Goal: Transaction & Acquisition: Purchase product/service

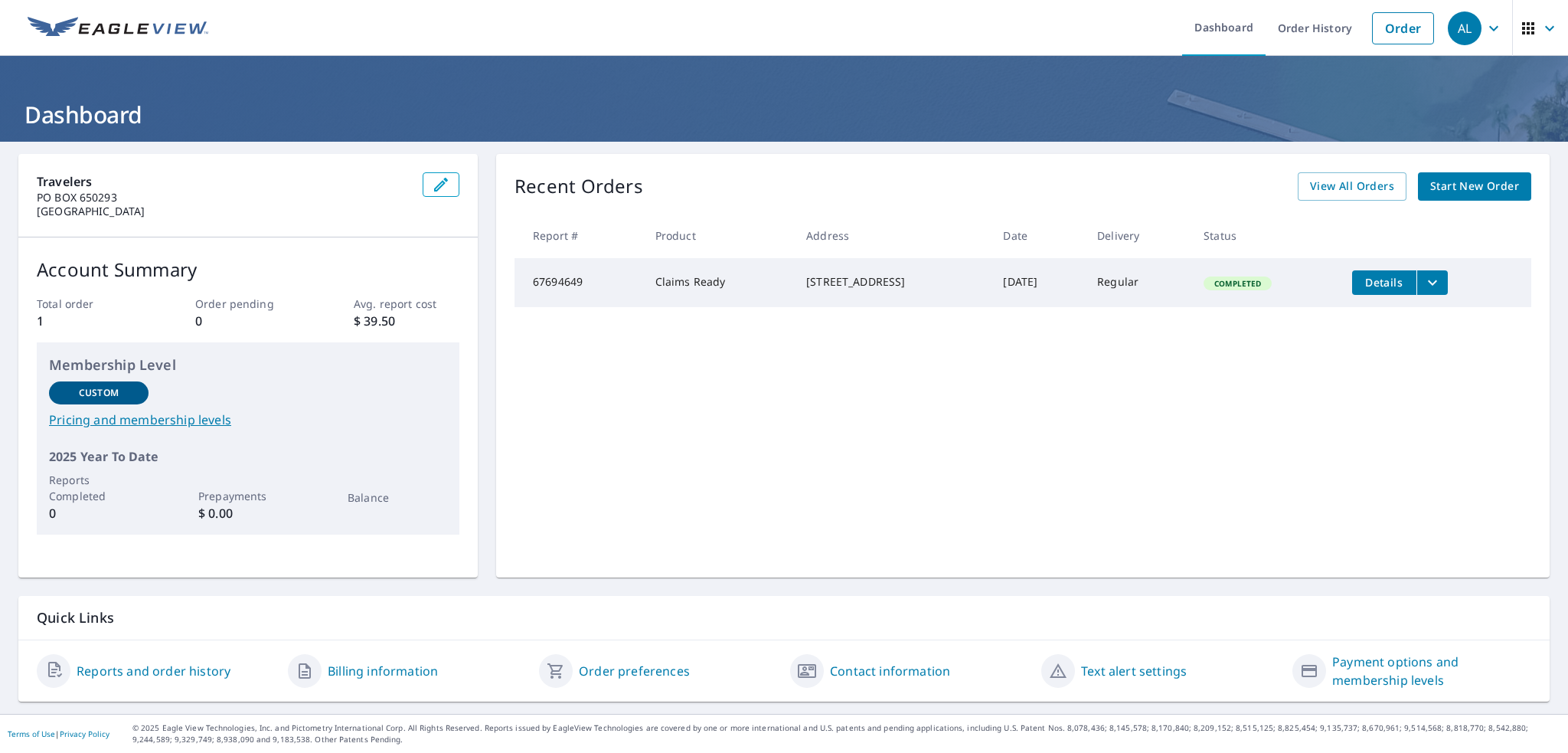
click at [1437, 277] on icon "filesDropdownBtn-67694649" at bounding box center [1432, 283] width 19 height 19
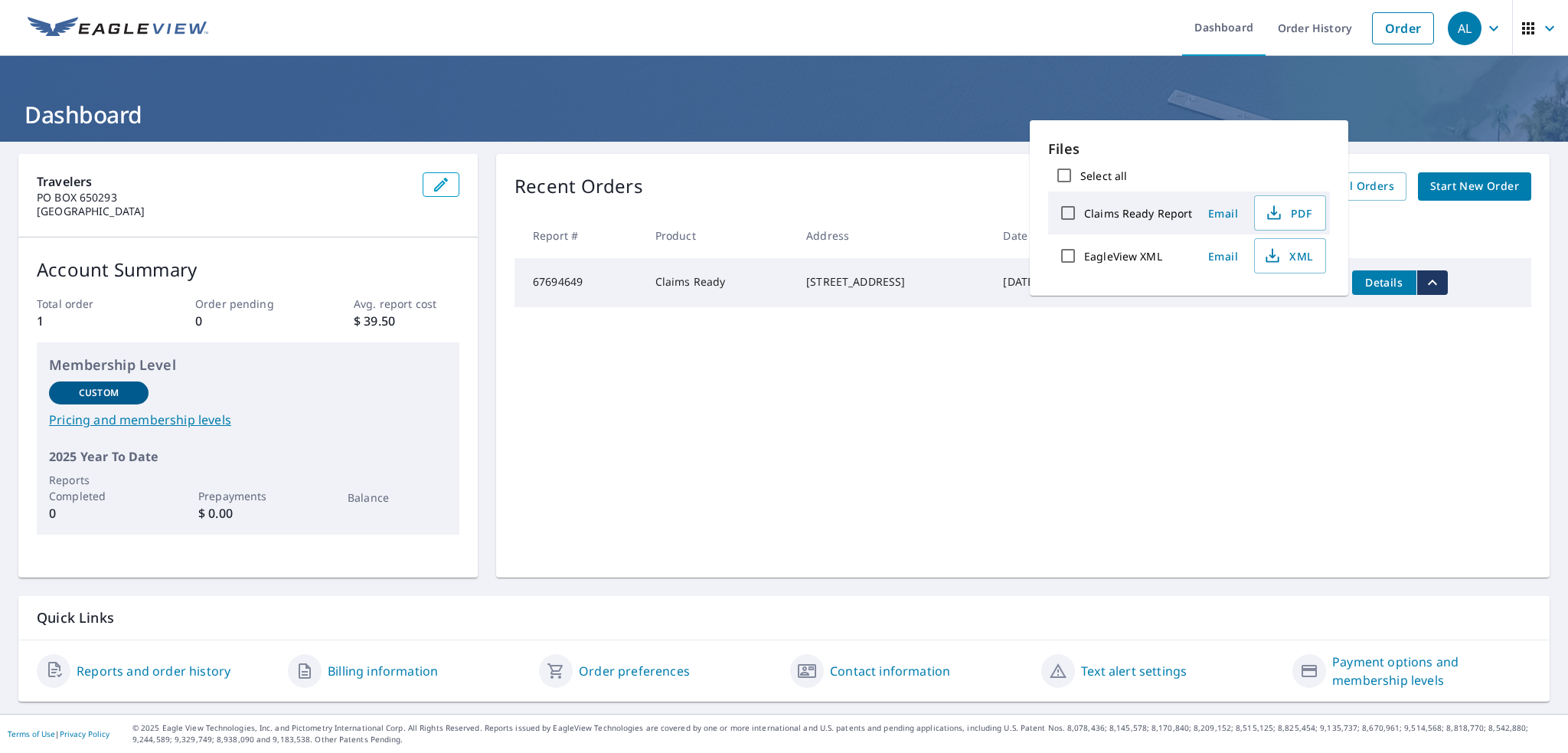
click at [1197, 370] on div "Recent Orders View All Orders Start New Order Report # Product Address Date Del…" at bounding box center [1023, 366] width 1054 height 423
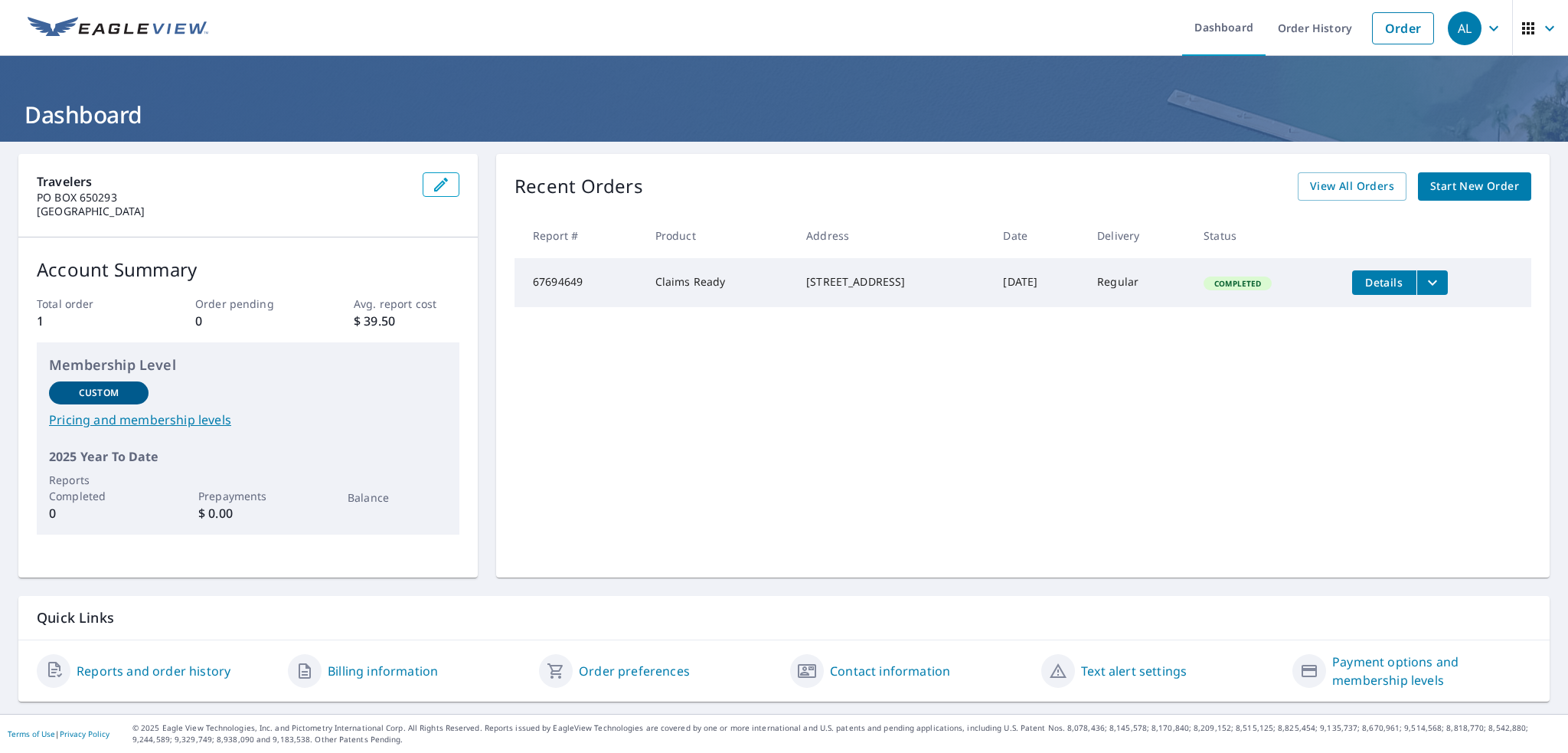
click at [1485, 27] on icon "button" at bounding box center [1494, 28] width 19 height 19
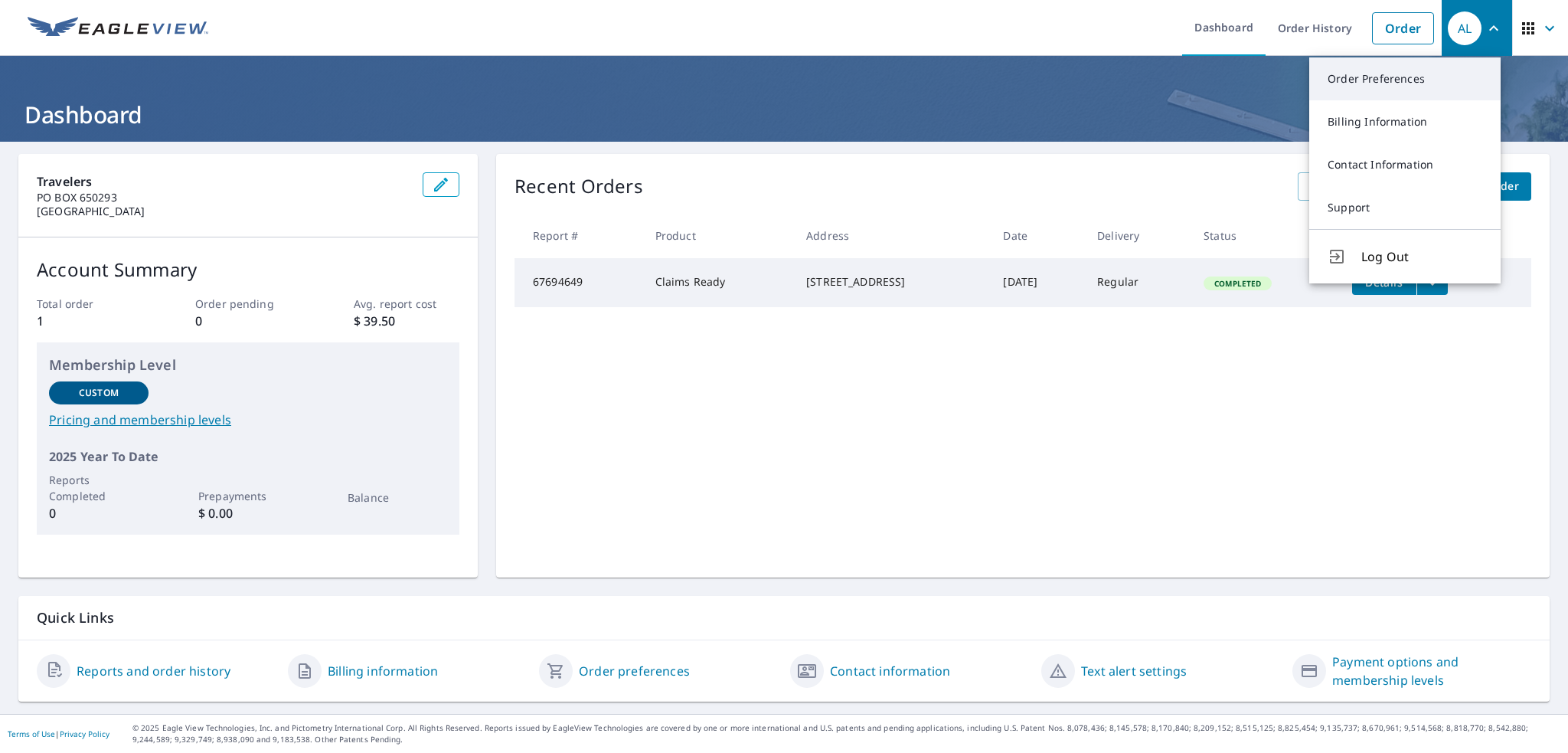
click at [1419, 74] on link "Order Preferences" at bounding box center [1405, 78] width 191 height 43
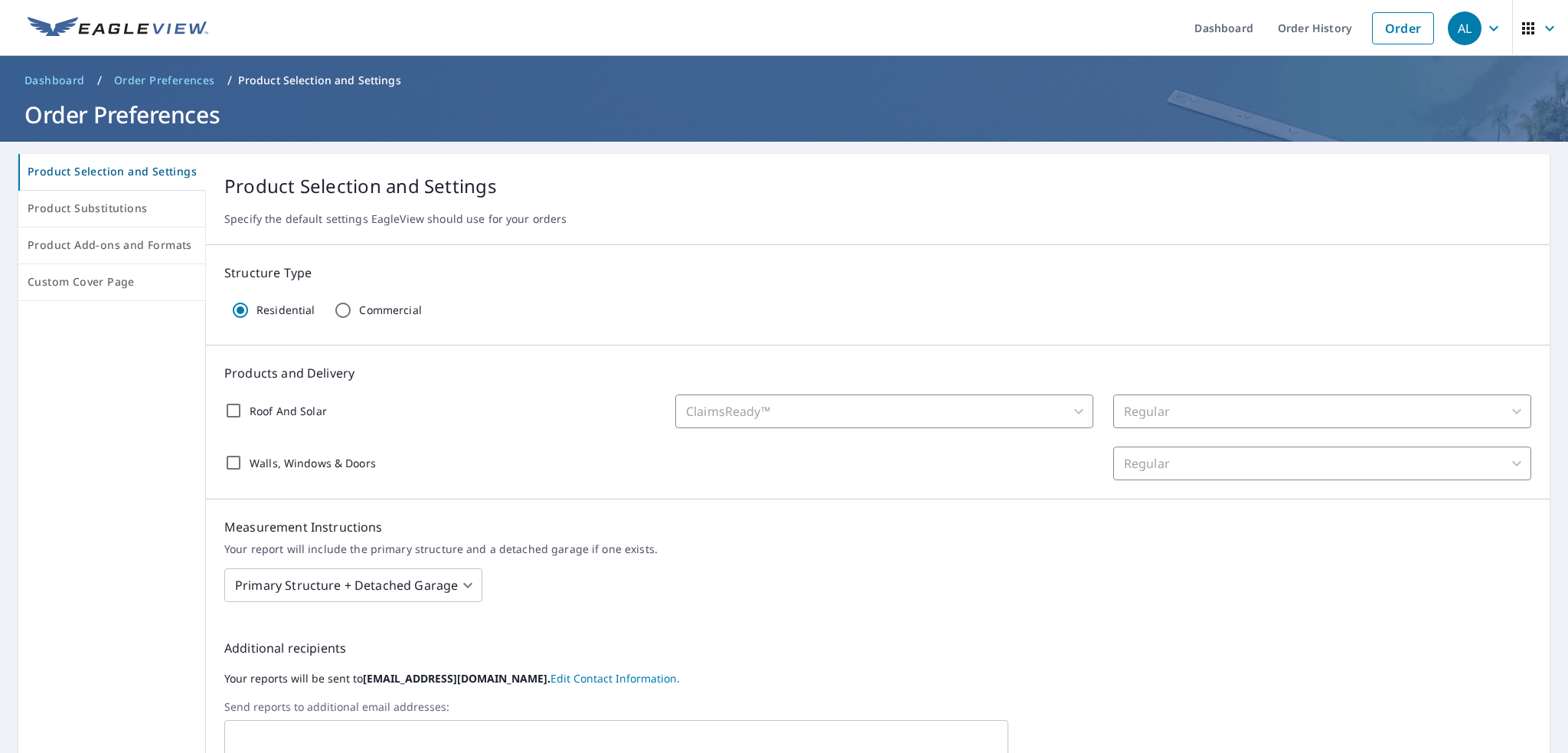
click at [1064, 410] on div "ClaimsReady™" at bounding box center [885, 411] width 418 height 34
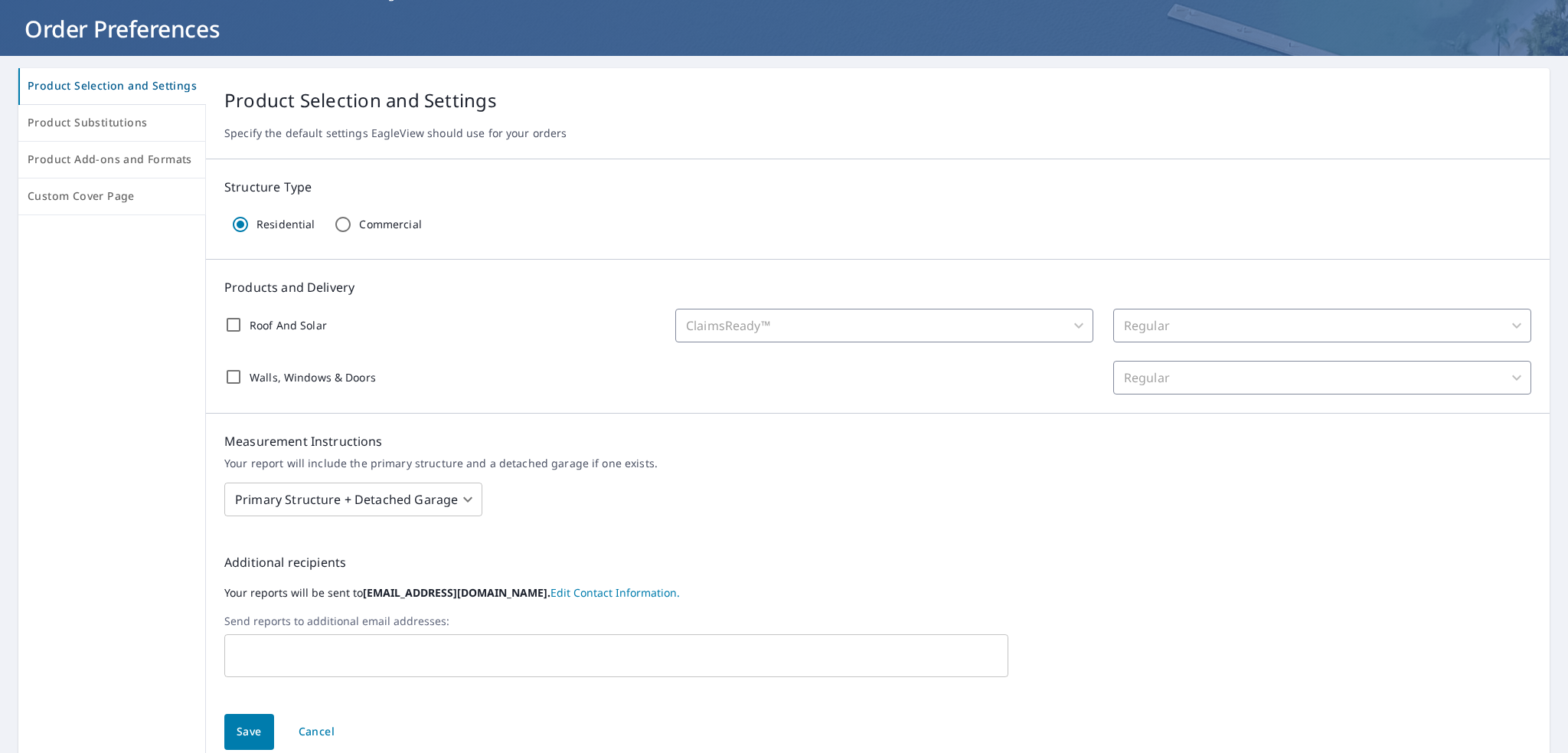
scroll to position [150, 0]
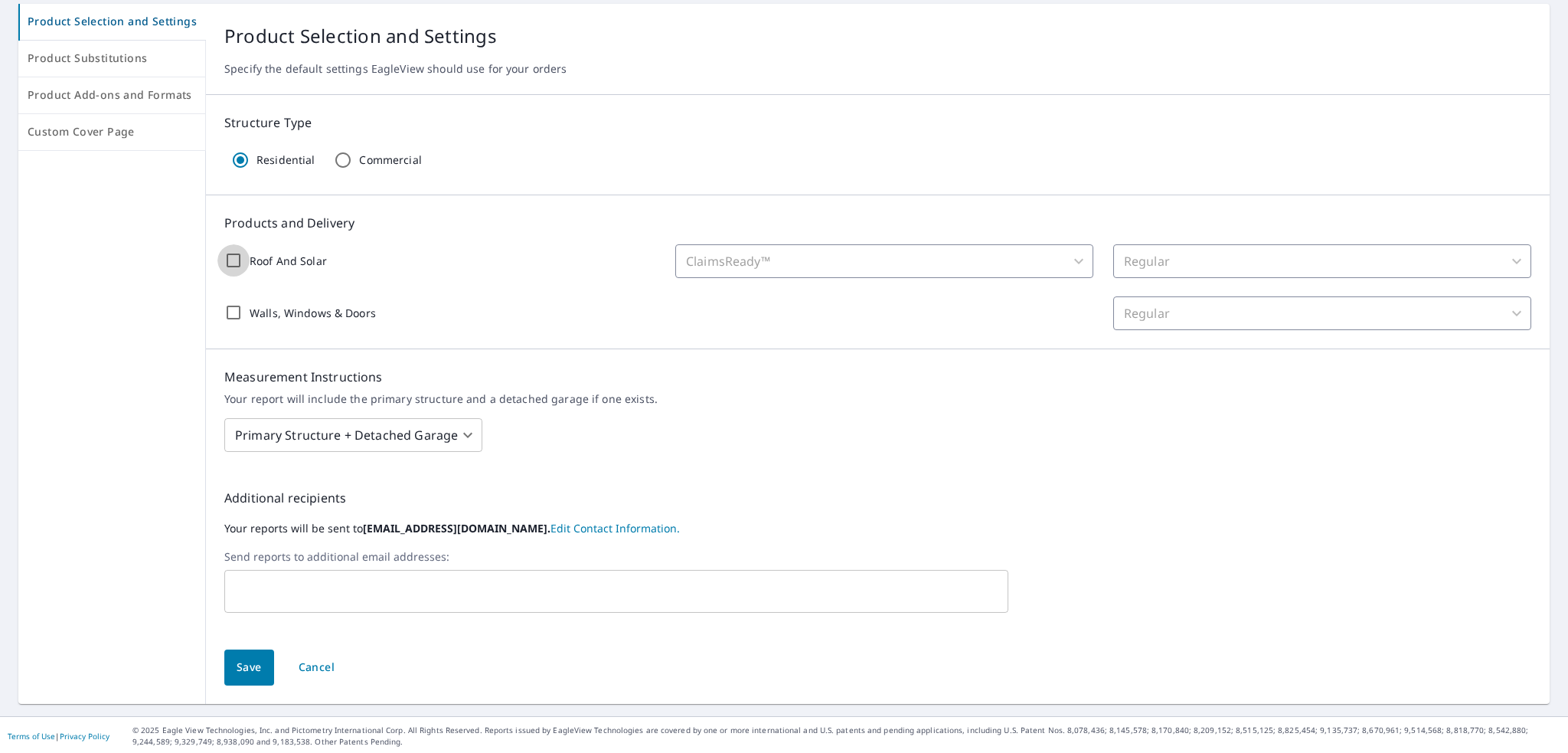
click at [236, 262] on input "Roof And Solar" at bounding box center [233, 261] width 32 height 32
checkbox input "true"
click at [1012, 253] on body "AL AL Dashboard Order History Order AL Dashboard / Order Preferences / Product …" at bounding box center [784, 376] width 1568 height 753
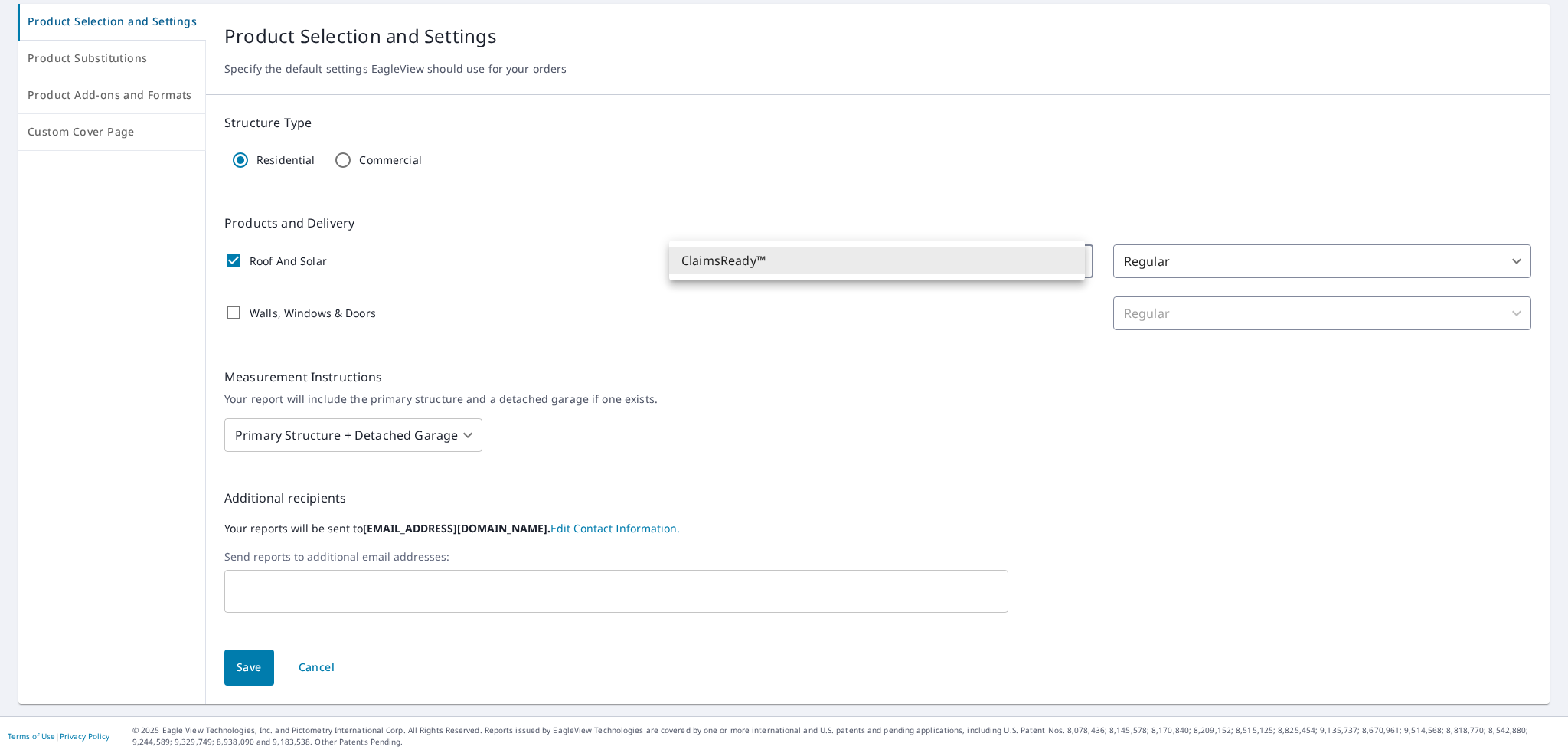
click at [1054, 220] on div at bounding box center [784, 376] width 1568 height 753
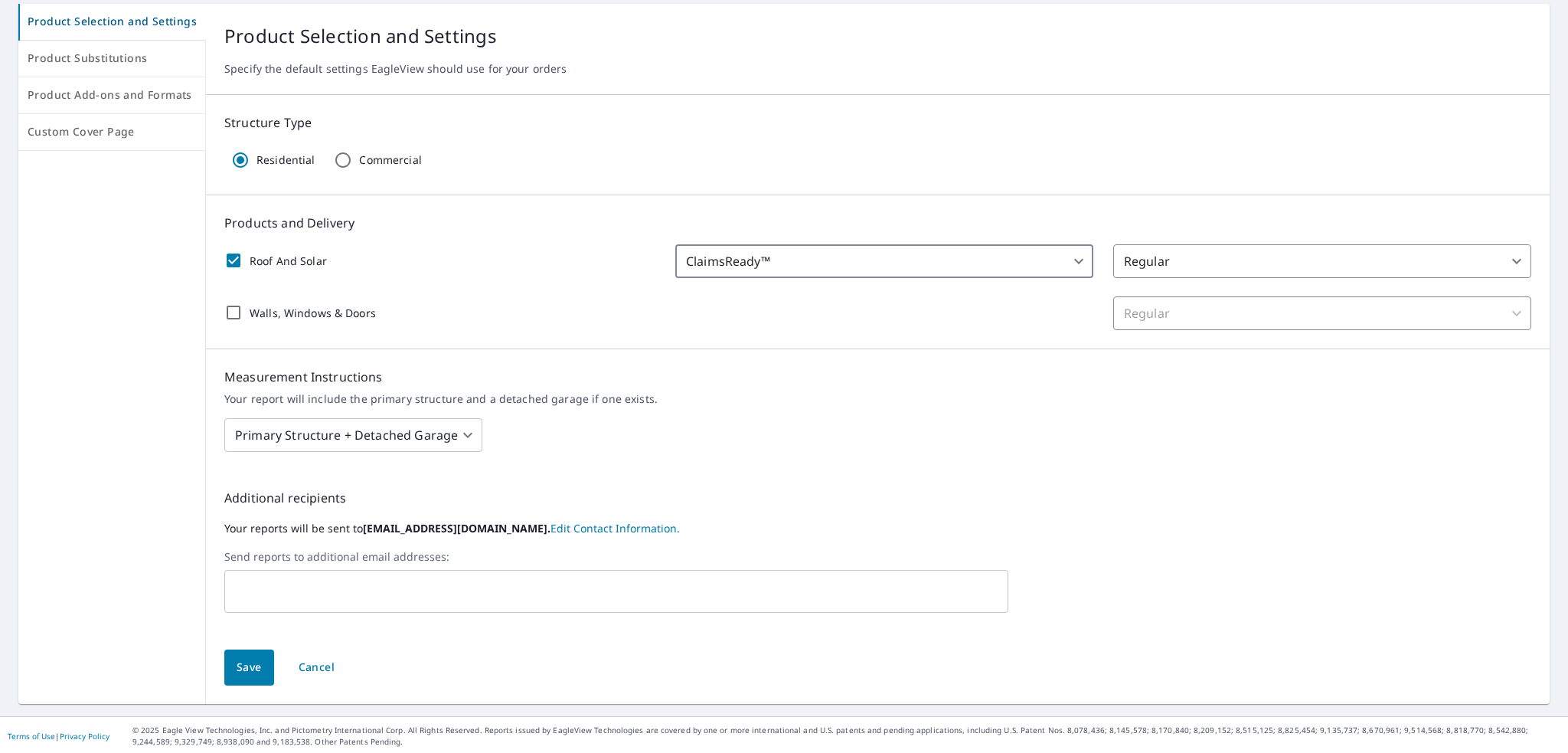
click at [1200, 255] on body "AL AL Dashboard Order History Order AL Dashboard / Order Preferences / Product …" at bounding box center [784, 376] width 1568 height 753
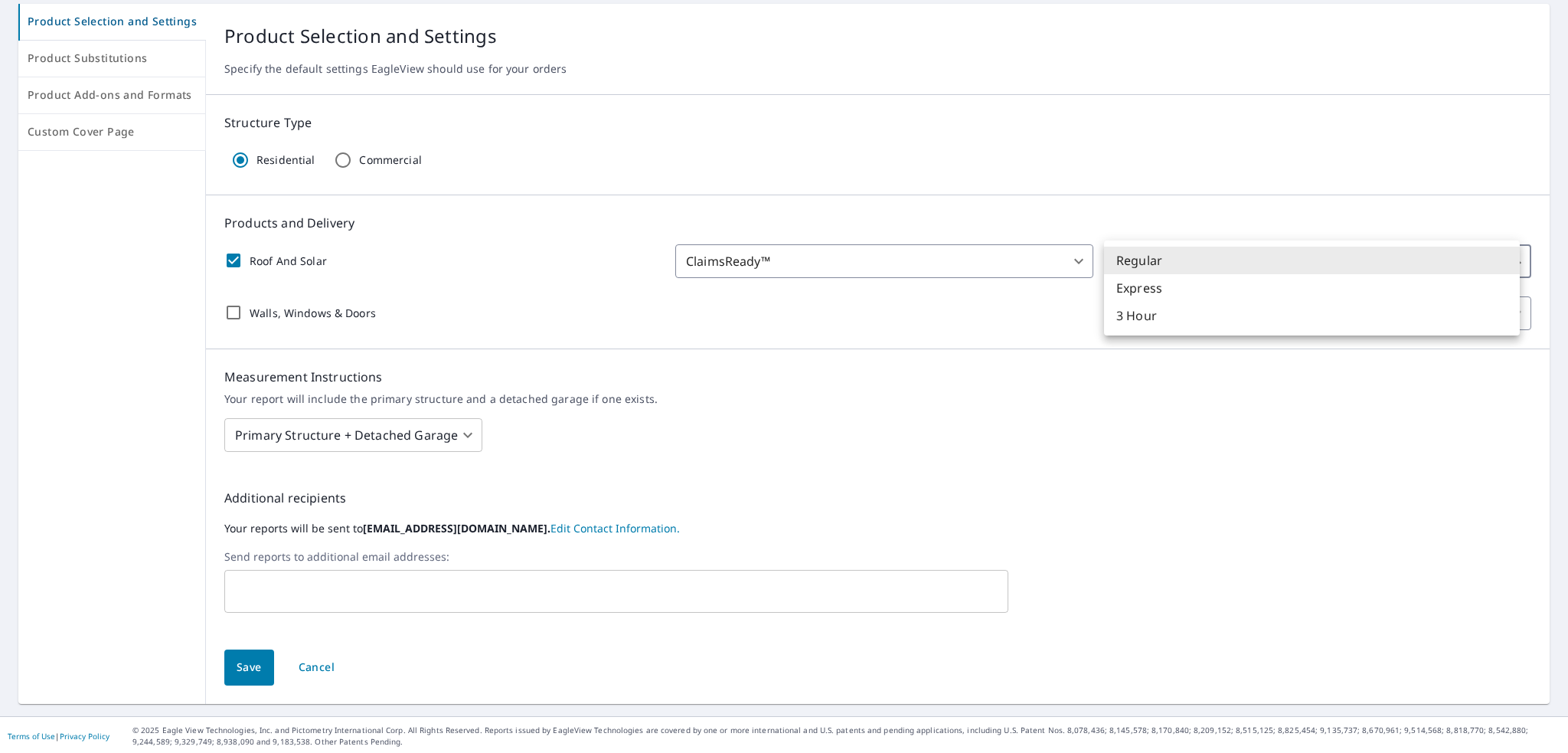
click at [1201, 211] on div at bounding box center [784, 376] width 1568 height 753
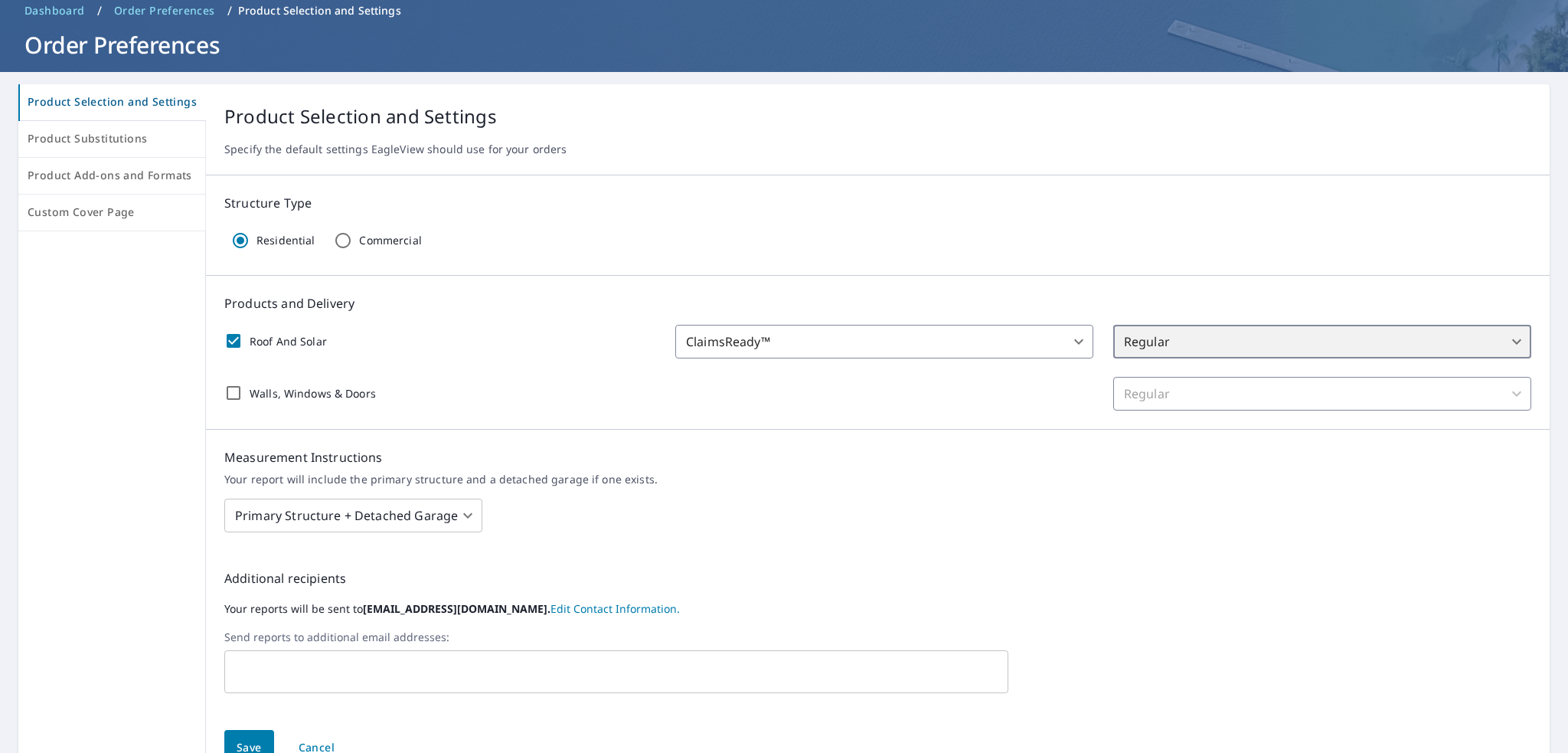
scroll to position [0, 0]
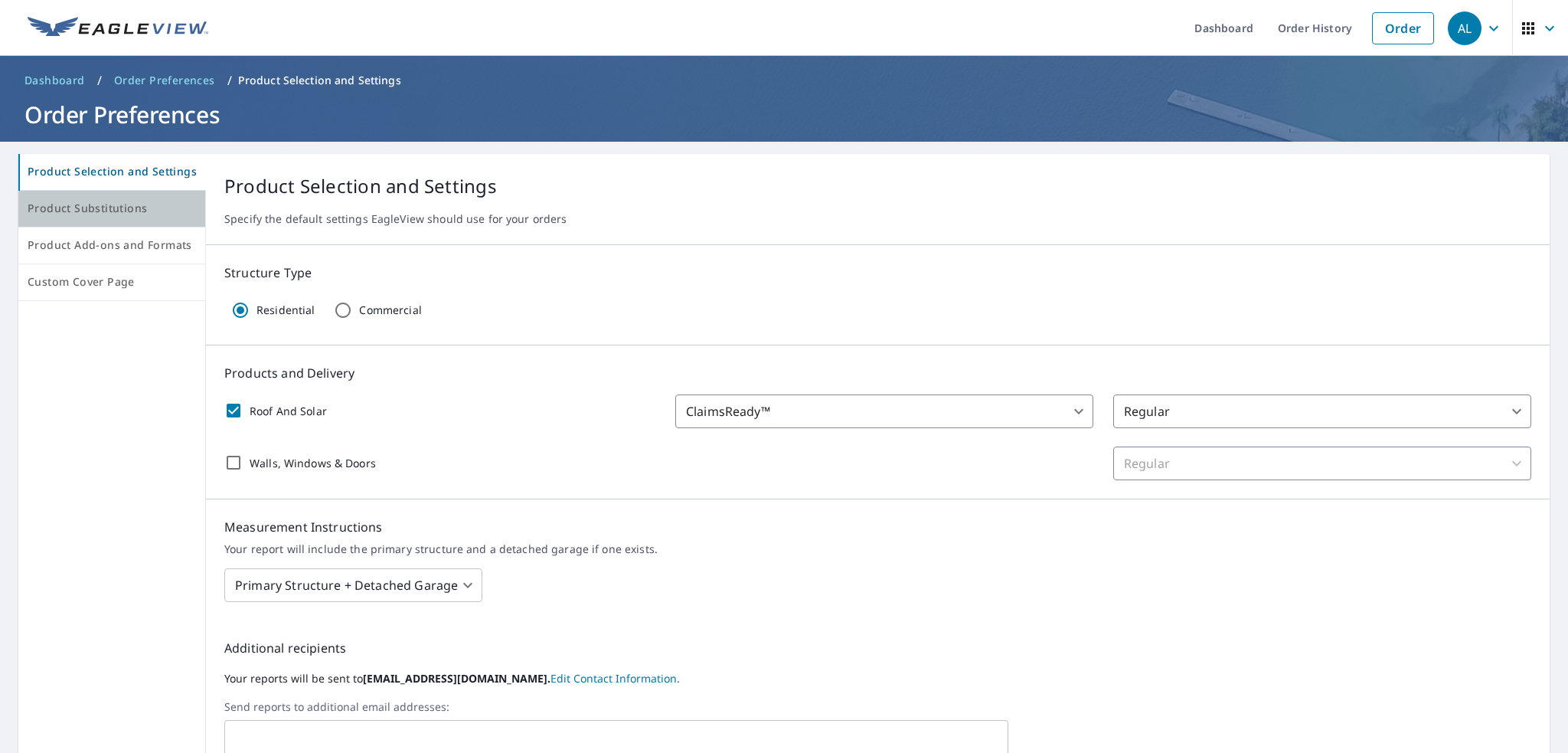
click at [126, 204] on span "Product Substitutions" at bounding box center [111, 209] width 169 height 19
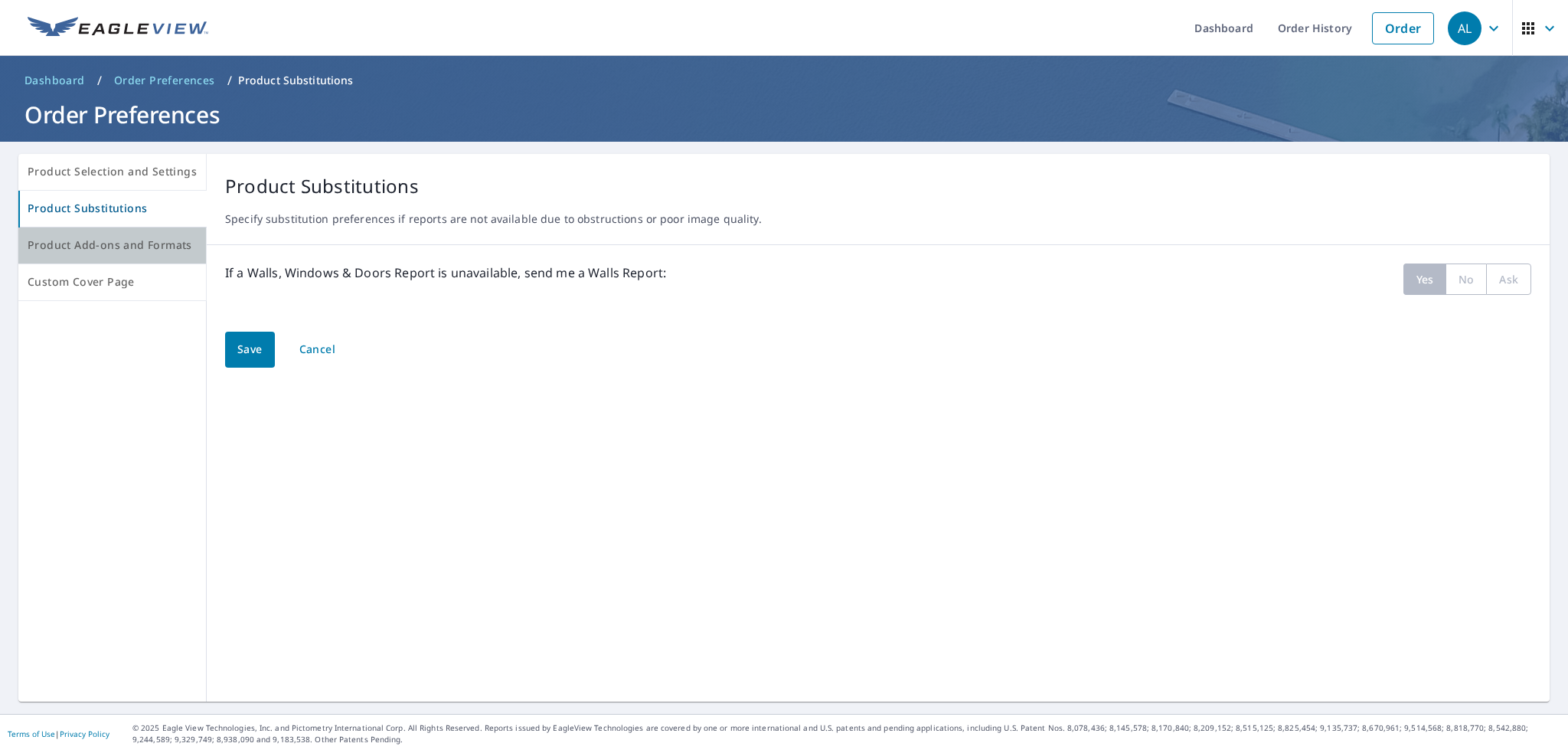
click at [116, 240] on span "Product Add-ons and Formats" at bounding box center [112, 246] width 170 height 19
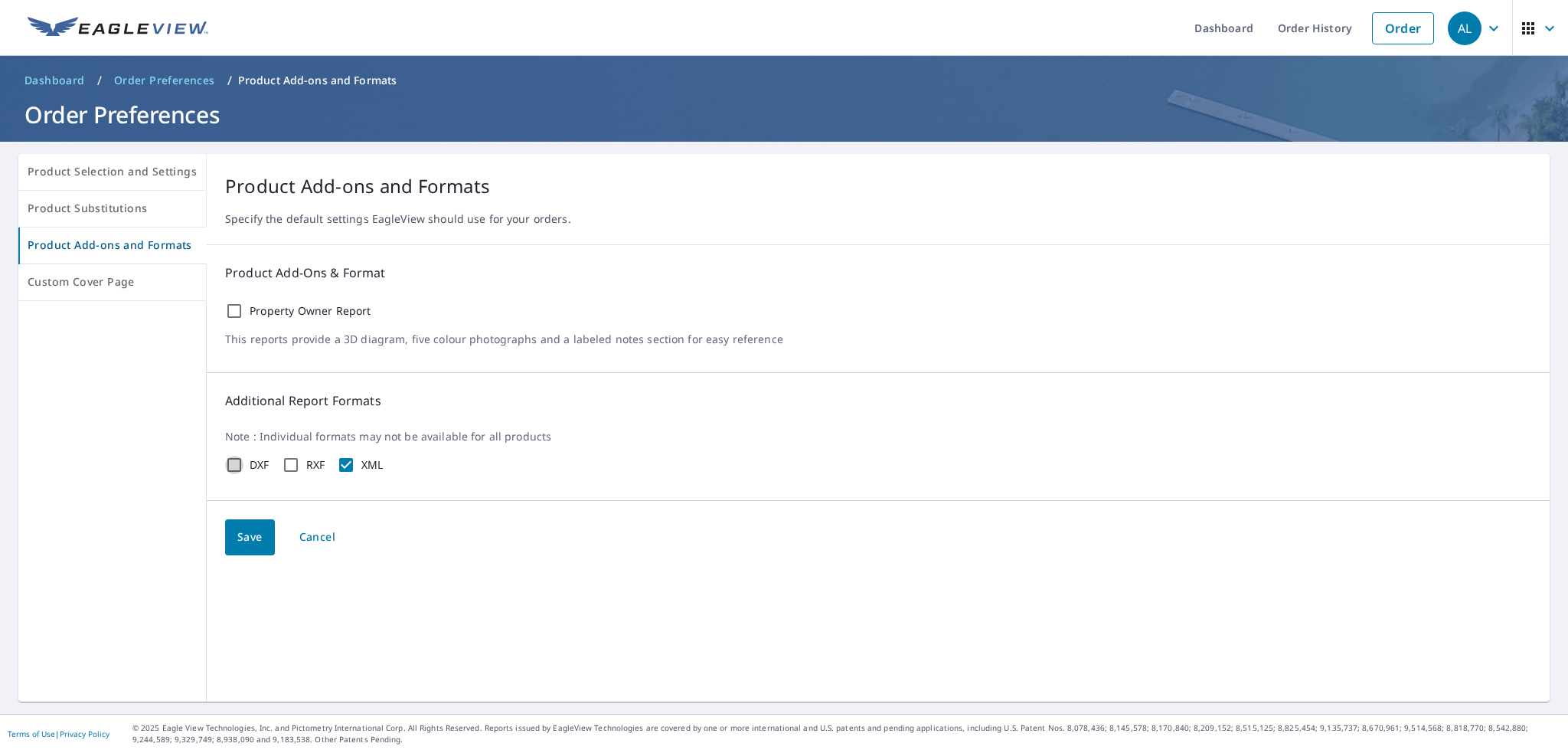
click at [227, 465] on input "DXF" at bounding box center [234, 465] width 19 height 19
checkbox input "true"
click at [248, 543] on span "Save" at bounding box center [249, 537] width 25 height 19
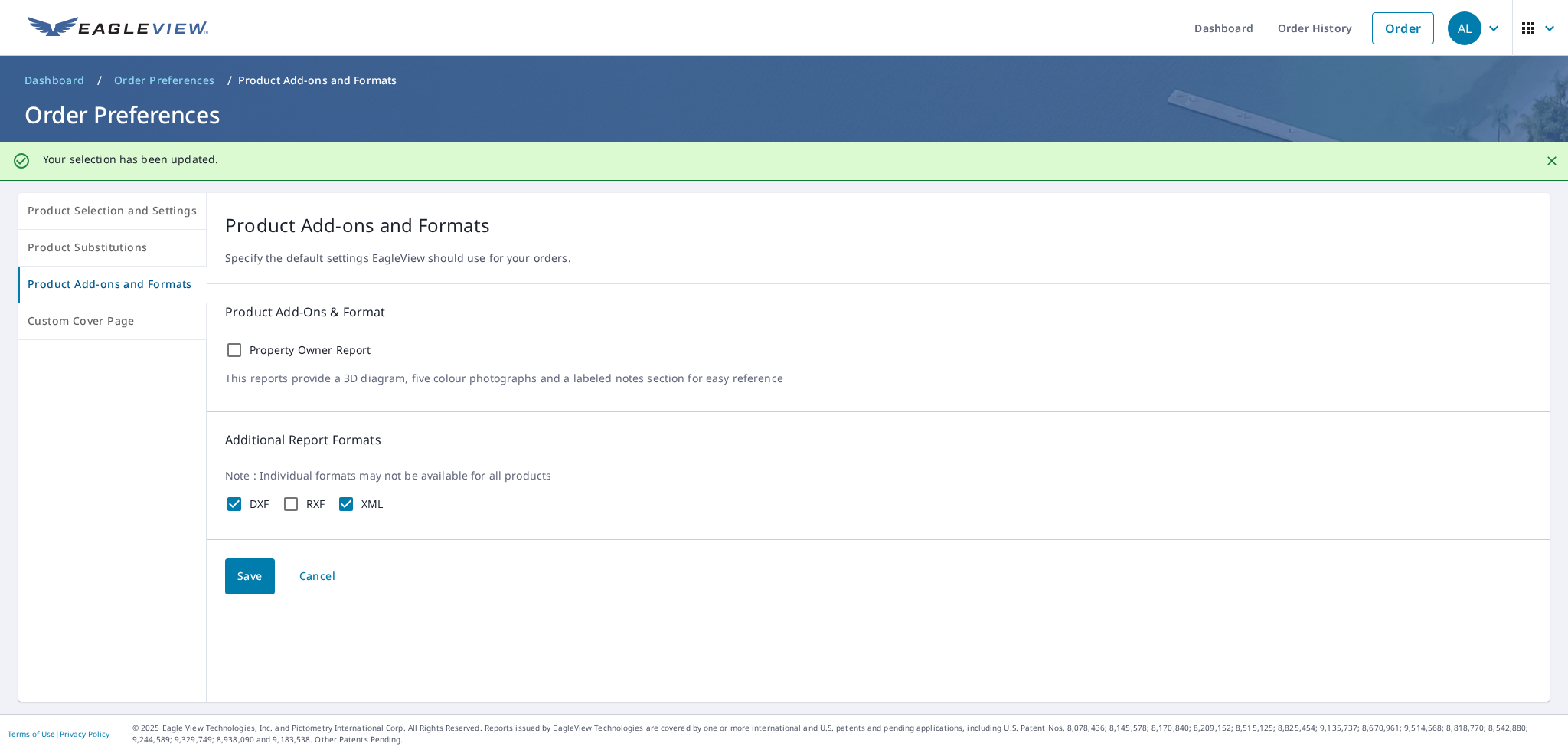
click at [172, 79] on span "Order Preferences" at bounding box center [164, 80] width 101 height 15
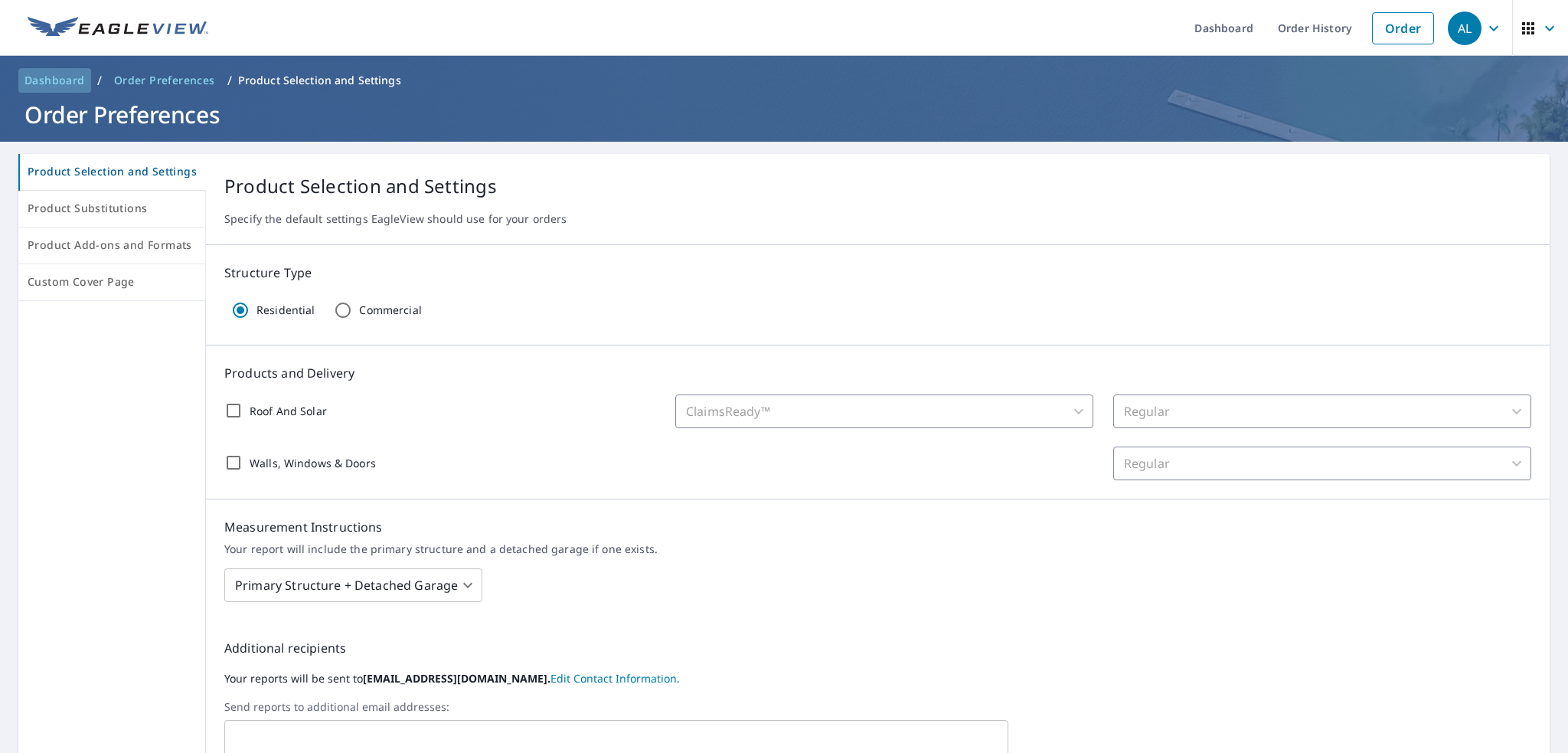
click at [61, 82] on span "Dashboard" at bounding box center [54, 80] width 61 height 15
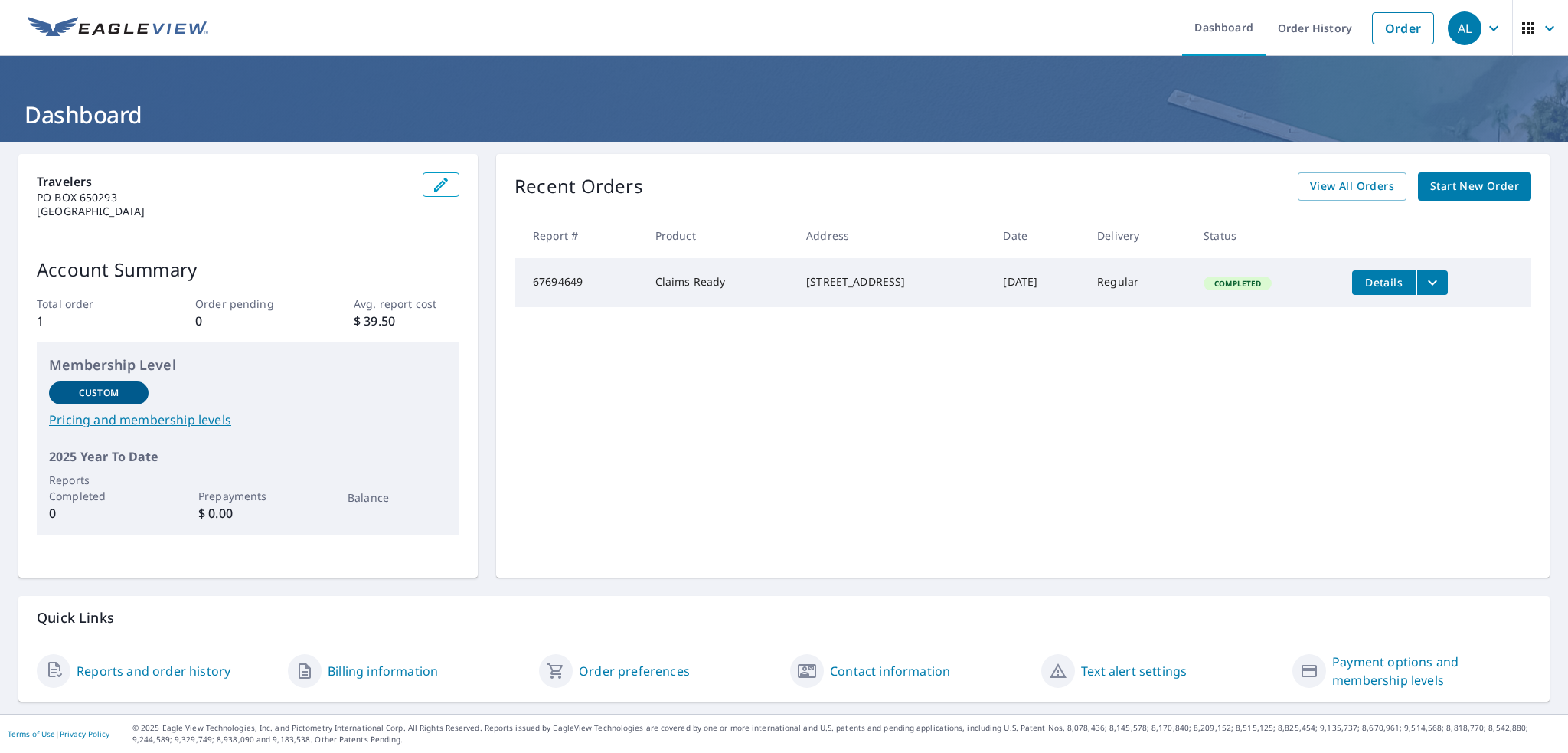
click at [1419, 275] on button "filesDropdownBtn-67694649" at bounding box center [1432, 283] width 31 height 24
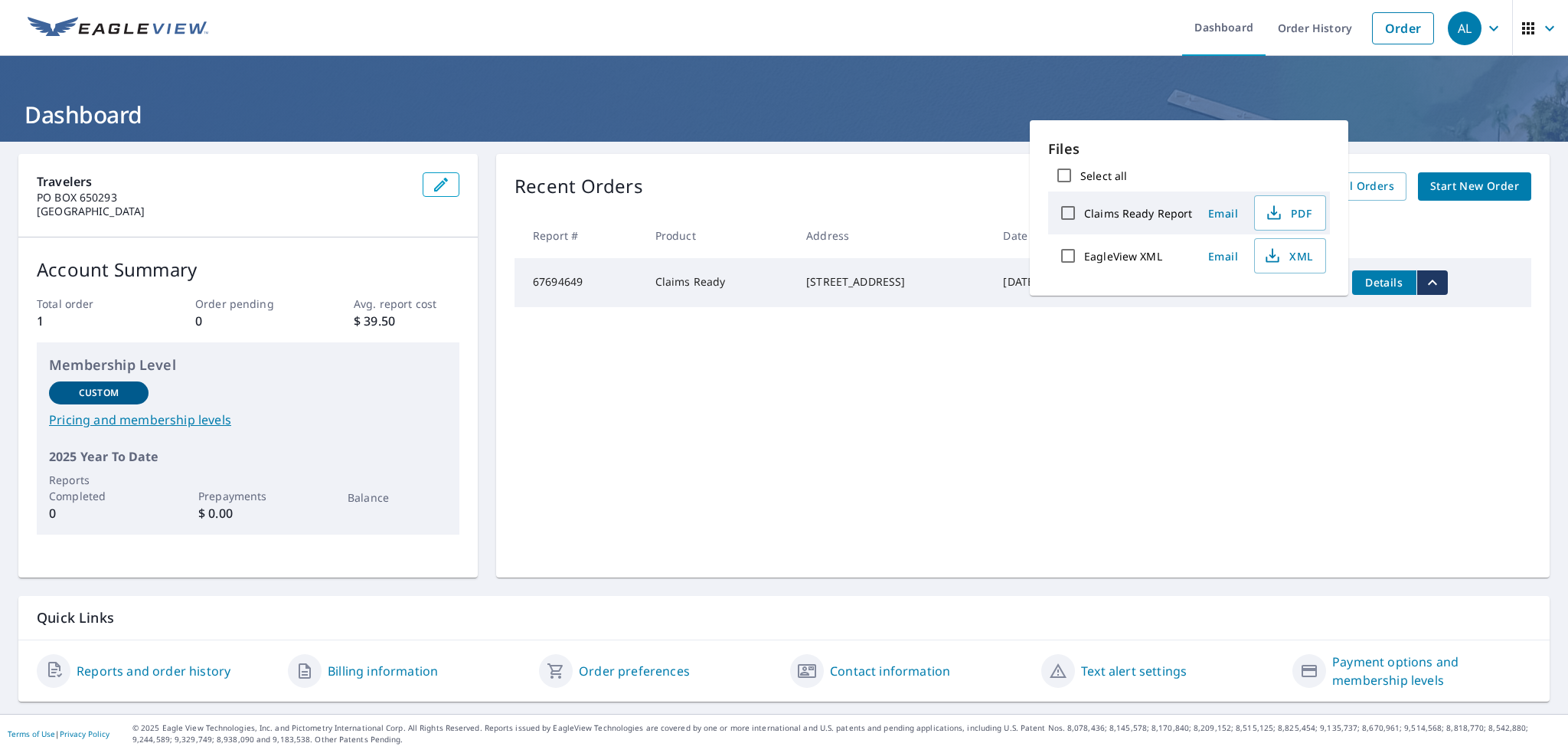
click at [1141, 462] on div "Recent Orders View All Orders Start New Order Report # Product Address Date Del…" at bounding box center [1023, 366] width 1054 height 423
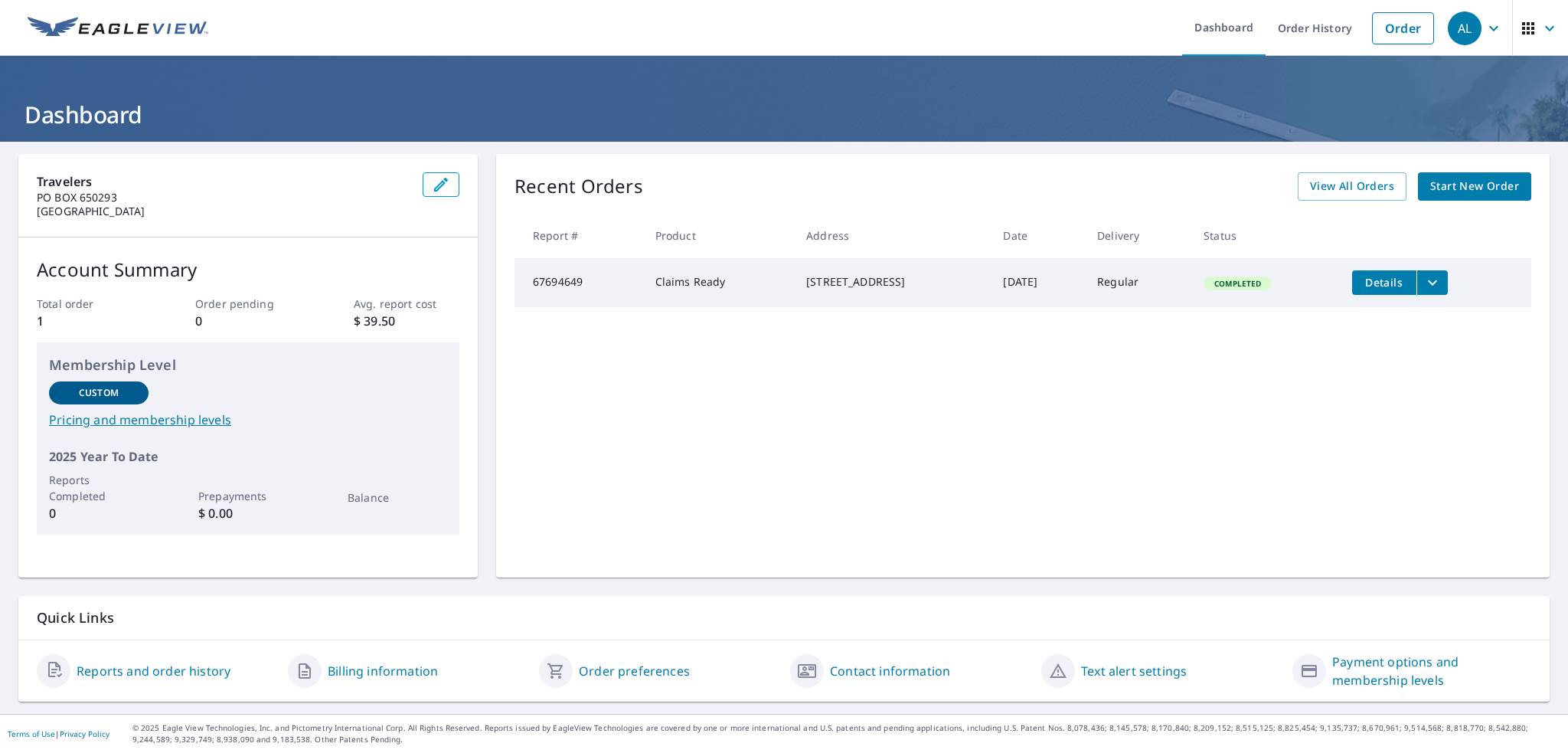
click at [107, 671] on link "Reports and order history" at bounding box center [153, 671] width 154 height 19
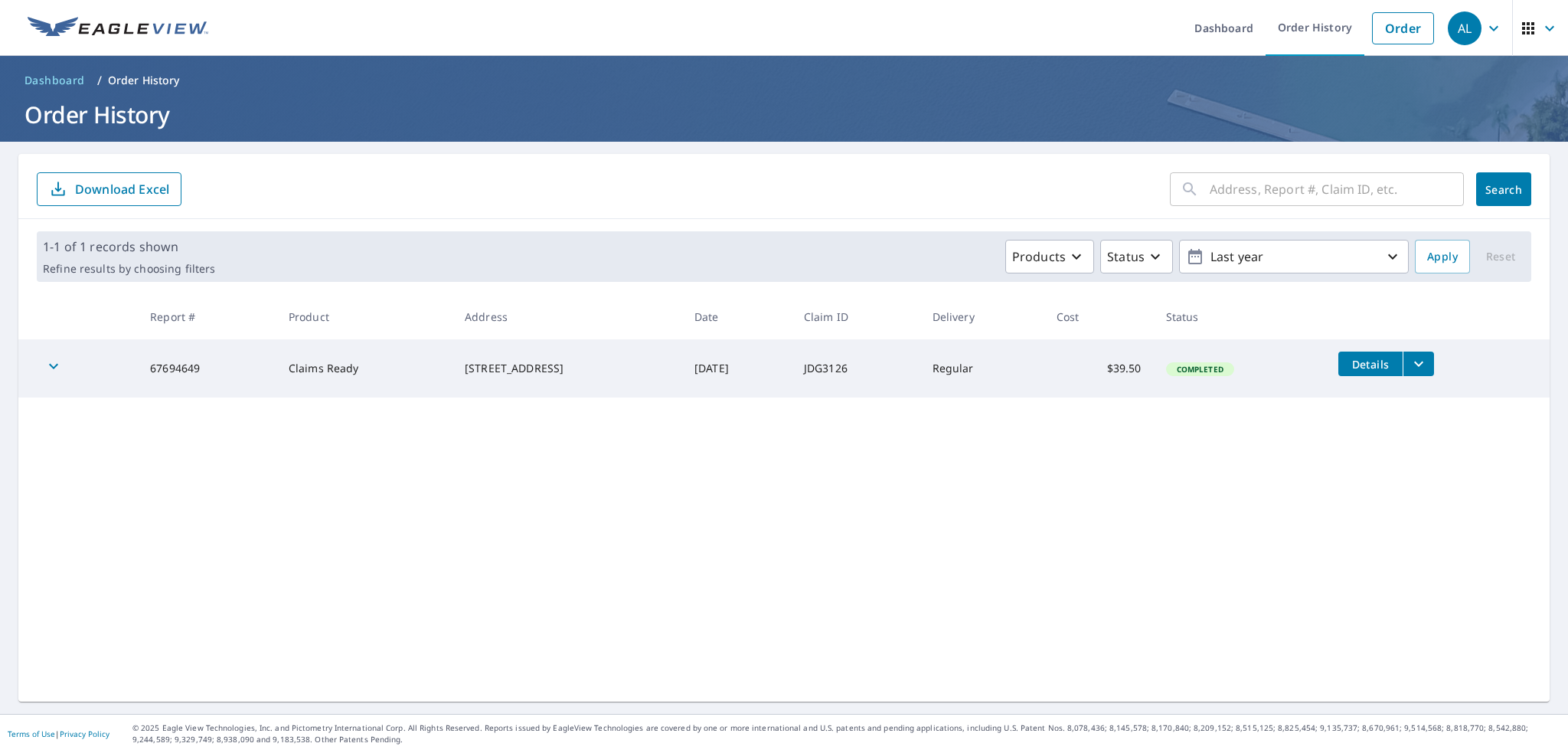
click at [1225, 379] on td "Completed" at bounding box center [1240, 368] width 173 height 58
click at [1419, 359] on icon "filesDropdownBtn-67694649" at bounding box center [1419, 364] width 19 height 19
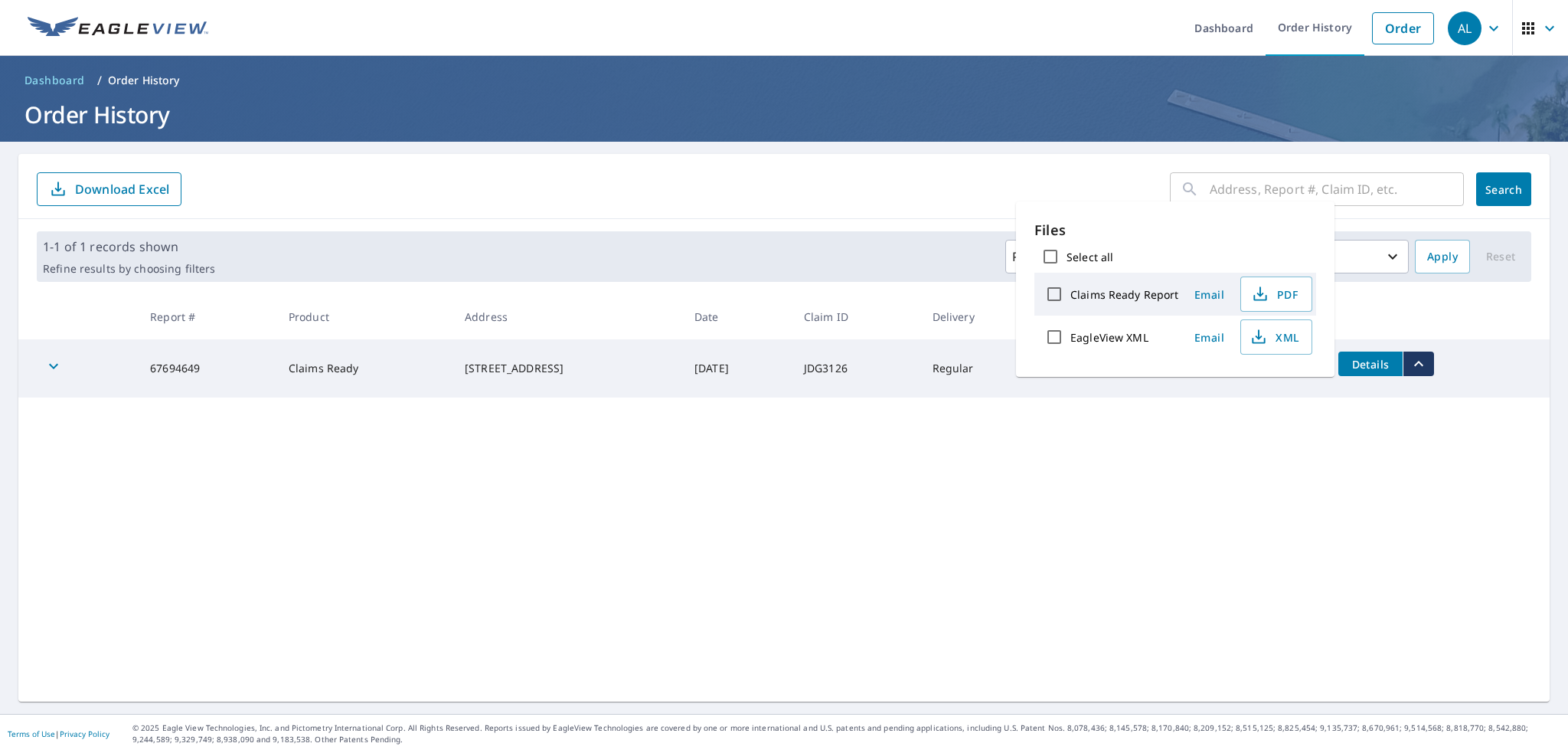
click at [1177, 437] on div "​ Search Download Excel 1-1 of 1 records shown Refine results by choosing filte…" at bounding box center [784, 428] width 1532 height 548
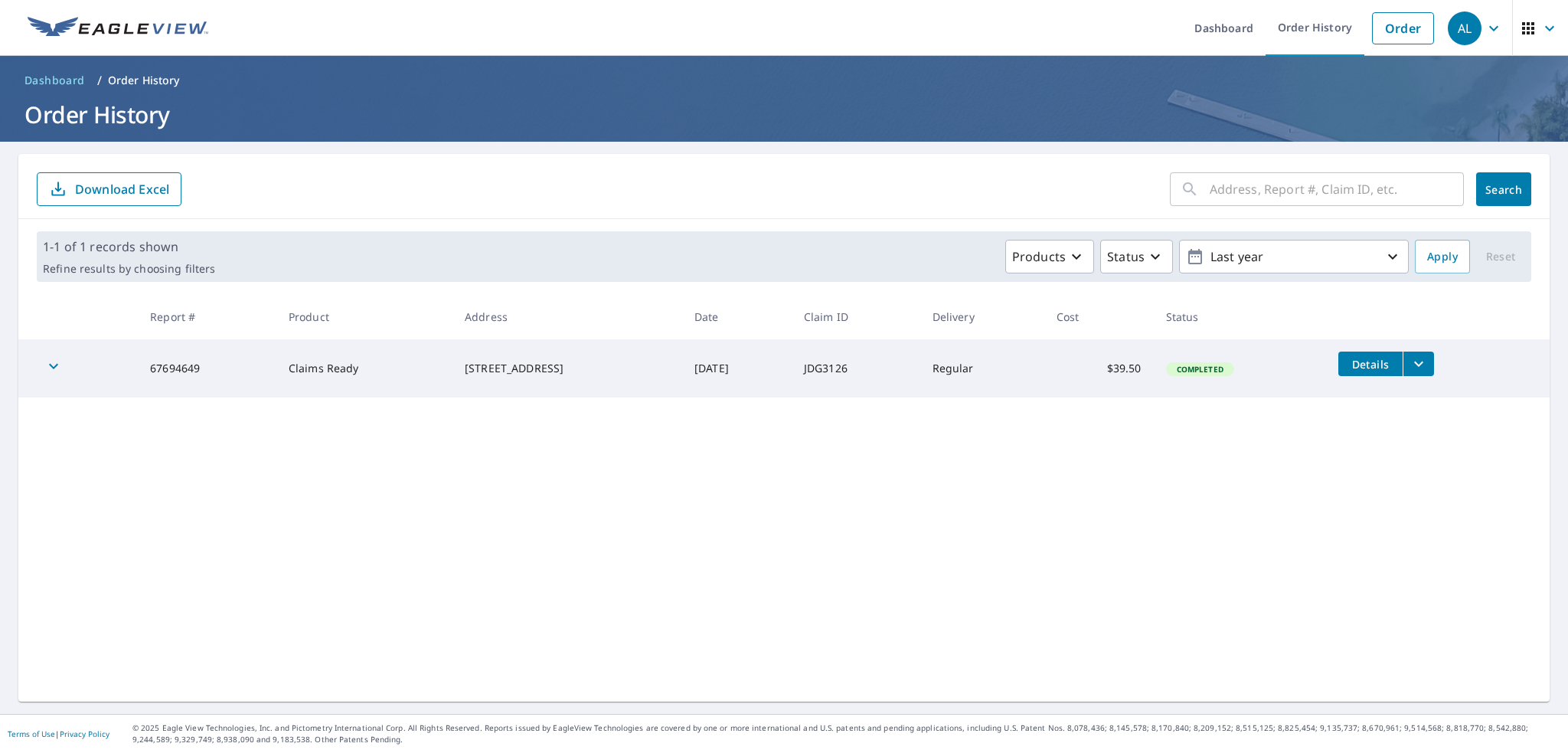
click at [1544, 26] on icon "button" at bounding box center [1549, 28] width 19 height 19
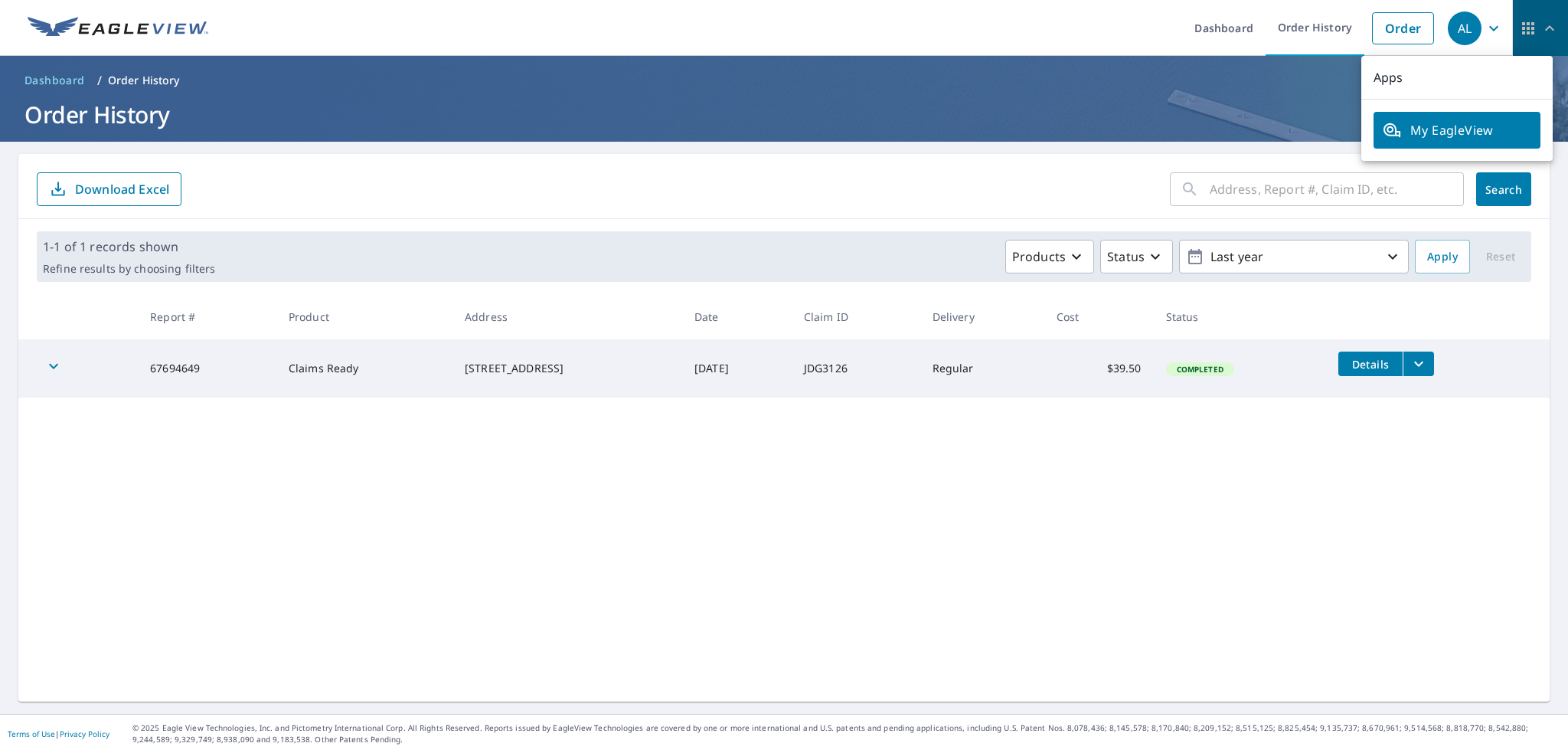
click at [1544, 26] on icon "button" at bounding box center [1549, 28] width 19 height 19
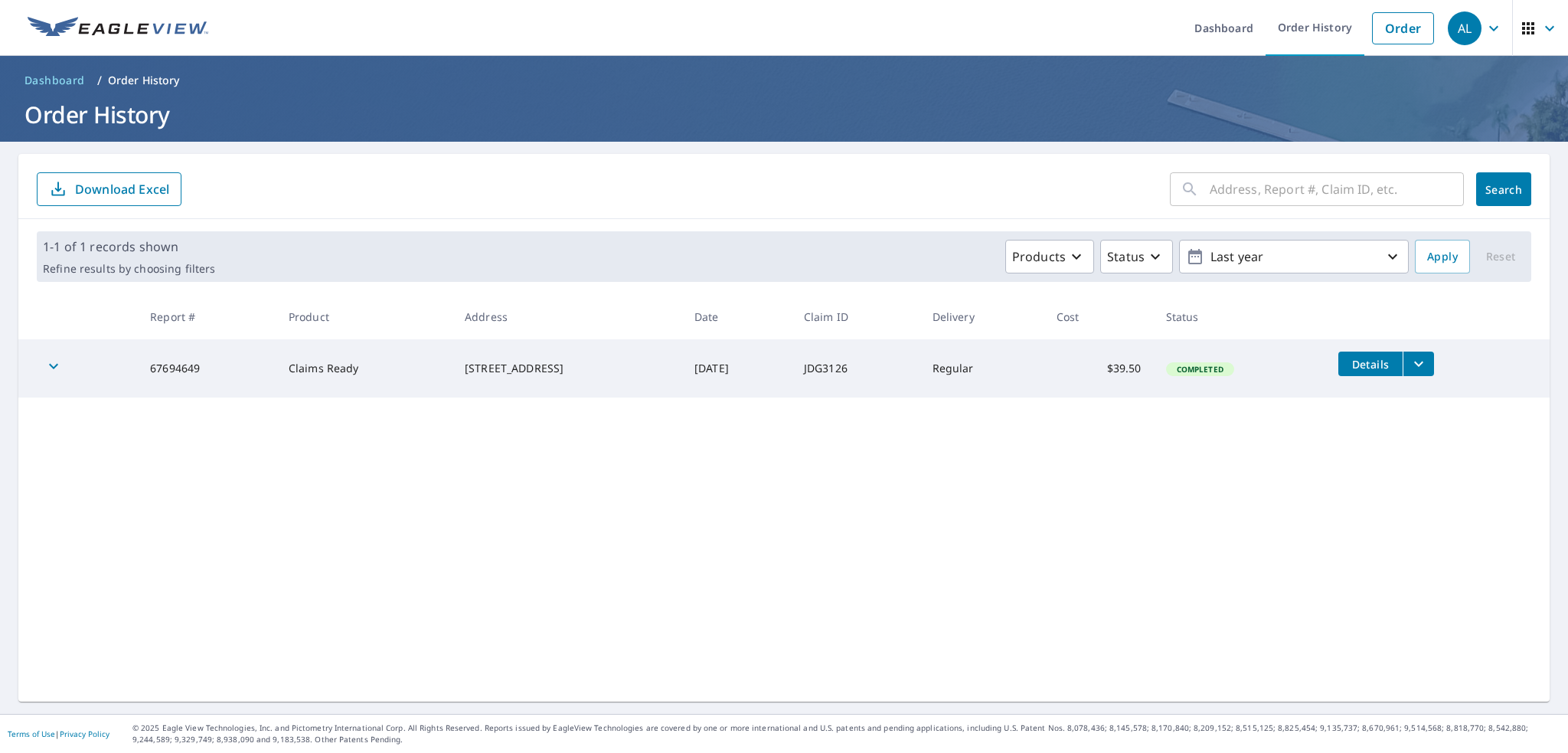
click at [1485, 19] on icon "button" at bounding box center [1494, 28] width 19 height 19
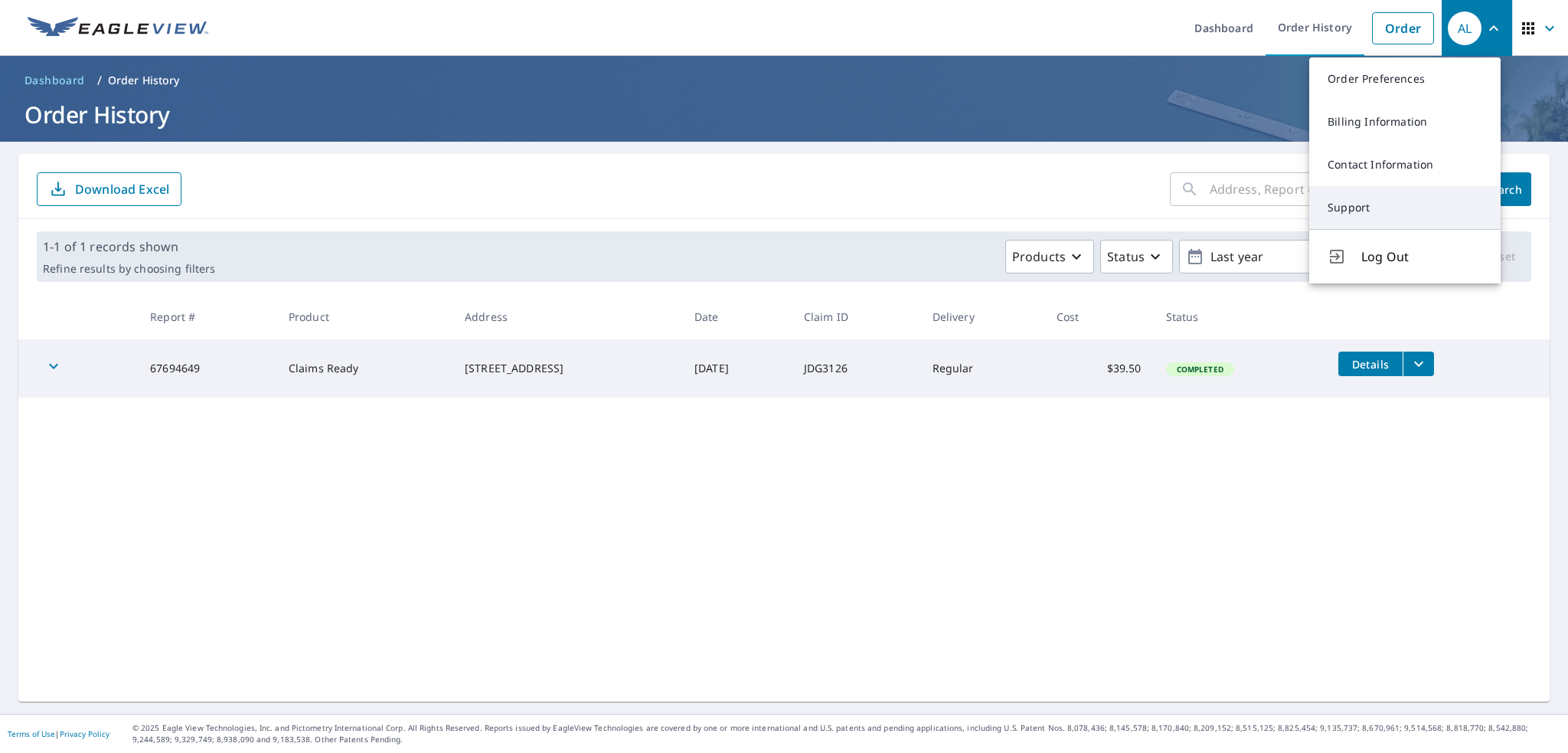
click at [1350, 204] on link "Support" at bounding box center [1405, 207] width 191 height 43
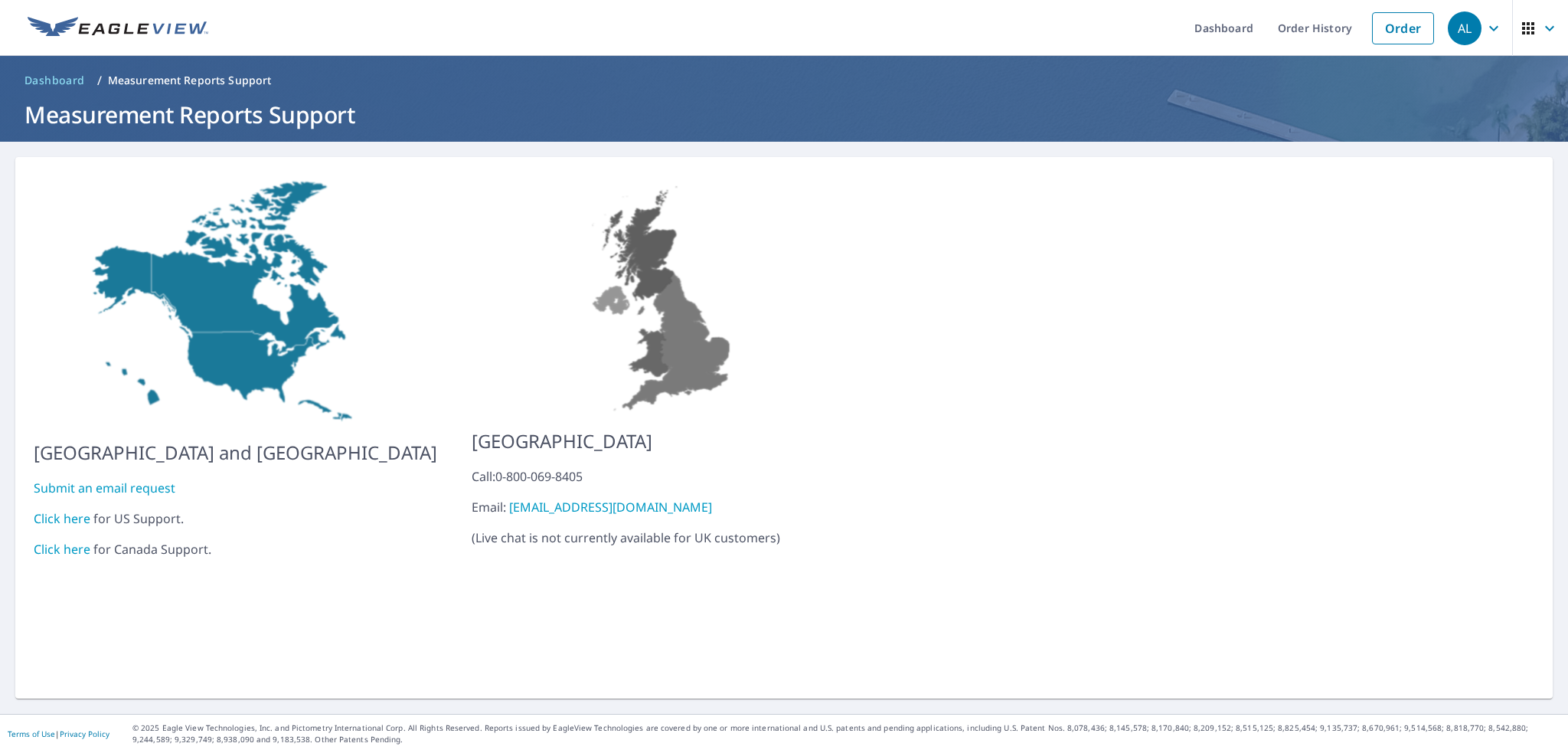
click at [70, 511] on link "Click here" at bounding box center [62, 519] width 57 height 17
click at [61, 75] on span "Dashboard" at bounding box center [54, 80] width 61 height 15
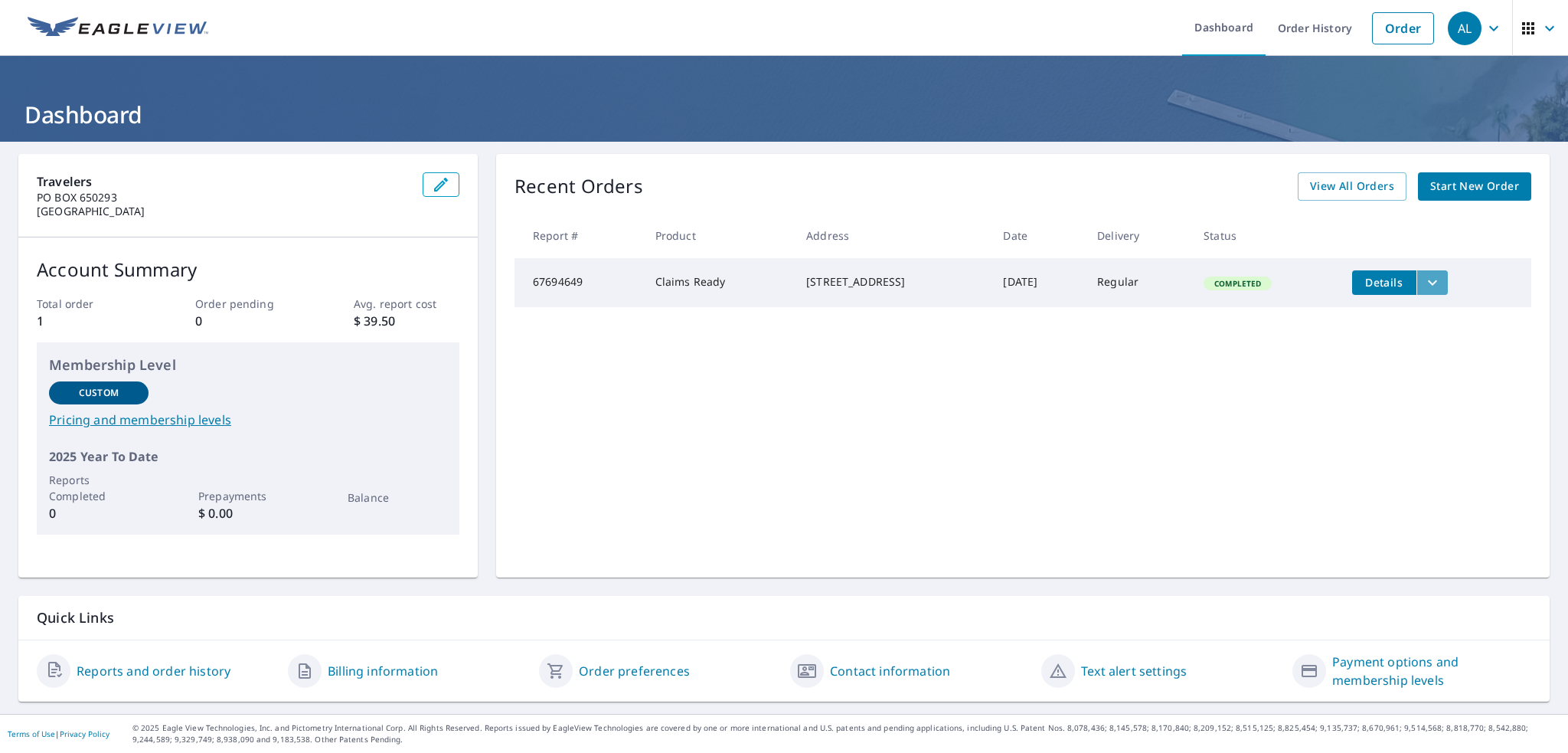
click at [1436, 278] on icon "filesDropdownBtn-67694649" at bounding box center [1432, 283] width 19 height 19
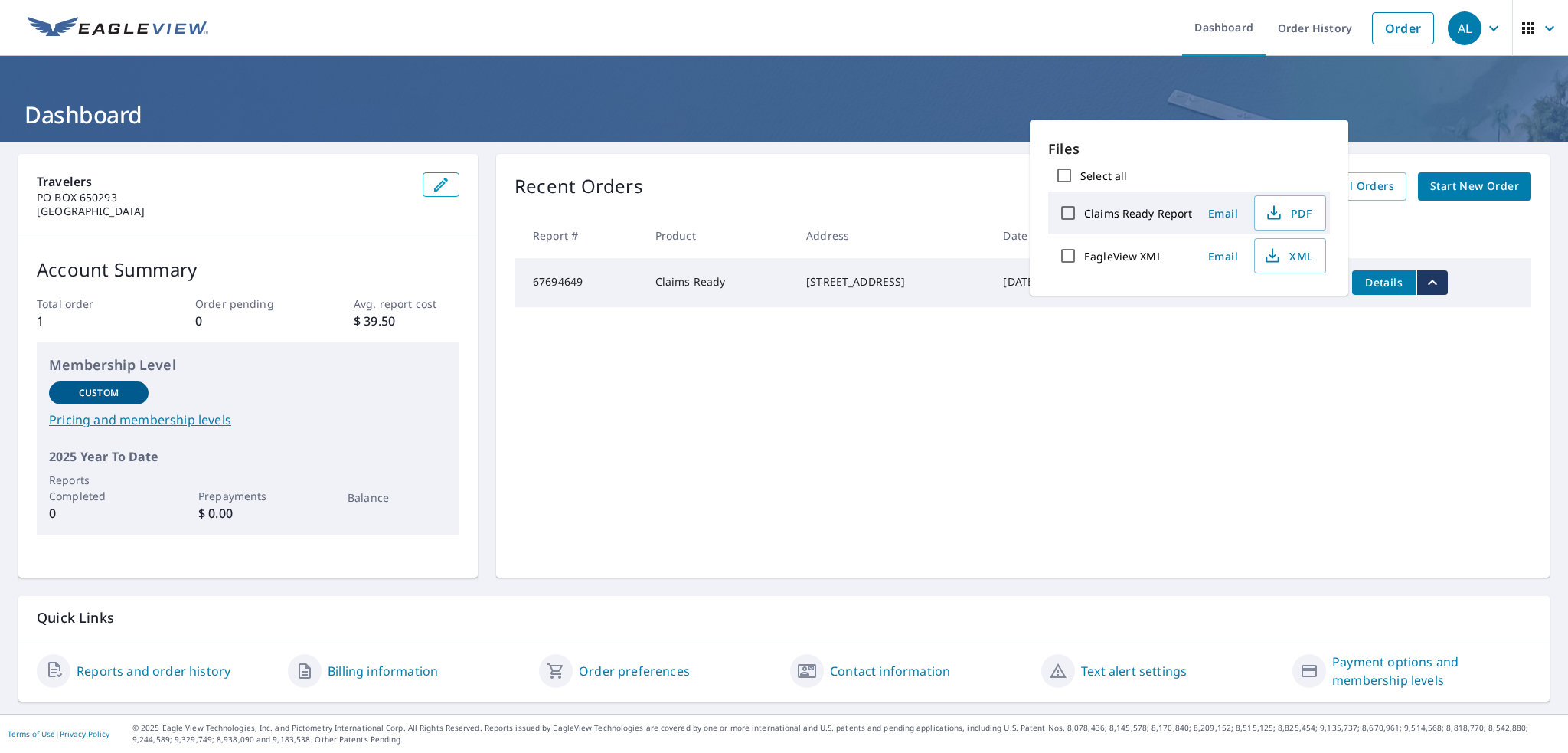
click at [1426, 376] on div "Recent Orders View All Orders Start New Order Report # Product Address Date Del…" at bounding box center [1023, 366] width 1054 height 423
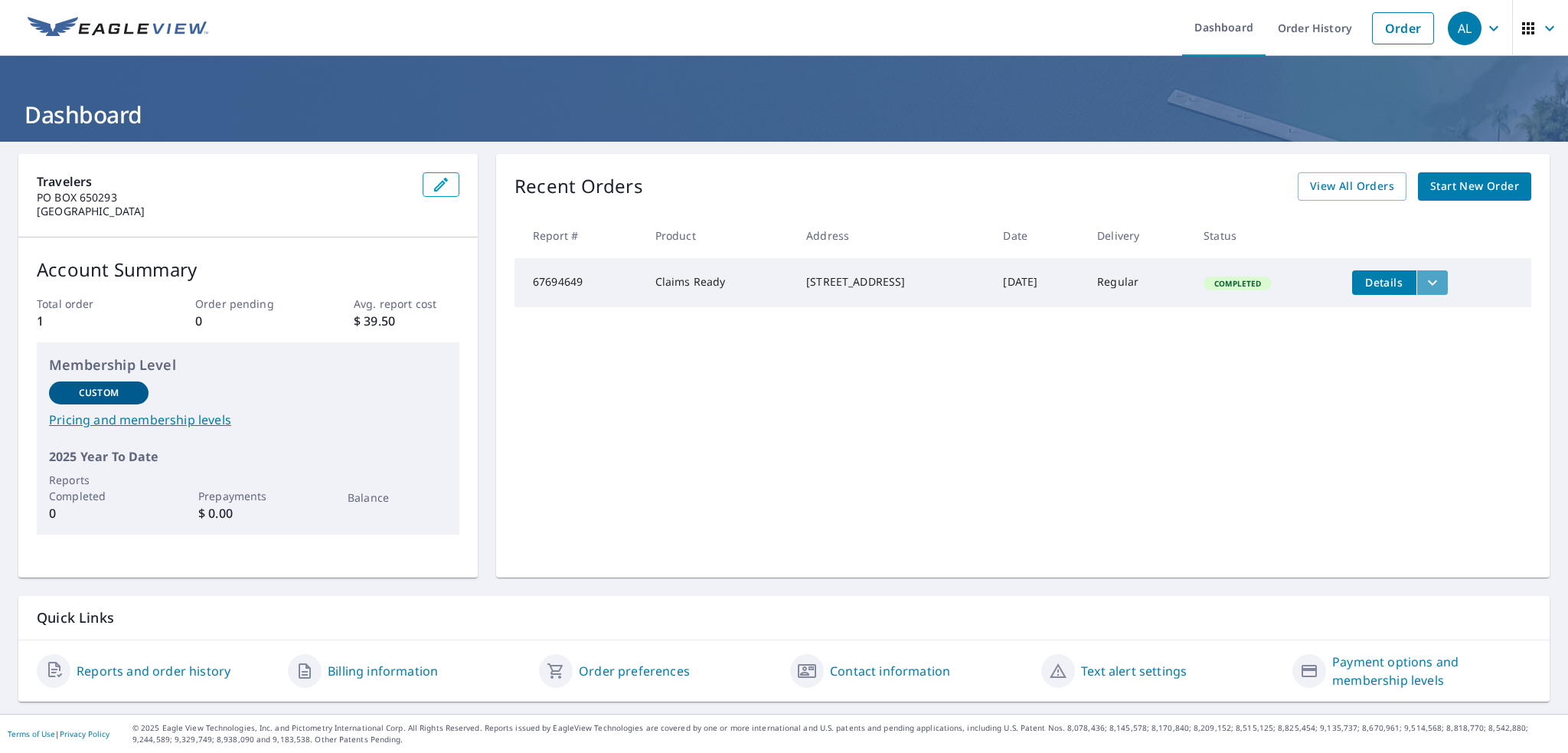
click at [1433, 290] on icon "filesDropdownBtn-67694649" at bounding box center [1432, 283] width 19 height 19
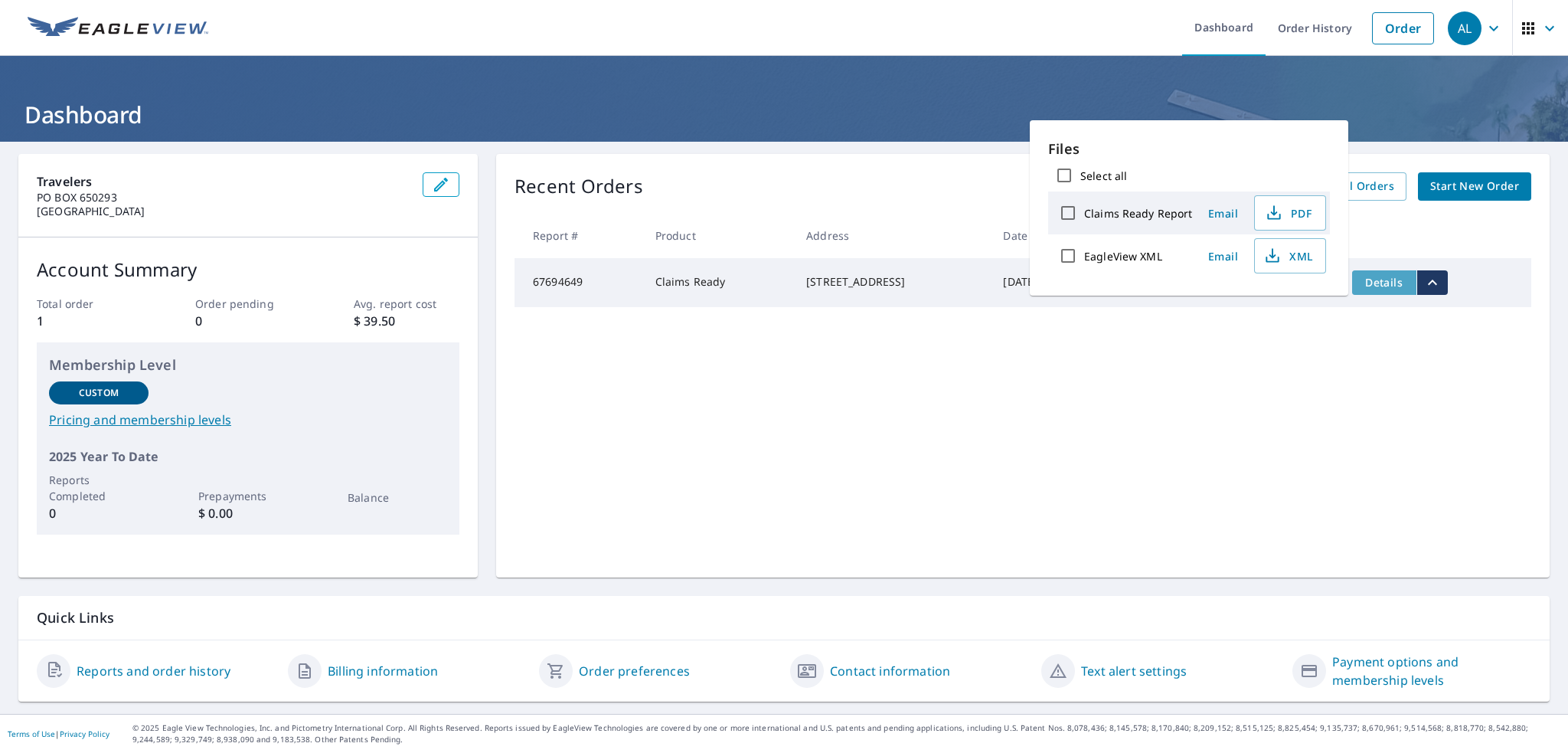
click at [1365, 275] on span "Details" at bounding box center [1384, 282] width 46 height 15
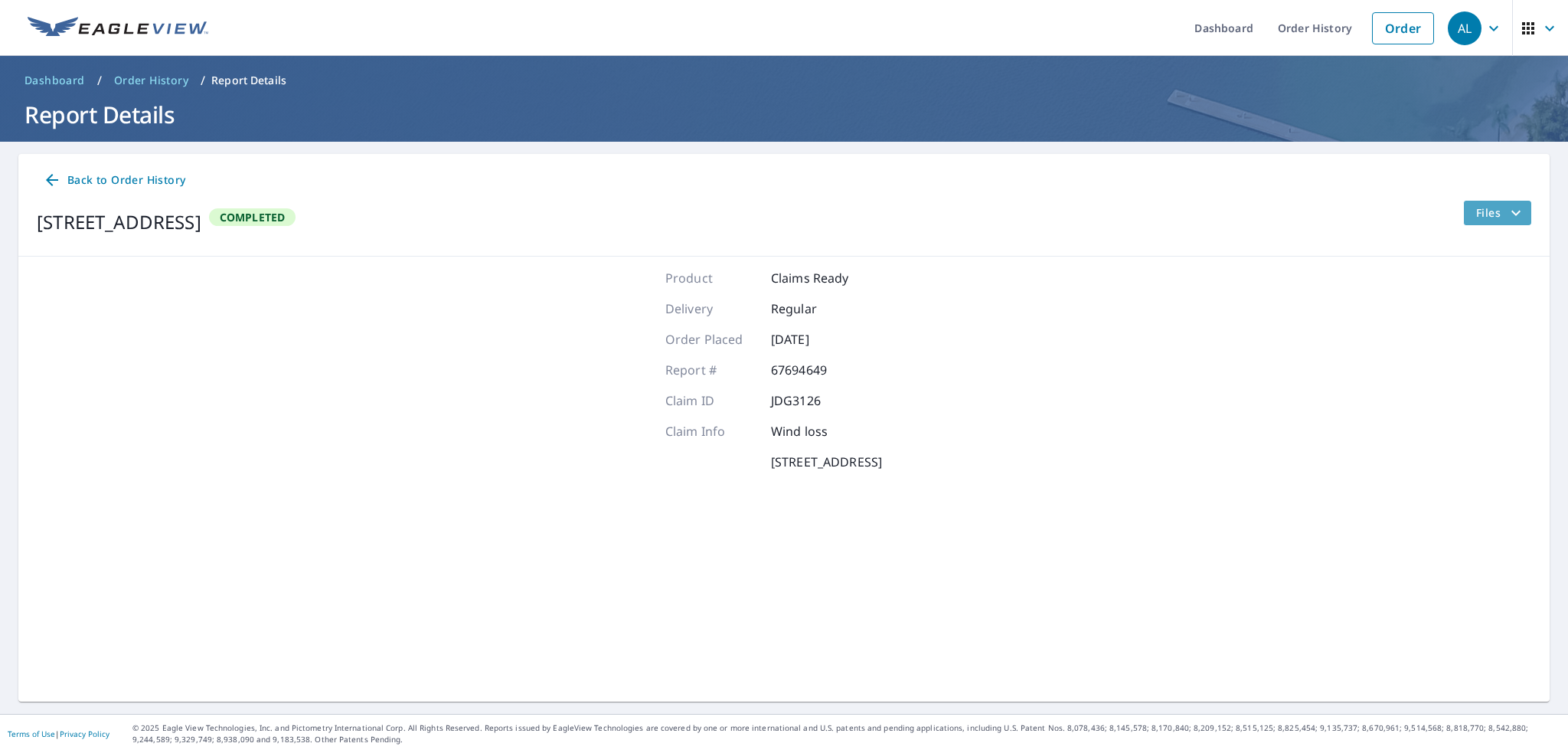
click at [1511, 214] on icon "filesDropdownBtn-67694649" at bounding box center [1516, 212] width 9 height 6
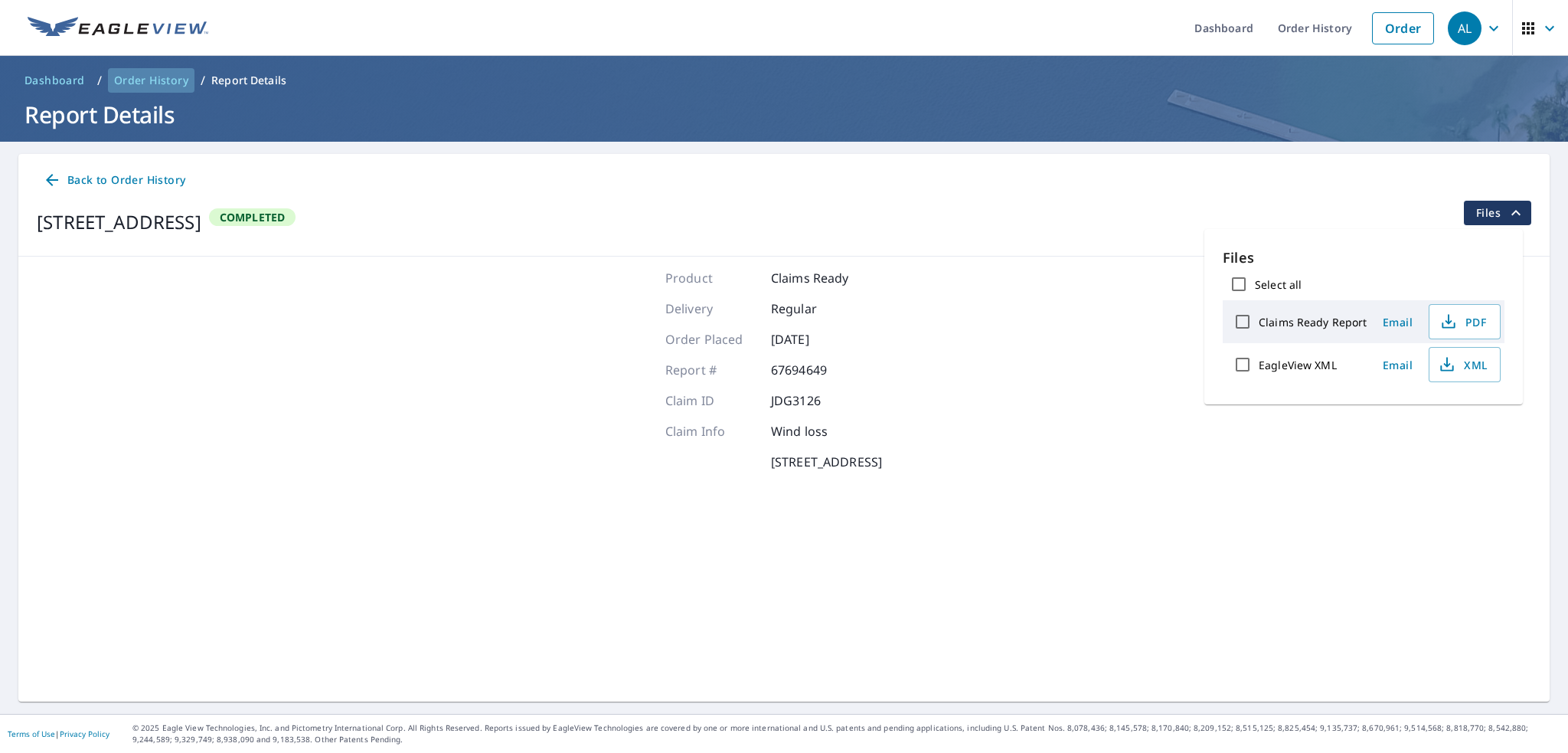
click at [140, 76] on span "Order History" at bounding box center [151, 80] width 74 height 15
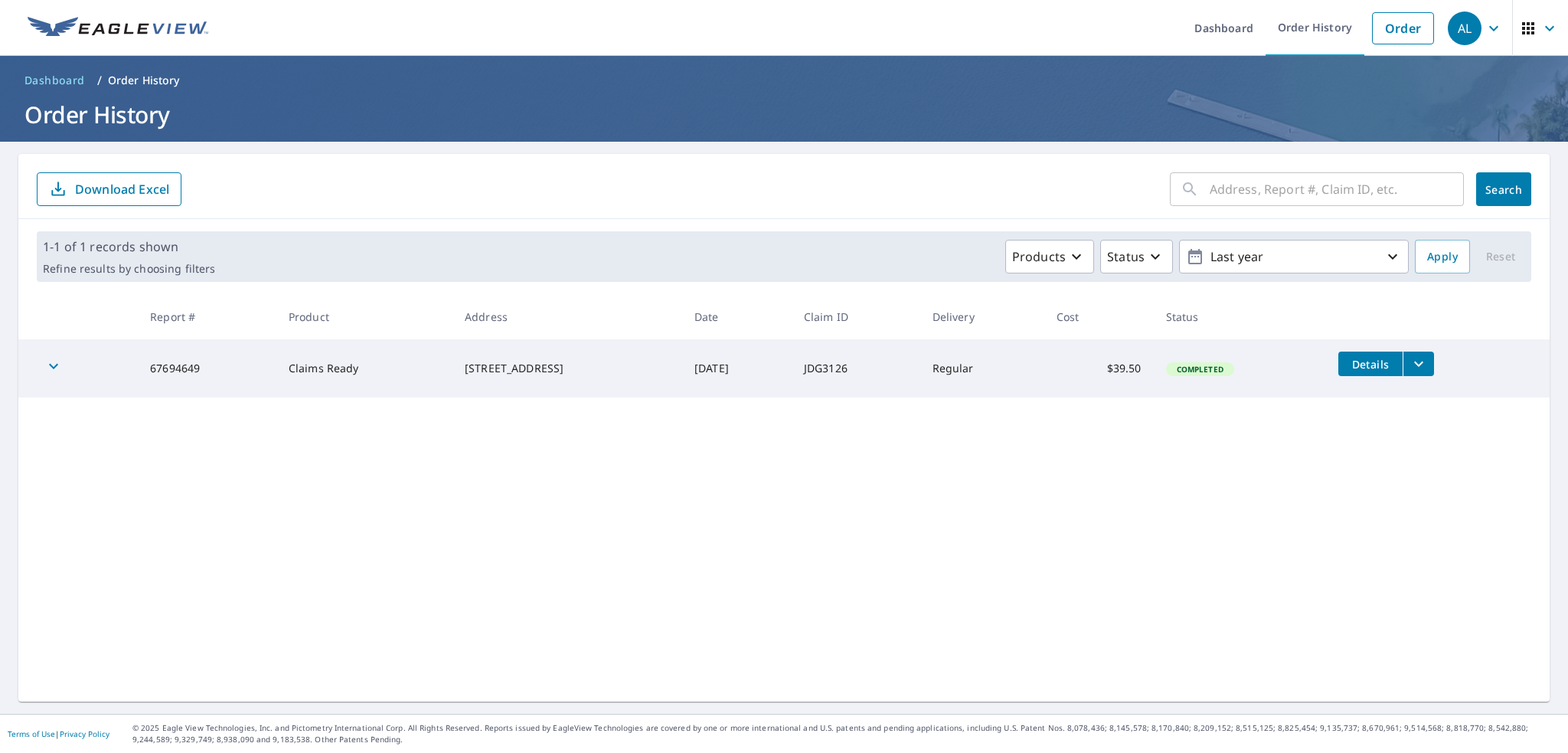
drag, startPoint x: 440, startPoint y: 360, endPoint x: 558, endPoint y: 376, distance: 119.1
click at [558, 376] on td "[STREET_ADDRESS]" at bounding box center [568, 368] width 230 height 58
copy div "[STREET_ADDRESS]"
click at [570, 436] on div "​ Search Download Excel 1-1 of 1 records shown Refine results by choosing filte…" at bounding box center [784, 428] width 1532 height 548
click at [54, 372] on icon "button" at bounding box center [53, 366] width 19 height 19
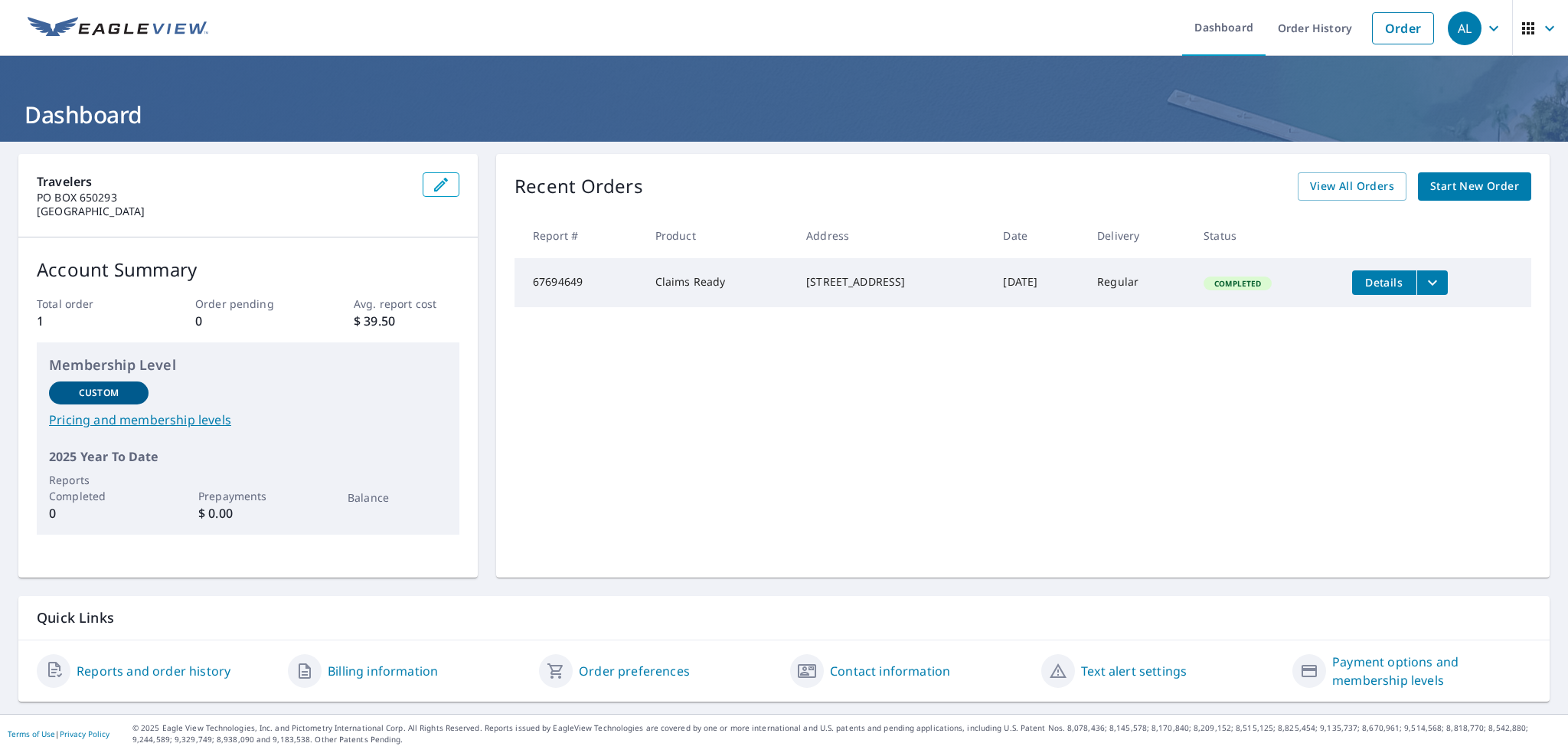
click at [1465, 181] on span "Start New Order" at bounding box center [1475, 187] width 89 height 19
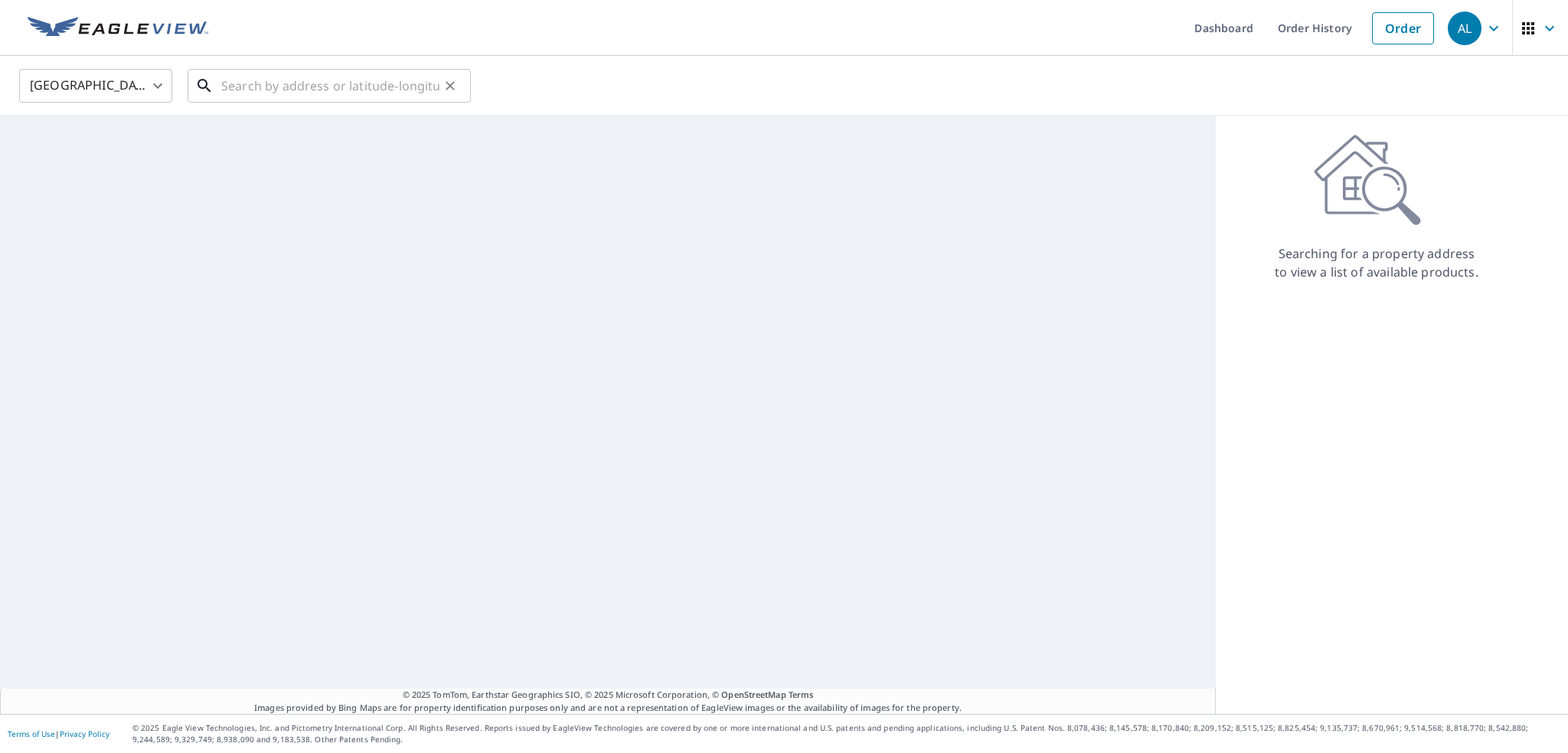
click at [395, 75] on input "text" at bounding box center [330, 86] width 218 height 43
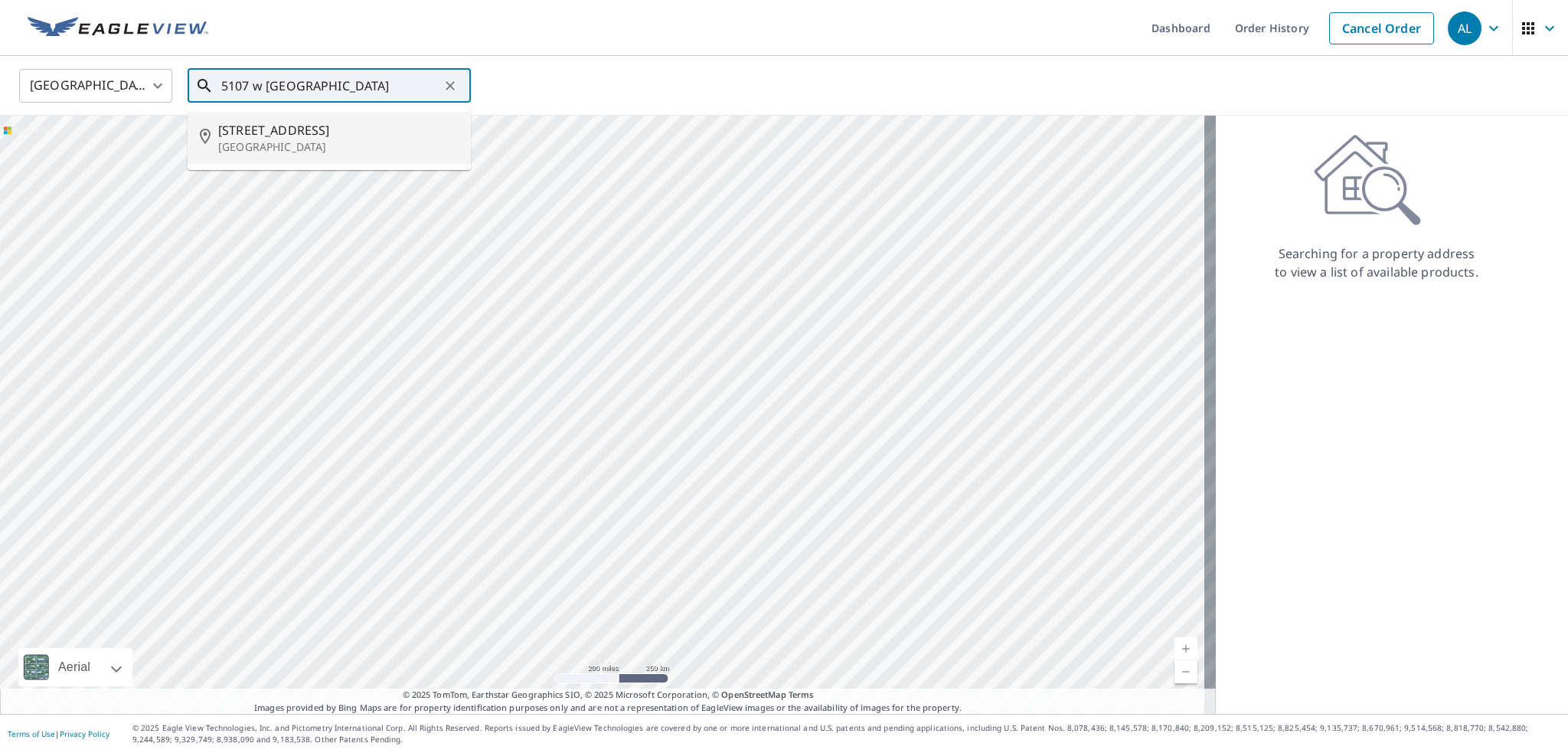
click at [312, 146] on p "[GEOGRAPHIC_DATA]" at bounding box center [338, 147] width 241 height 15
type input "[STREET_ADDRESS]"
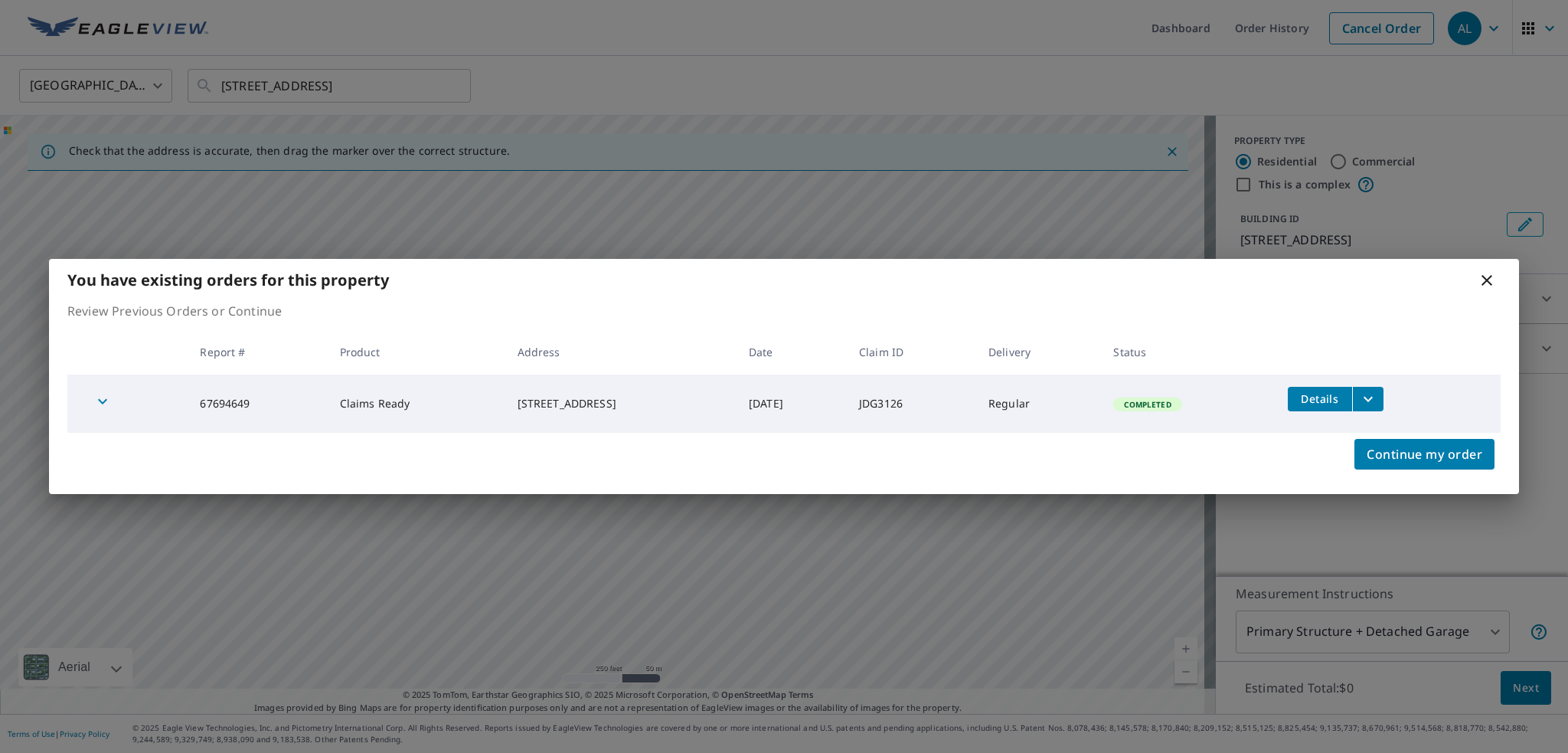
click at [1478, 633] on div "You have existing orders for this property Review Previous Orders or Continue R…" at bounding box center [784, 376] width 1568 height 753
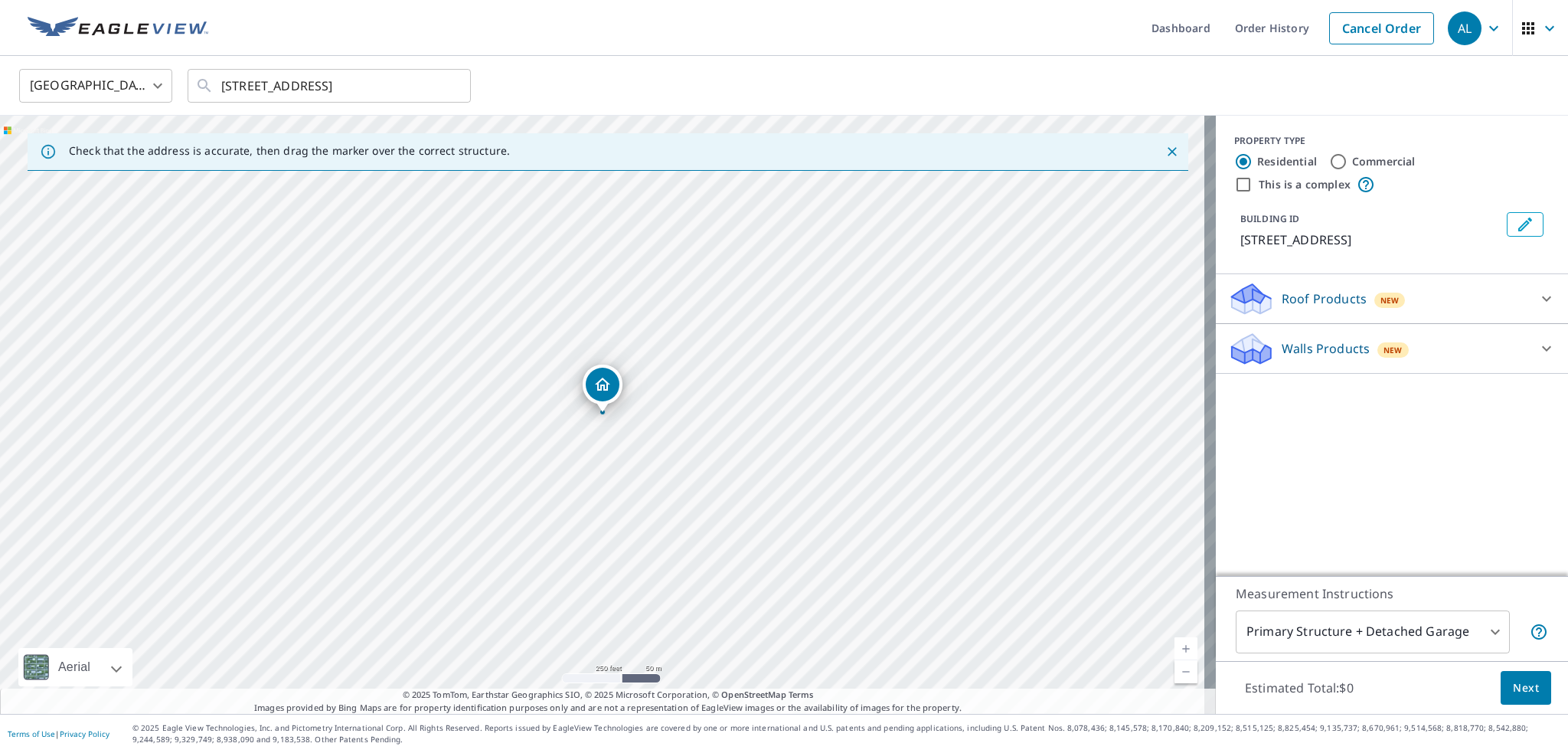
click at [1481, 632] on body "AL AL Dashboard Order History Cancel Order AL [GEOGRAPHIC_DATA] US ​ [STREET_AD…" at bounding box center [784, 376] width 1568 height 753
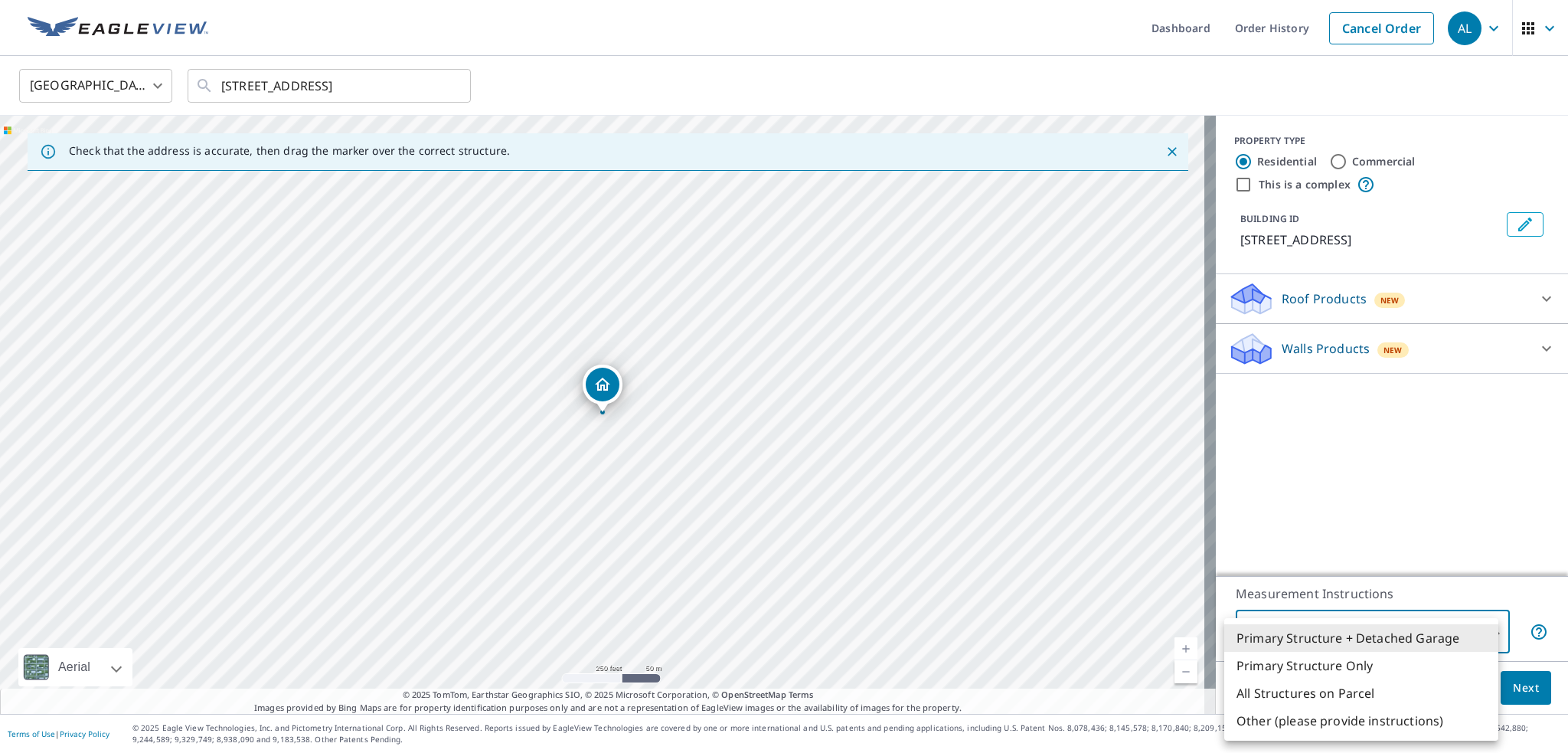
click at [1446, 514] on div at bounding box center [784, 376] width 1568 height 753
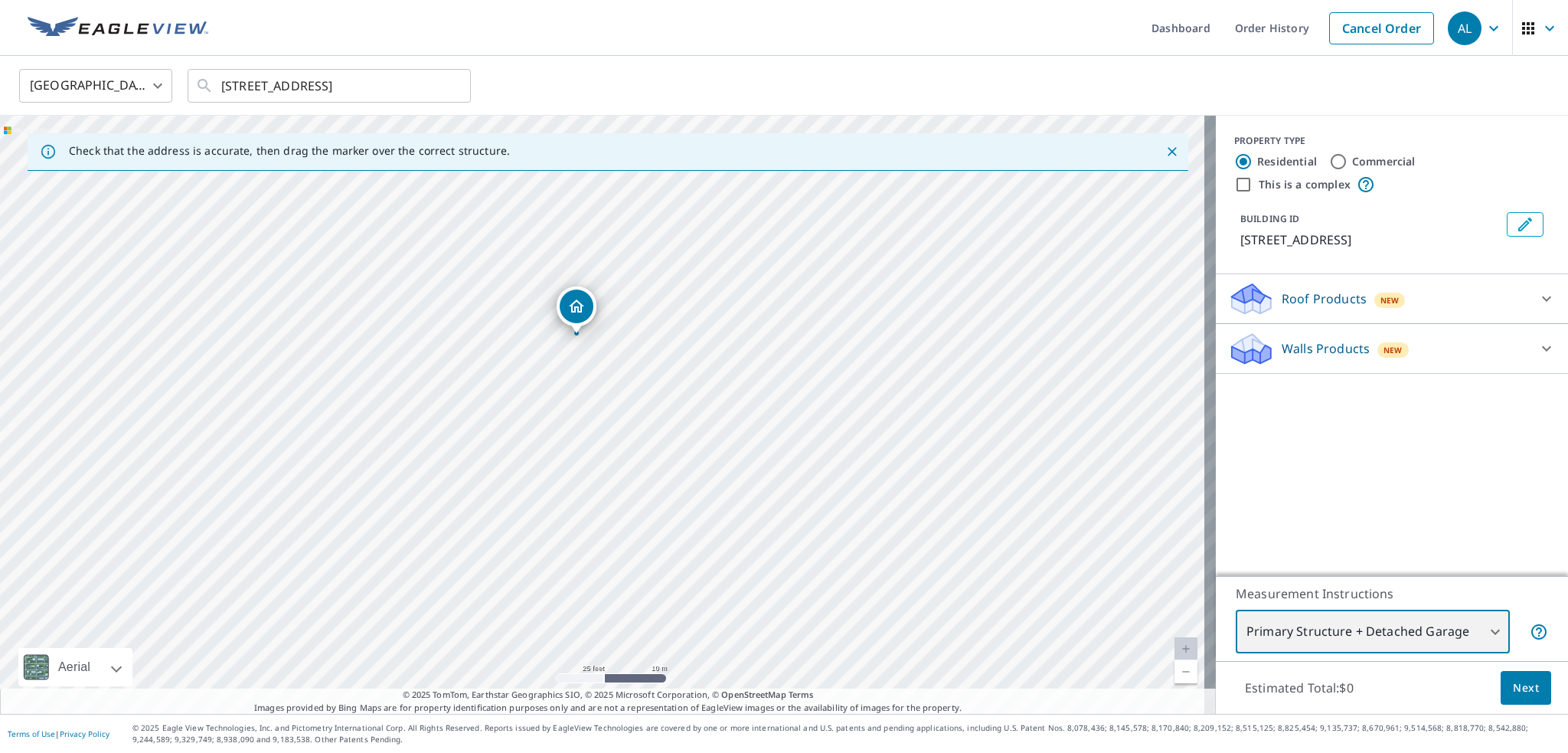
drag, startPoint x: 653, startPoint y: 243, endPoint x: 648, endPoint y: 343, distance: 100.1
click at [648, 343] on div "[STREET_ADDRESS]" at bounding box center [608, 414] width 1216 height 599
click at [587, 347] on div "[STREET_ADDRESS]" at bounding box center [608, 414] width 1216 height 599
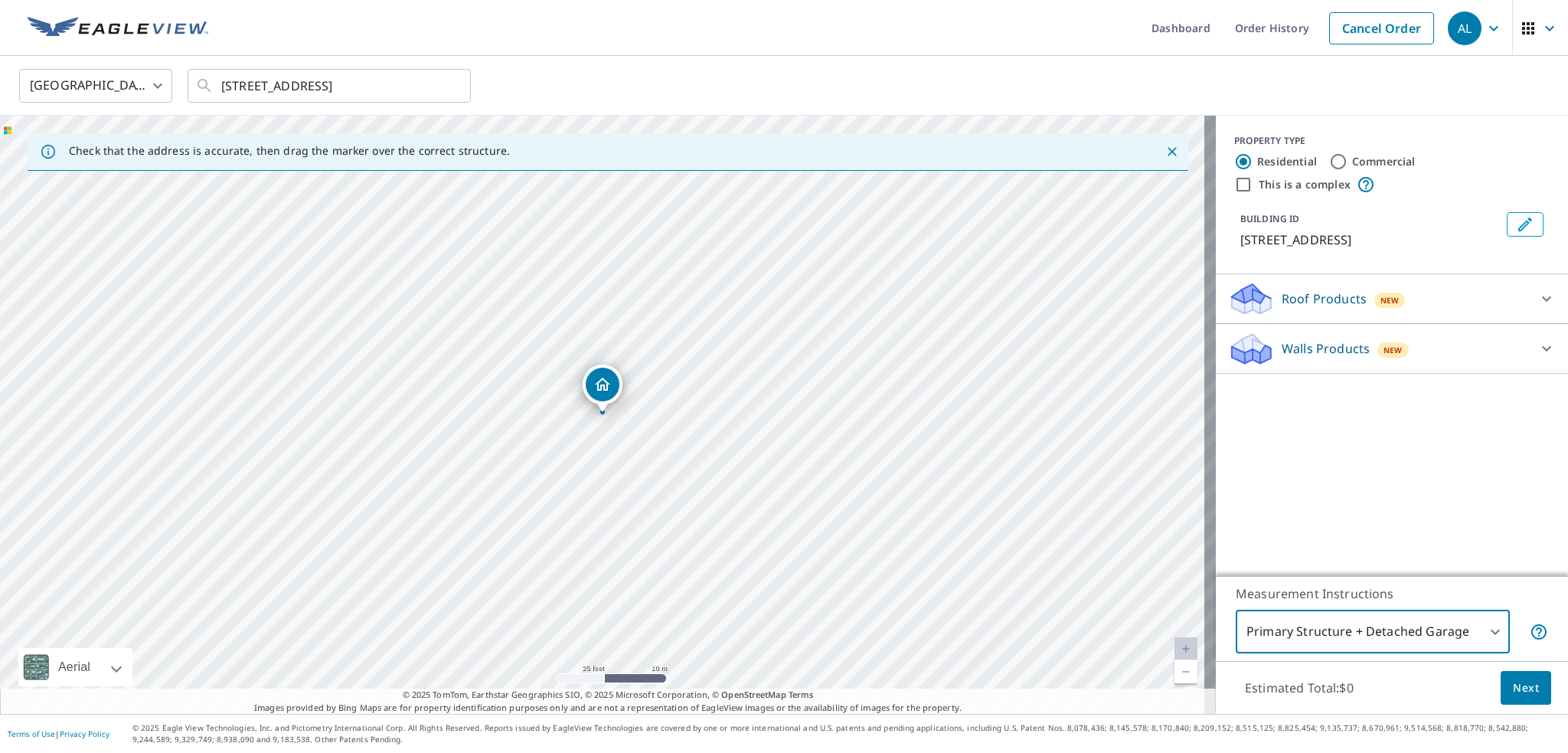
click at [1235, 183] on input "This is a complex" at bounding box center [1243, 184] width 19 height 19
checkbox input "true"
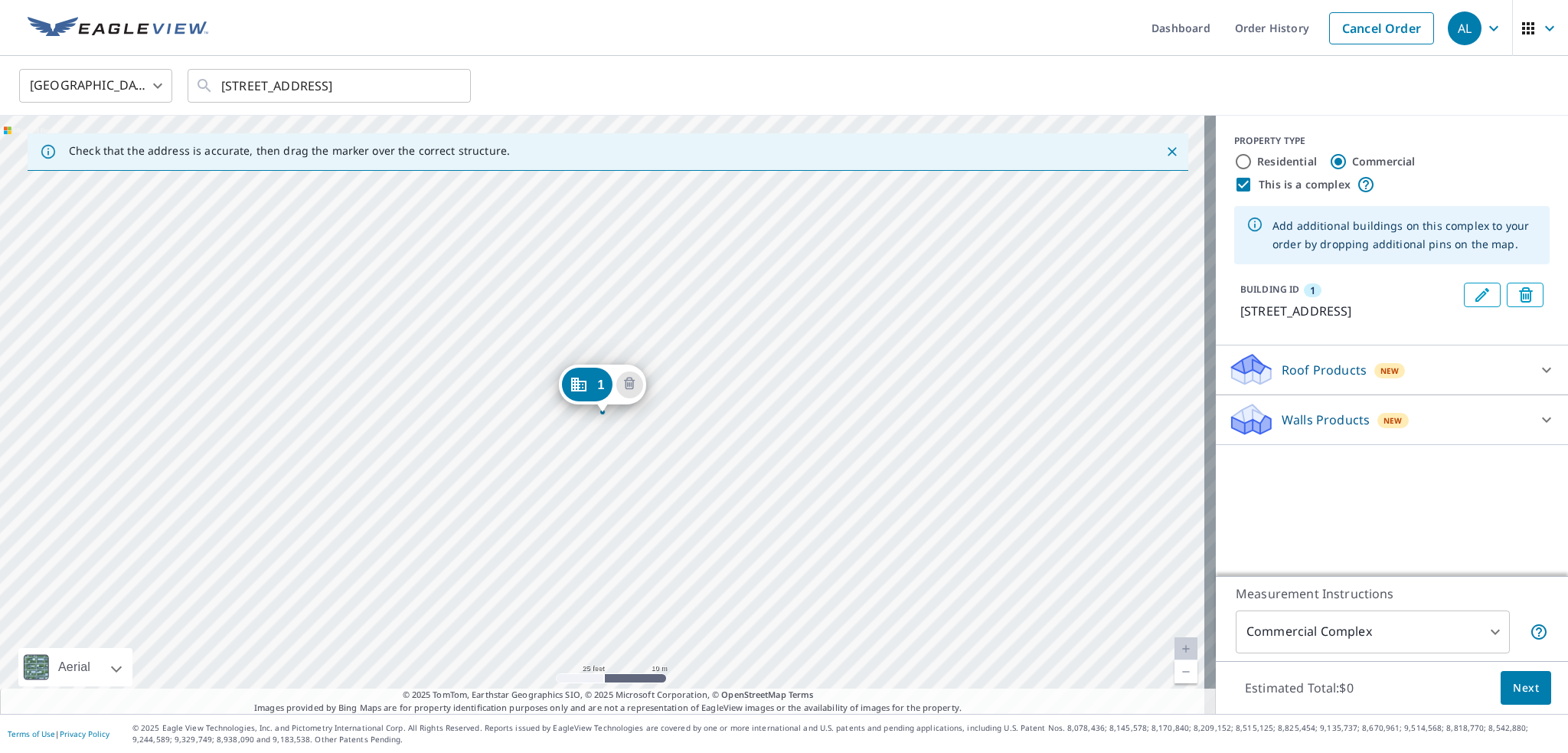
radio input "false"
radio input "true"
type input "4"
click at [1235, 186] on input "This is a complex" at bounding box center [1243, 184] width 19 height 19
checkbox input "false"
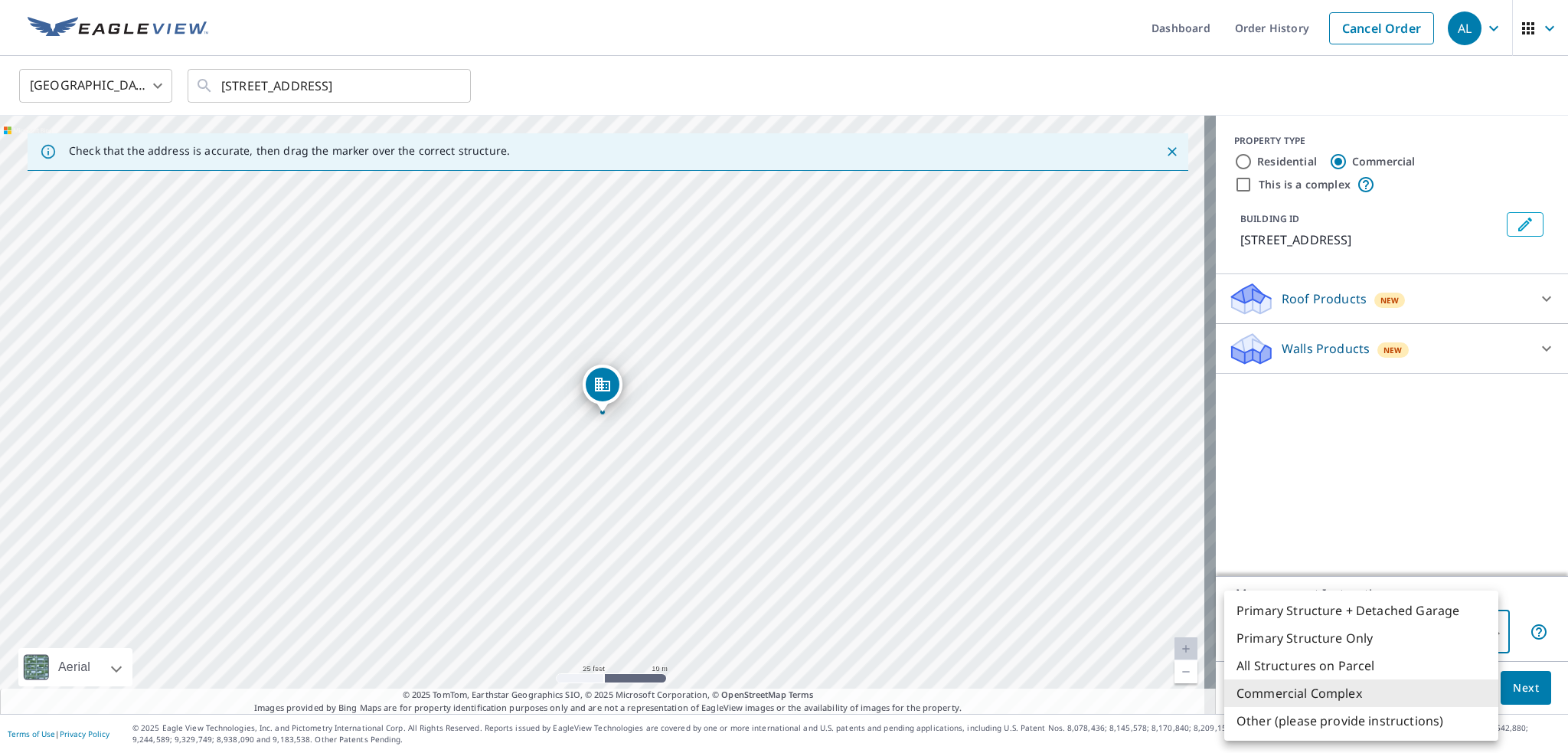
click at [1465, 623] on body "AL AL Dashboard Order History Cancel Order AL [GEOGRAPHIC_DATA] US ​ [STREET_AD…" at bounding box center [784, 376] width 1568 height 753
click at [1351, 640] on li "Primary Structure Only" at bounding box center [1362, 638] width 275 height 27
type input "2"
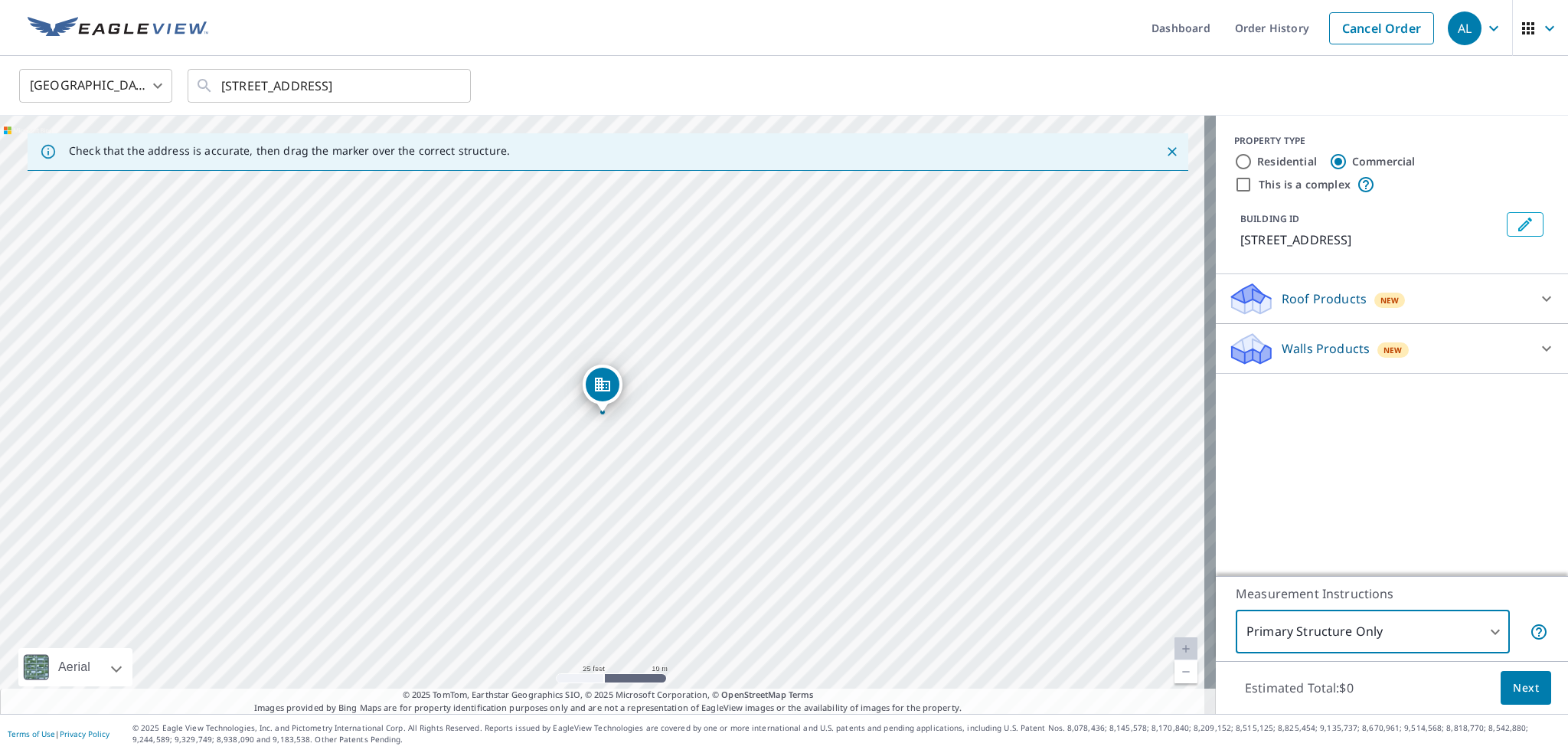
click at [1525, 697] on span "Next" at bounding box center [1526, 688] width 26 height 19
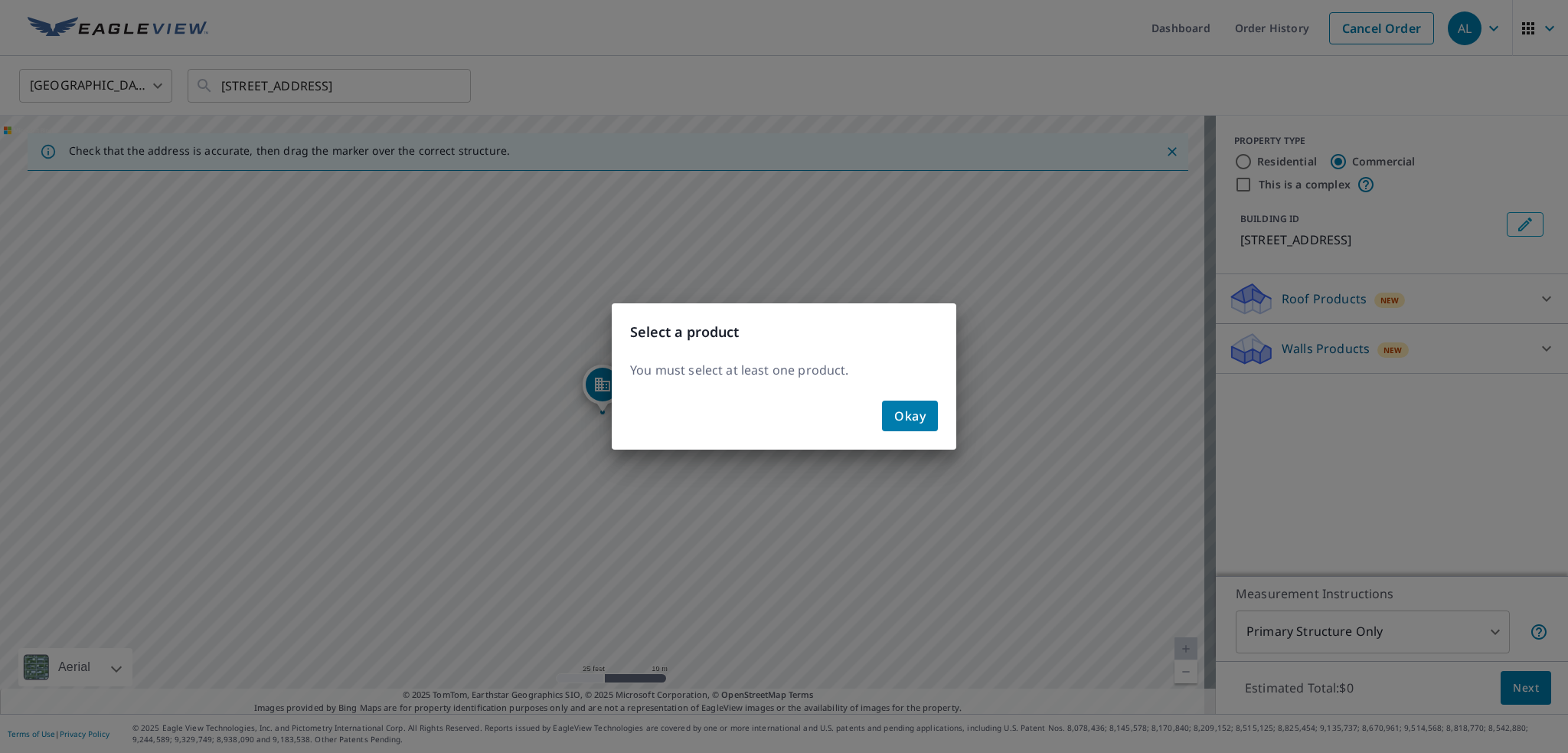
click at [912, 413] on span "Okay" at bounding box center [910, 416] width 31 height 22
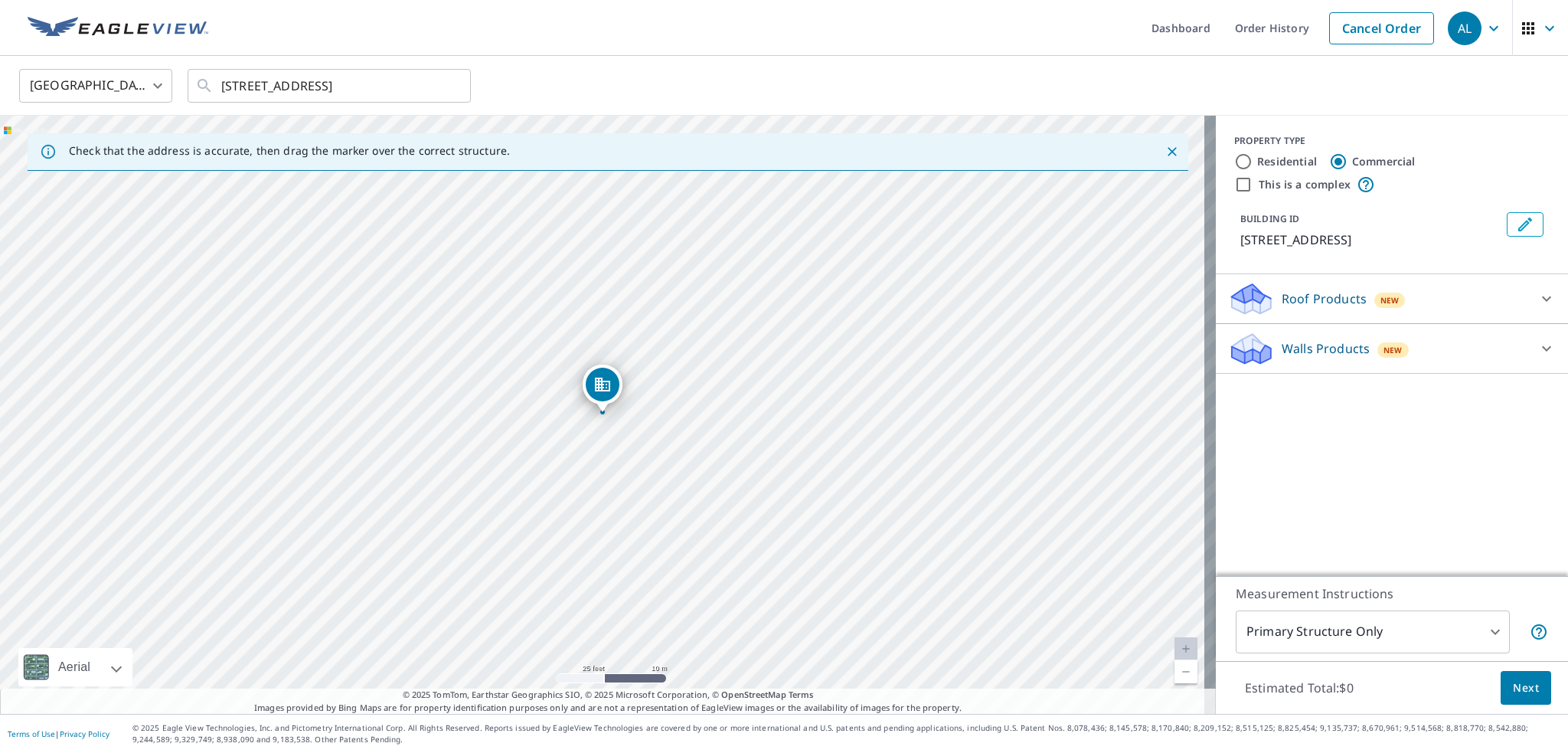
click at [1480, 288] on div "Roof Products New" at bounding box center [1378, 299] width 300 height 36
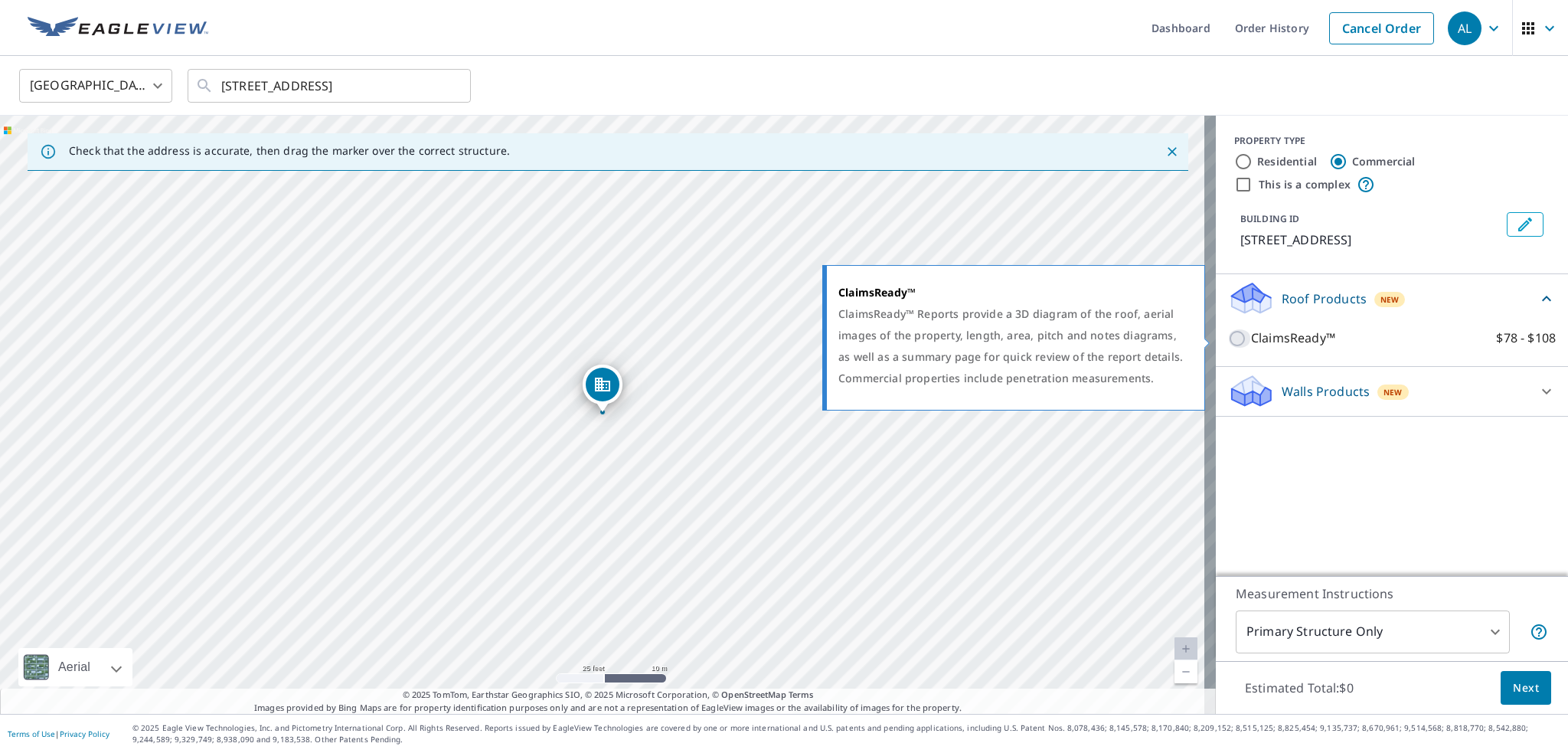
click at [1228, 339] on input "ClaimsReady™ $78 - $108" at bounding box center [1239, 339] width 23 height 19
checkbox input "true"
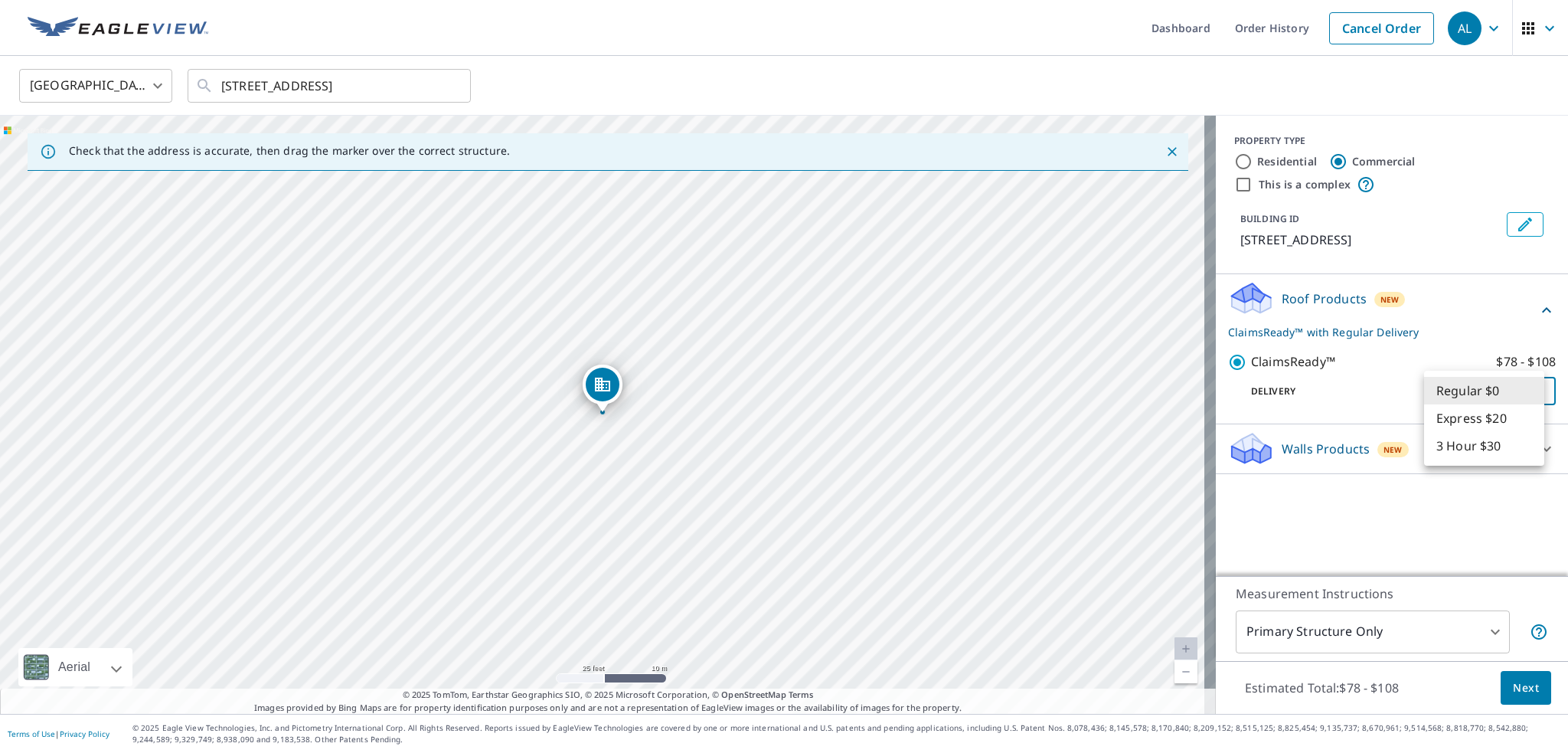
click at [1520, 400] on body "AL AL Dashboard Order History Cancel Order AL [GEOGRAPHIC_DATA] US ​ [STREET_AD…" at bounding box center [784, 376] width 1568 height 753
click at [1516, 425] on li "Express $20" at bounding box center [1484, 419] width 120 height 27
click at [1508, 394] on body "AL AL Dashboard Order History Cancel Order AL [GEOGRAPHIC_DATA] US ​ [STREET_AD…" at bounding box center [784, 376] width 1568 height 753
click at [1493, 424] on li "3 Hour $30" at bounding box center [1484, 419] width 120 height 27
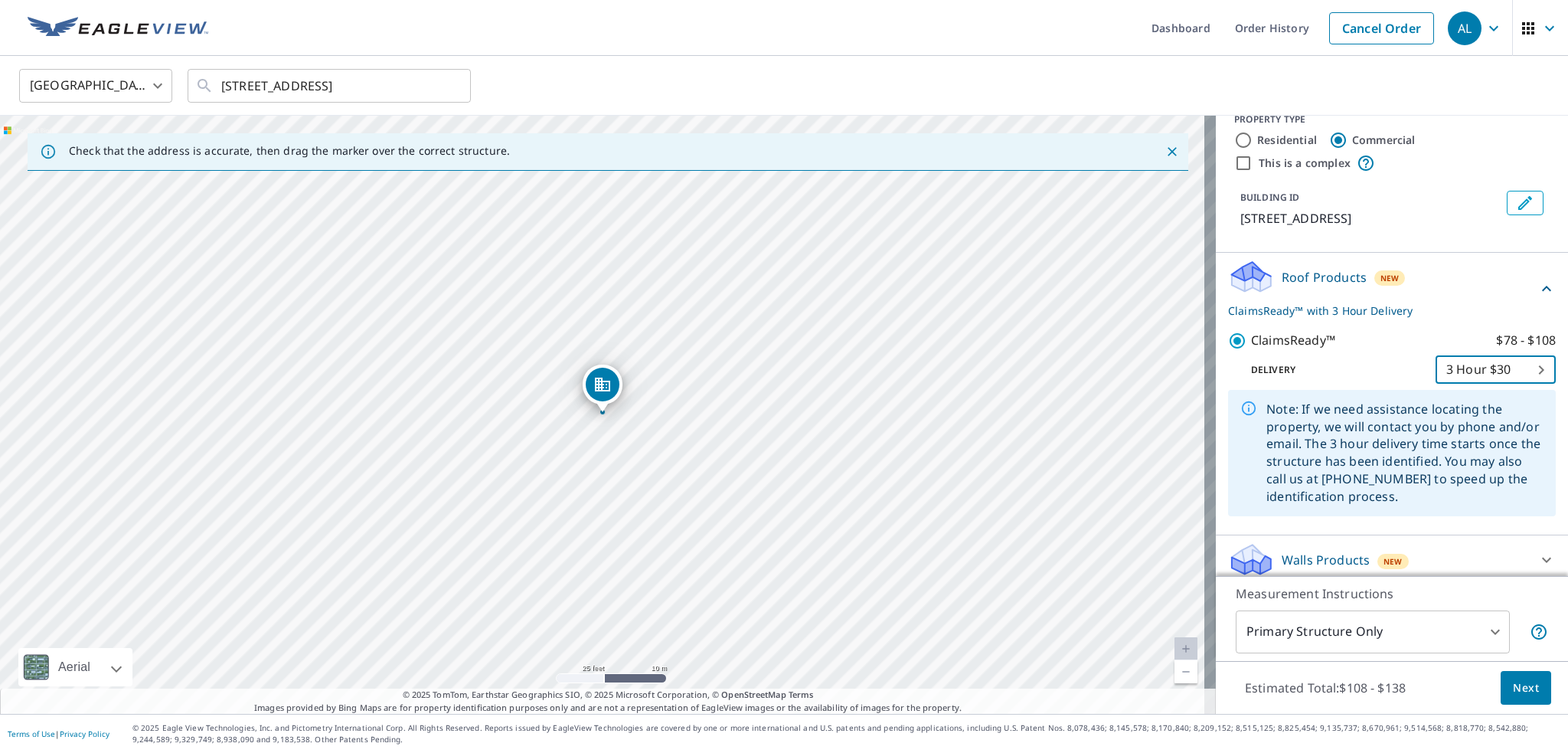
scroll to position [29, 0]
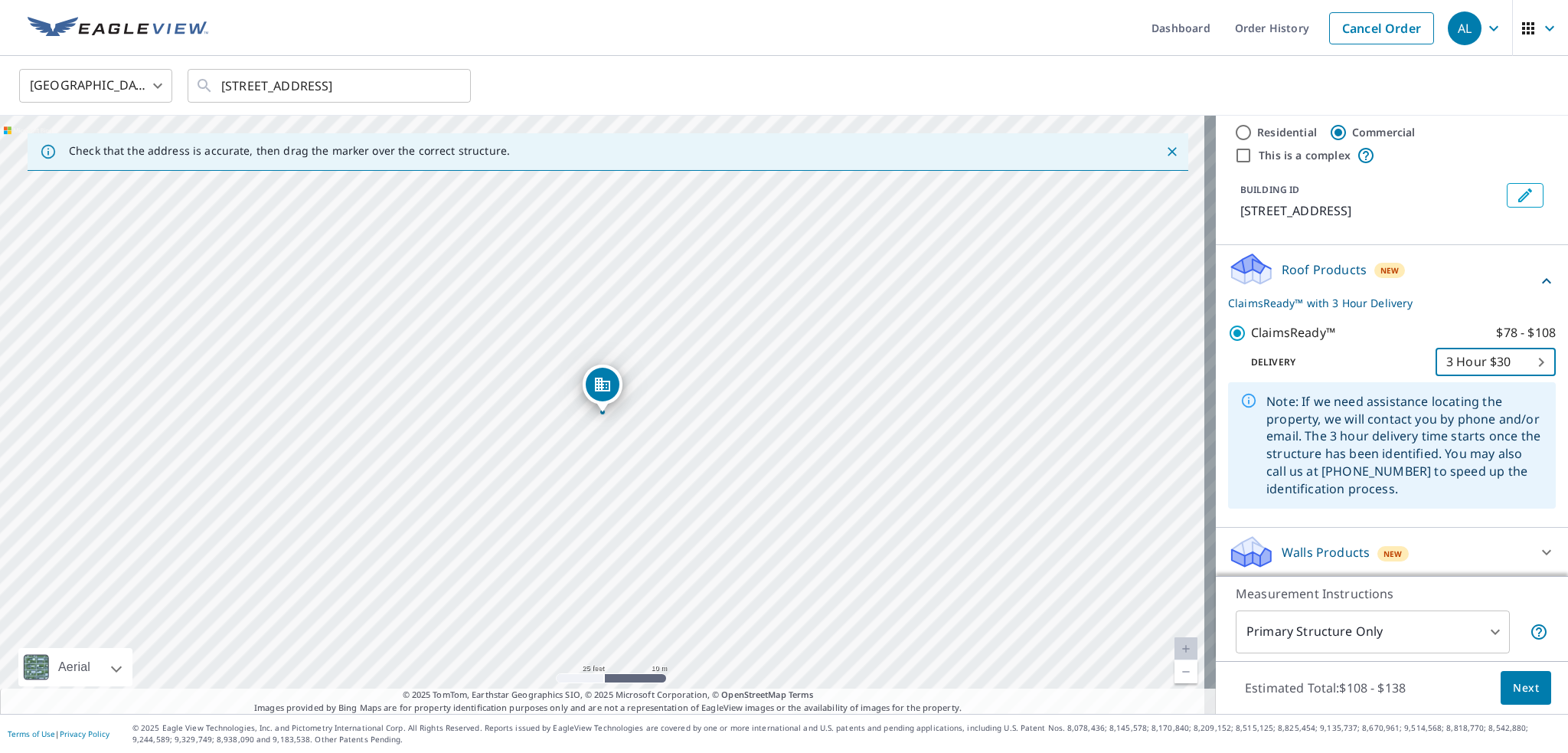
click at [1479, 361] on body "AL AL Dashboard Order History Cancel Order AL [GEOGRAPHIC_DATA] US ​ [STREET_AD…" at bounding box center [784, 376] width 1568 height 753
click at [1465, 308] on li "Regular $0" at bounding box center [1473, 306] width 120 height 27
type input "8"
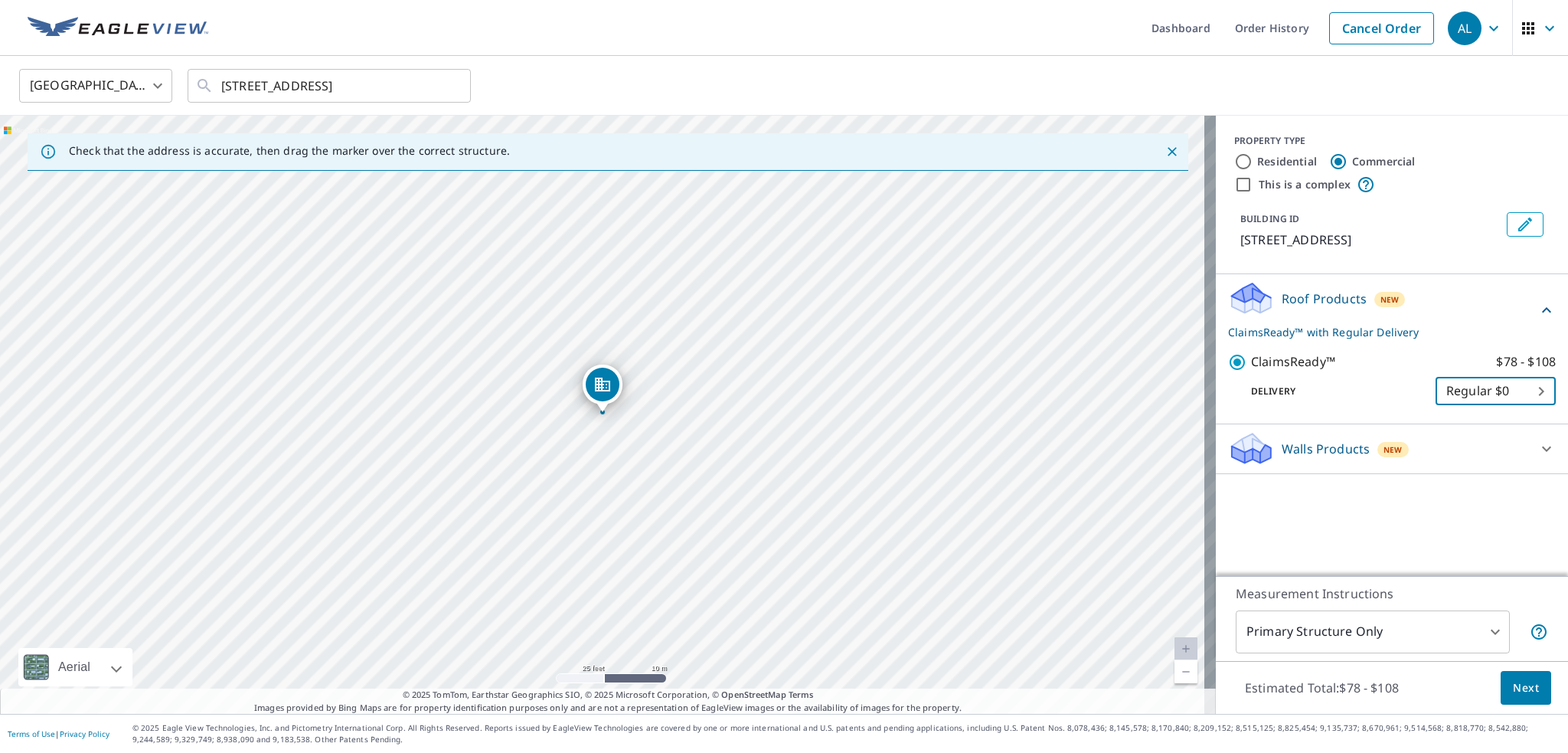
click at [1520, 692] on span "Next" at bounding box center [1526, 688] width 26 height 19
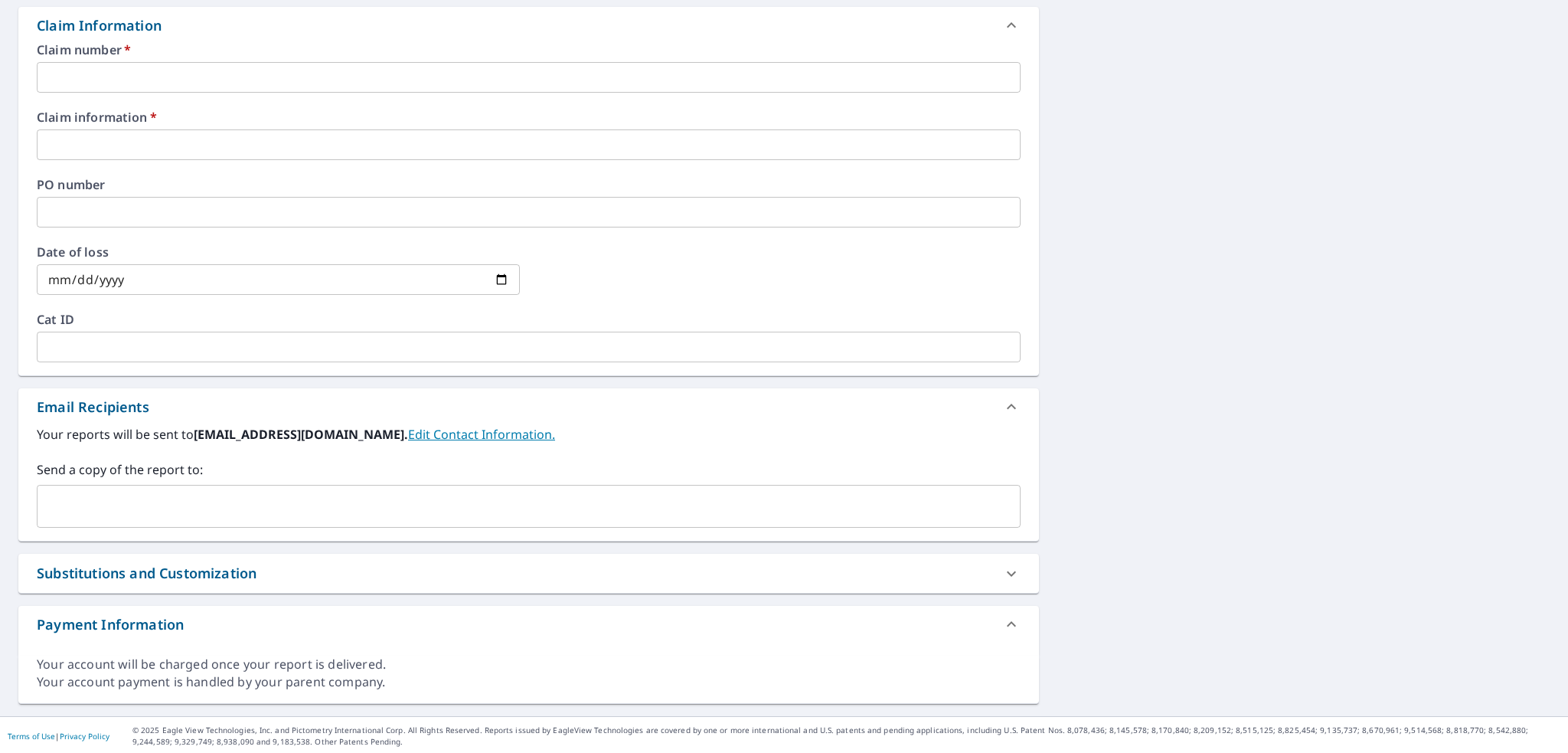
scroll to position [550, 0]
click at [957, 574] on div "Substitutions and Customization" at bounding box center [515, 573] width 957 height 21
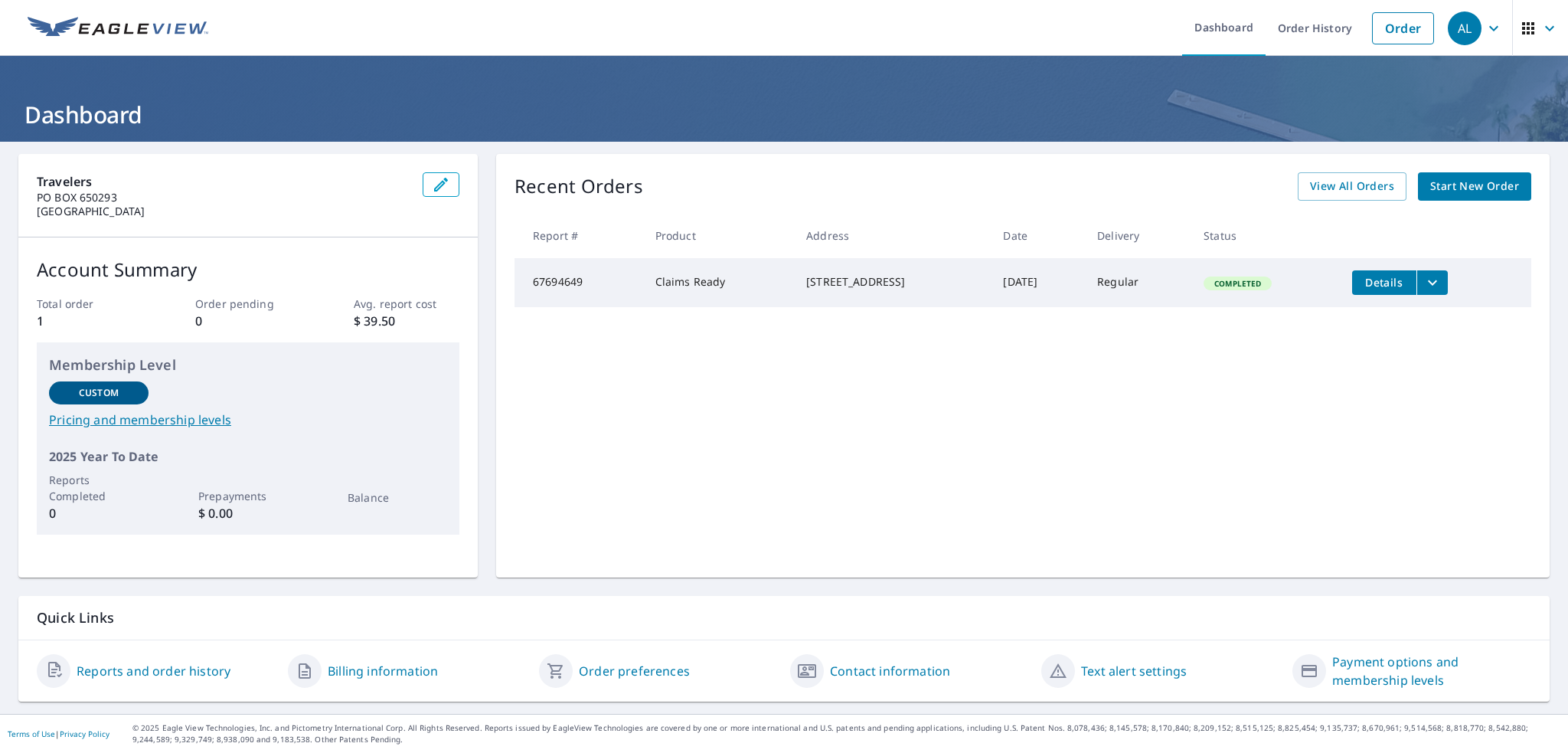
click at [1485, 23] on icon "button" at bounding box center [1494, 28] width 19 height 19
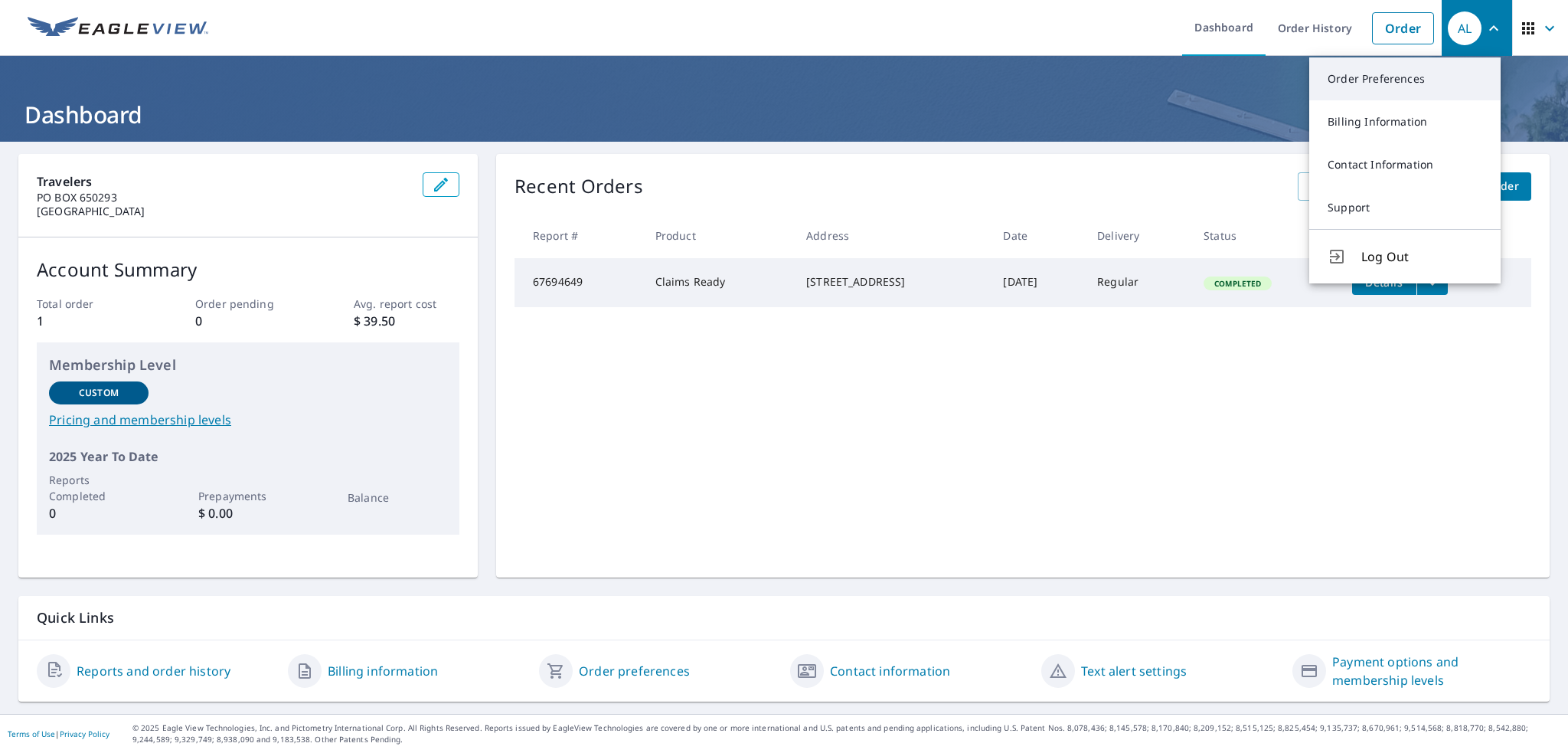
click at [1400, 82] on link "Order Preferences" at bounding box center [1405, 78] width 191 height 43
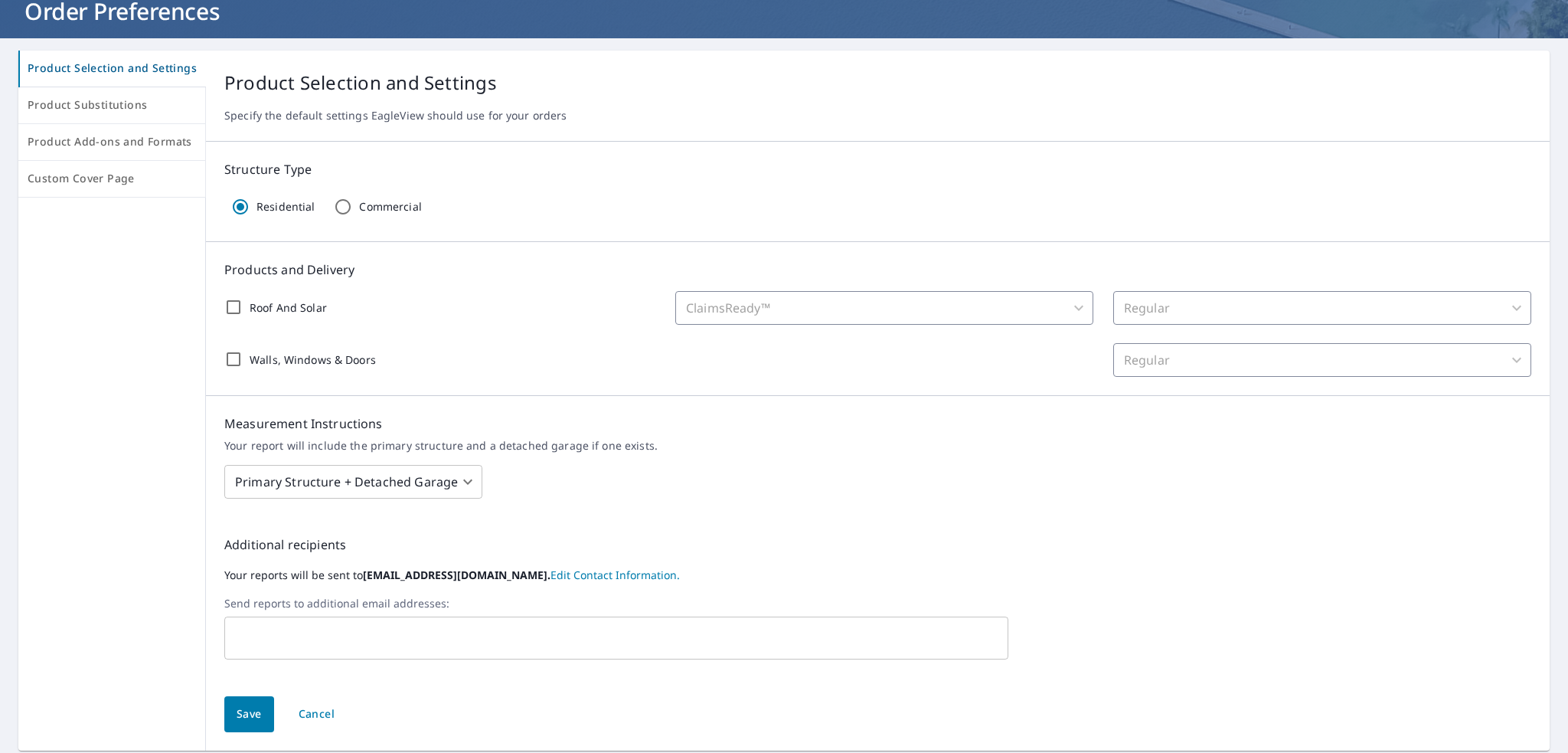
scroll to position [150, 0]
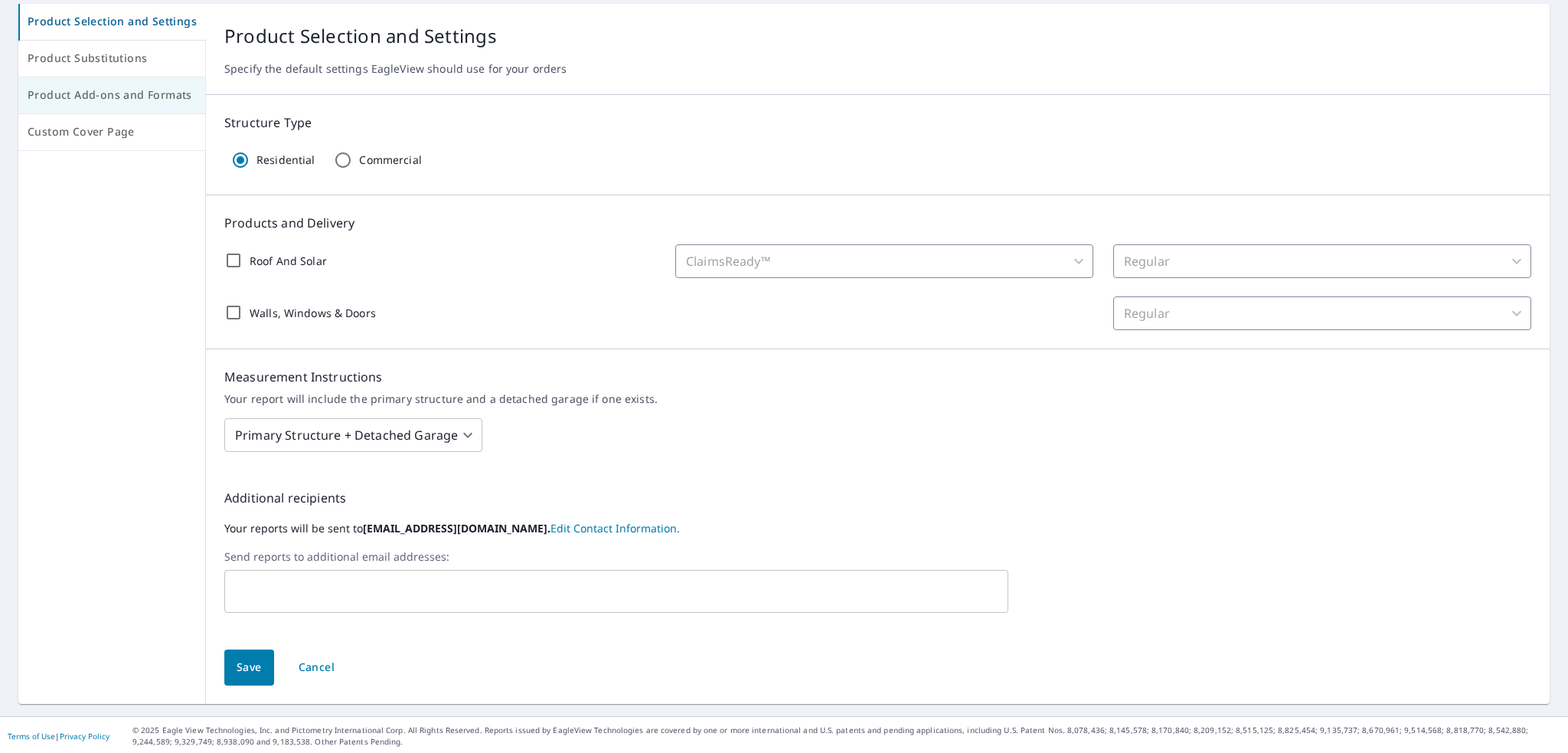
click at [132, 95] on span "Product Add-ons and Formats" at bounding box center [111, 95] width 169 height 19
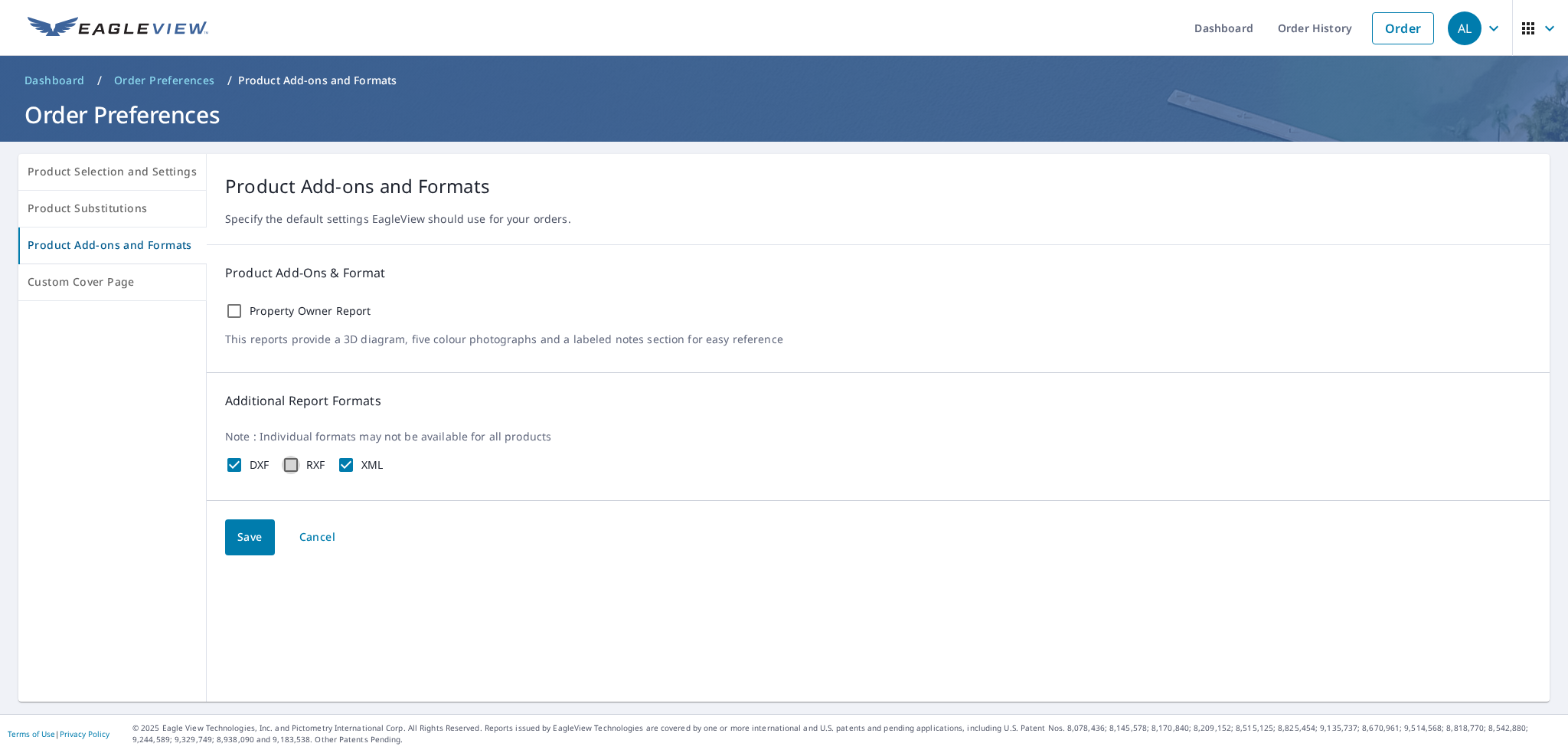
click at [285, 467] on input "RXF" at bounding box center [291, 465] width 19 height 19
checkbox input "true"
click at [231, 545] on button "Save" at bounding box center [250, 537] width 50 height 36
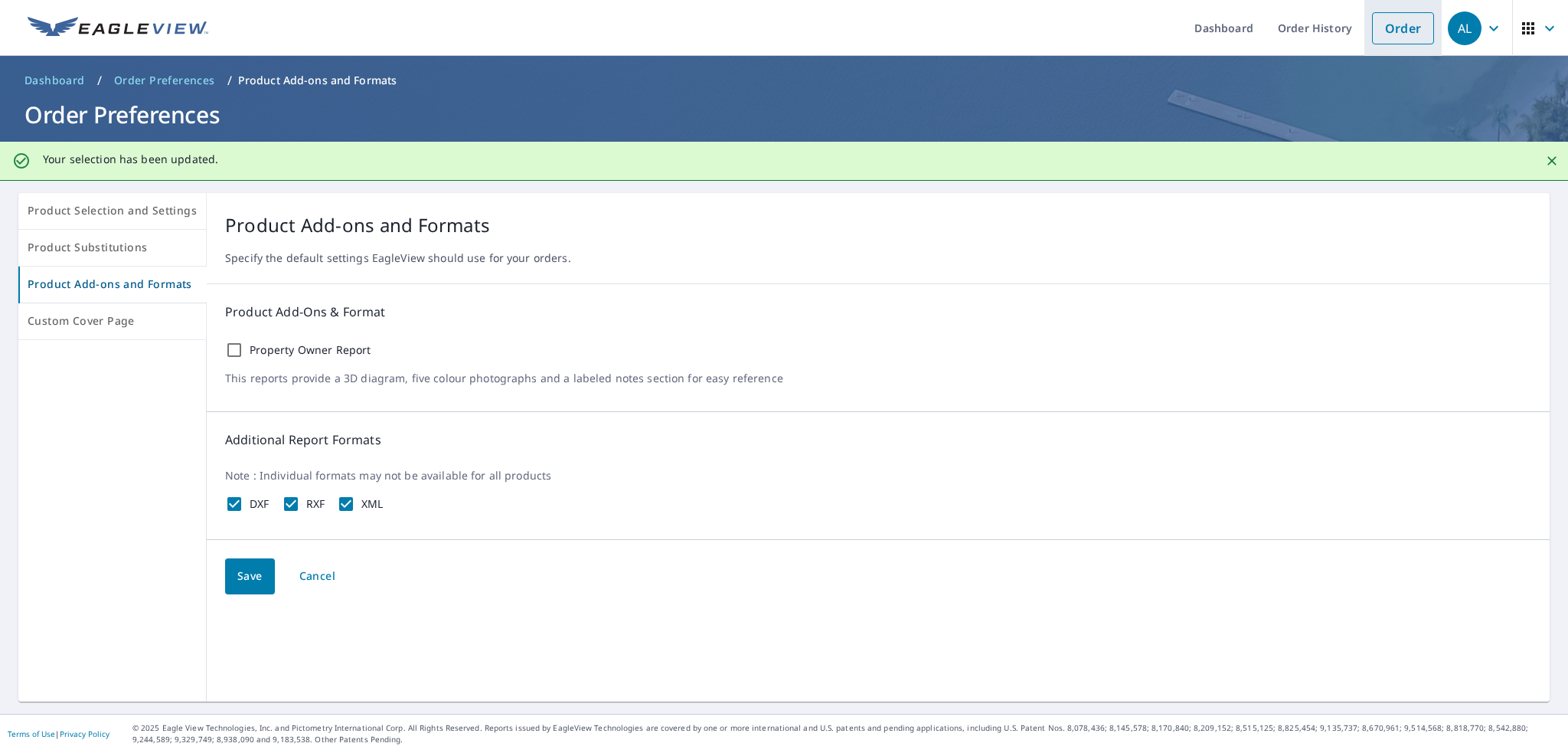
click at [1408, 25] on link "Order" at bounding box center [1403, 28] width 62 height 32
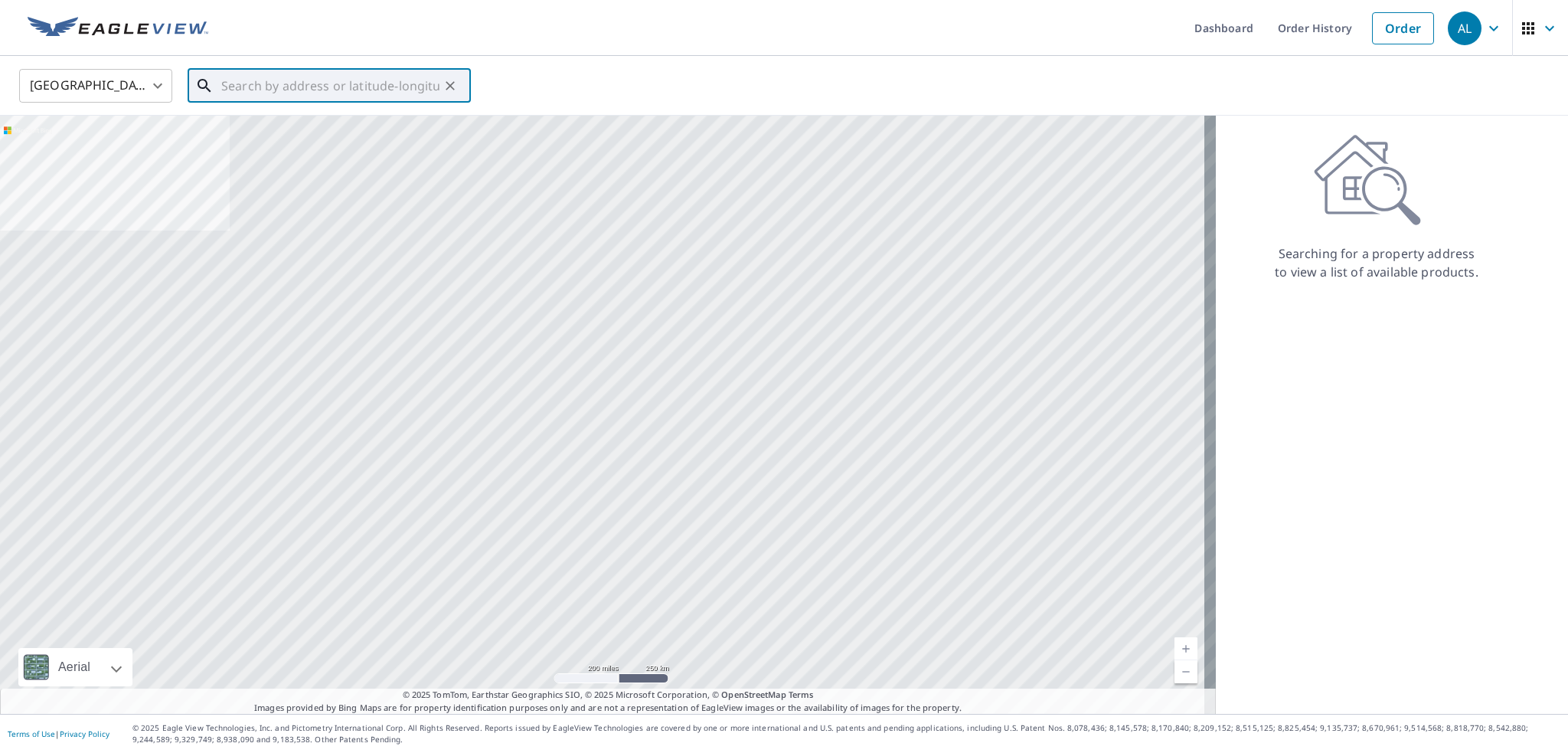
click at [379, 78] on input "text" at bounding box center [330, 86] width 218 height 43
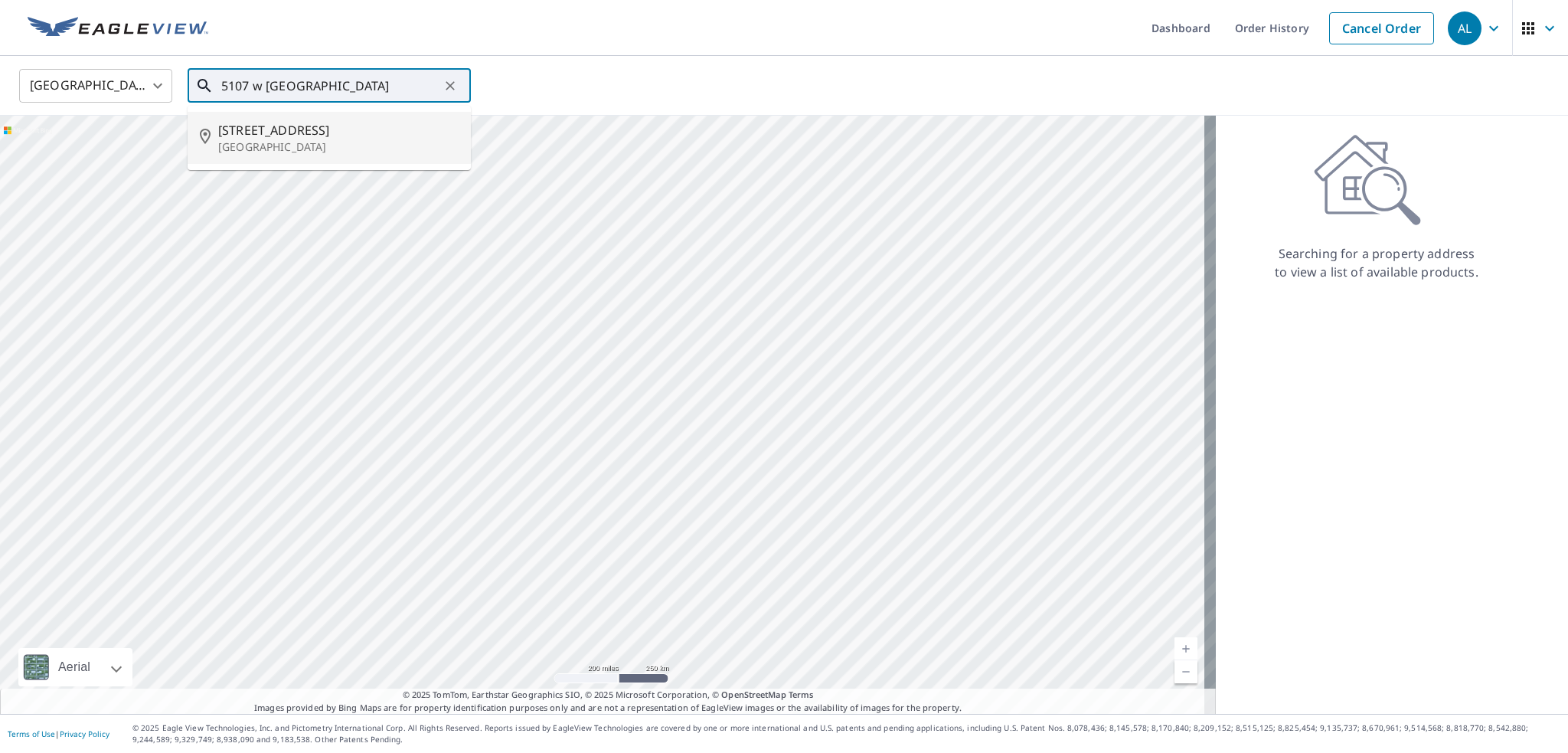
click at [331, 141] on p "[GEOGRAPHIC_DATA]" at bounding box center [338, 147] width 241 height 15
type input "[STREET_ADDRESS]"
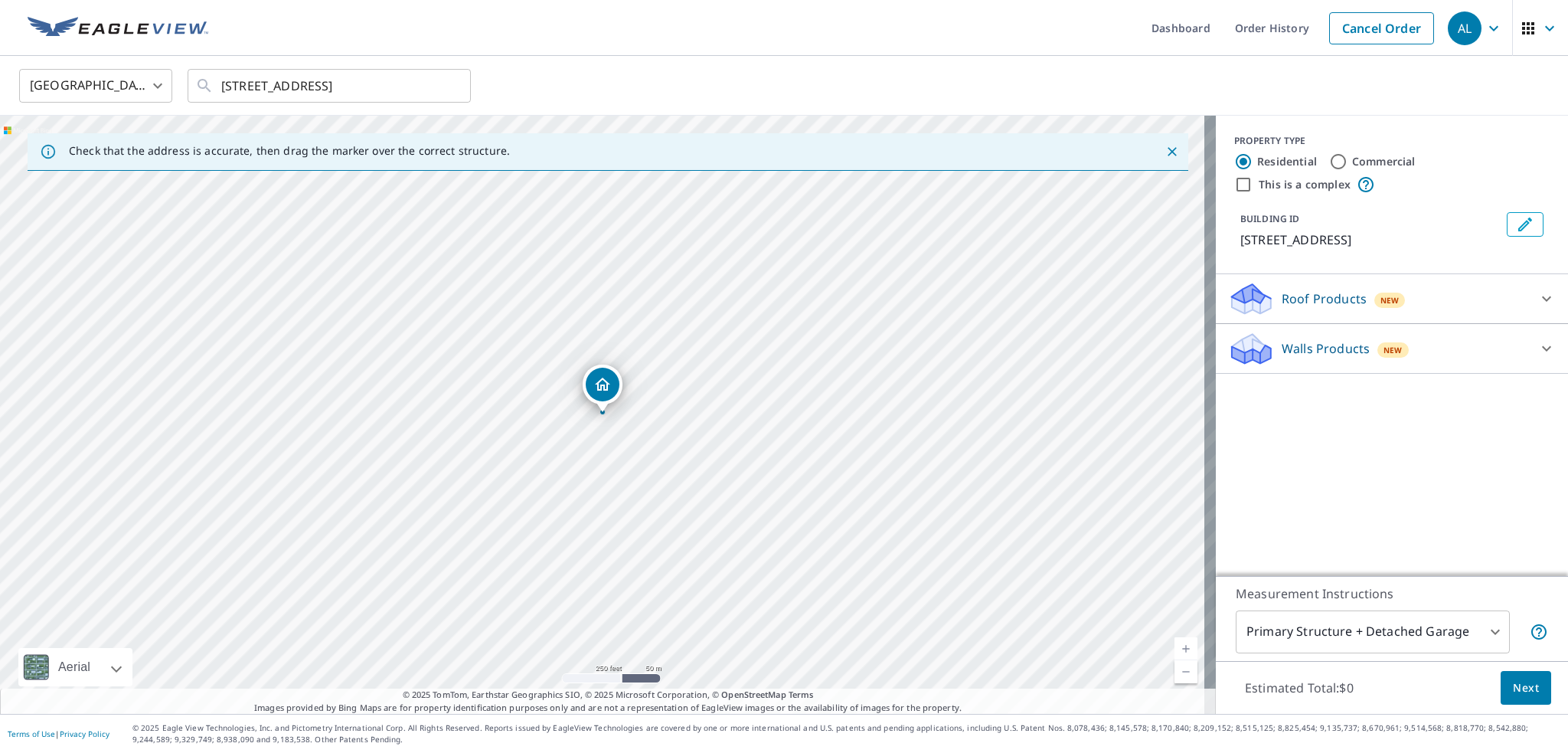
click at [1408, 305] on div "Roof Products New" at bounding box center [1378, 299] width 300 height 36
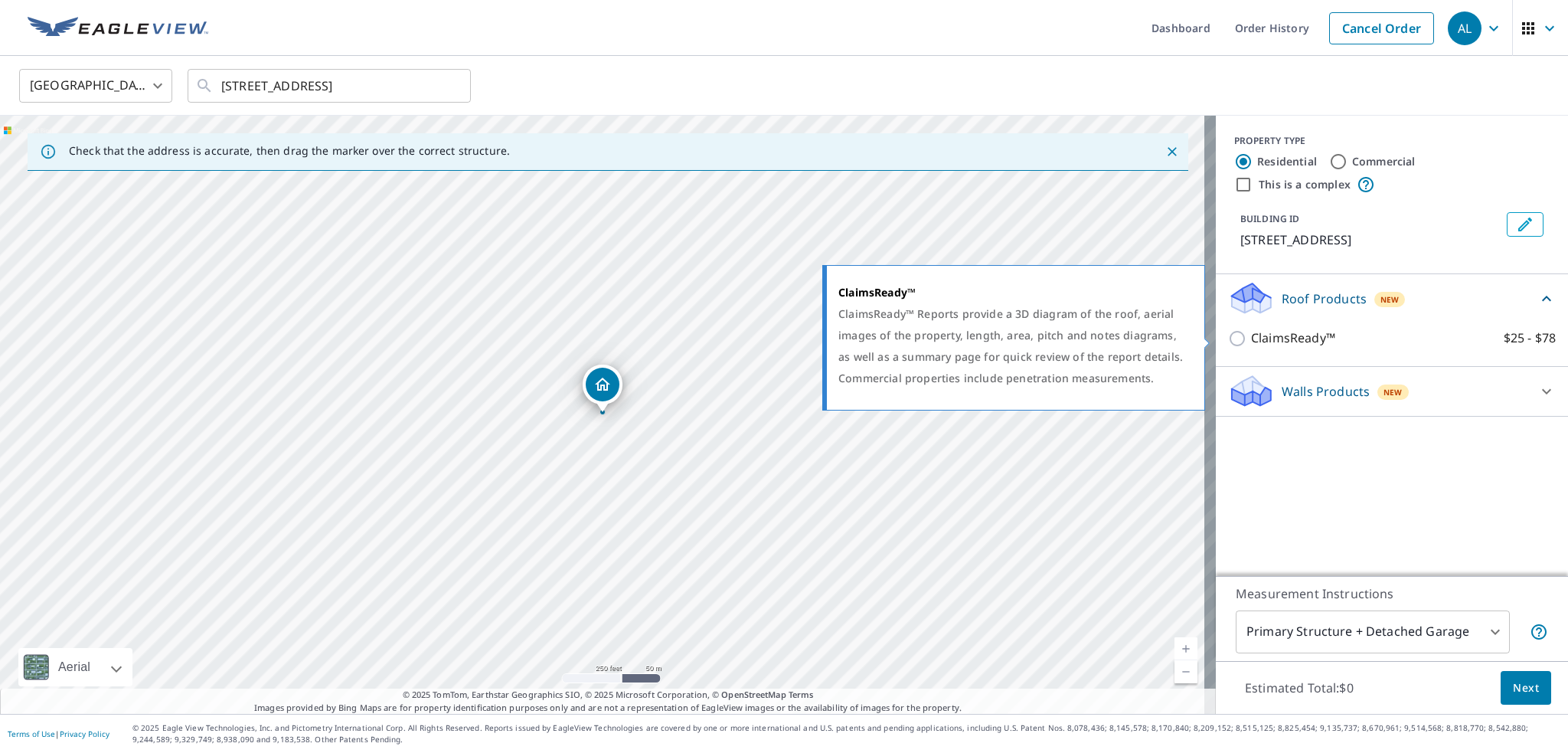
click at [1298, 334] on p "ClaimsReady™" at bounding box center [1293, 339] width 84 height 19
click at [1251, 334] on input "ClaimsReady™ $25 - $78" at bounding box center [1239, 339] width 23 height 19
checkbox input "true"
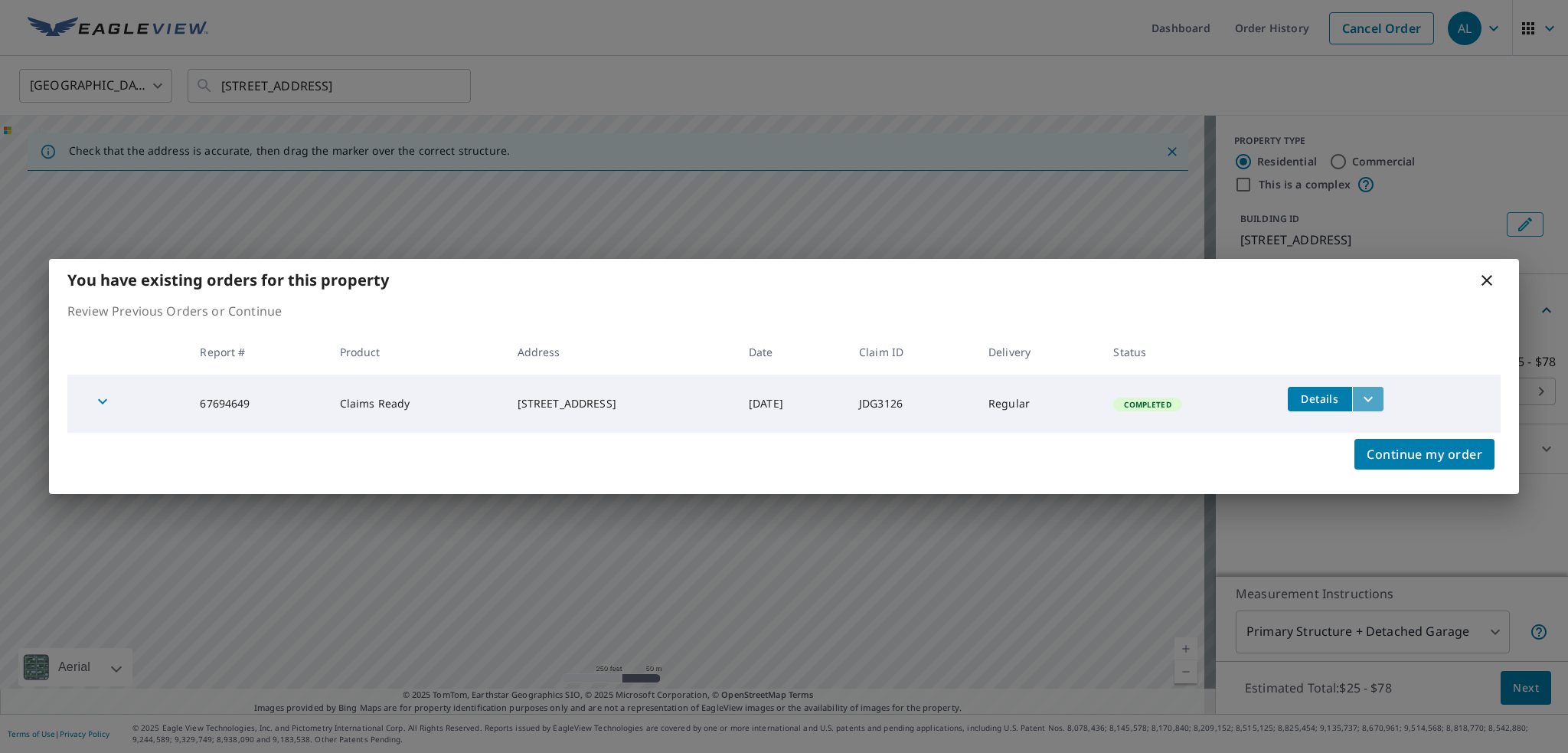
click at [1374, 405] on icon "filesDropdownBtn-67694649" at bounding box center [1368, 399] width 19 height 19
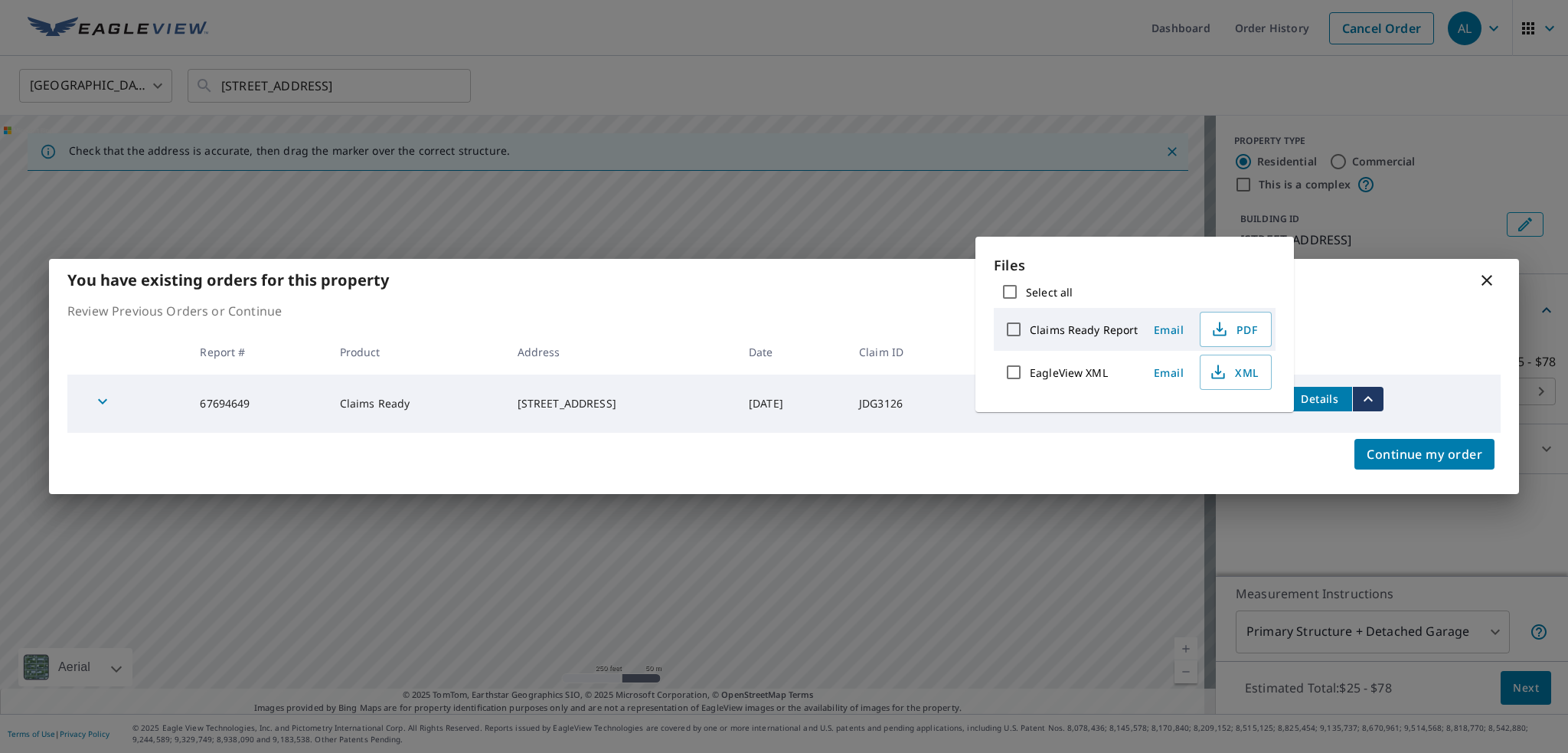
click at [1399, 337] on th at bounding box center [1388, 352] width 225 height 45
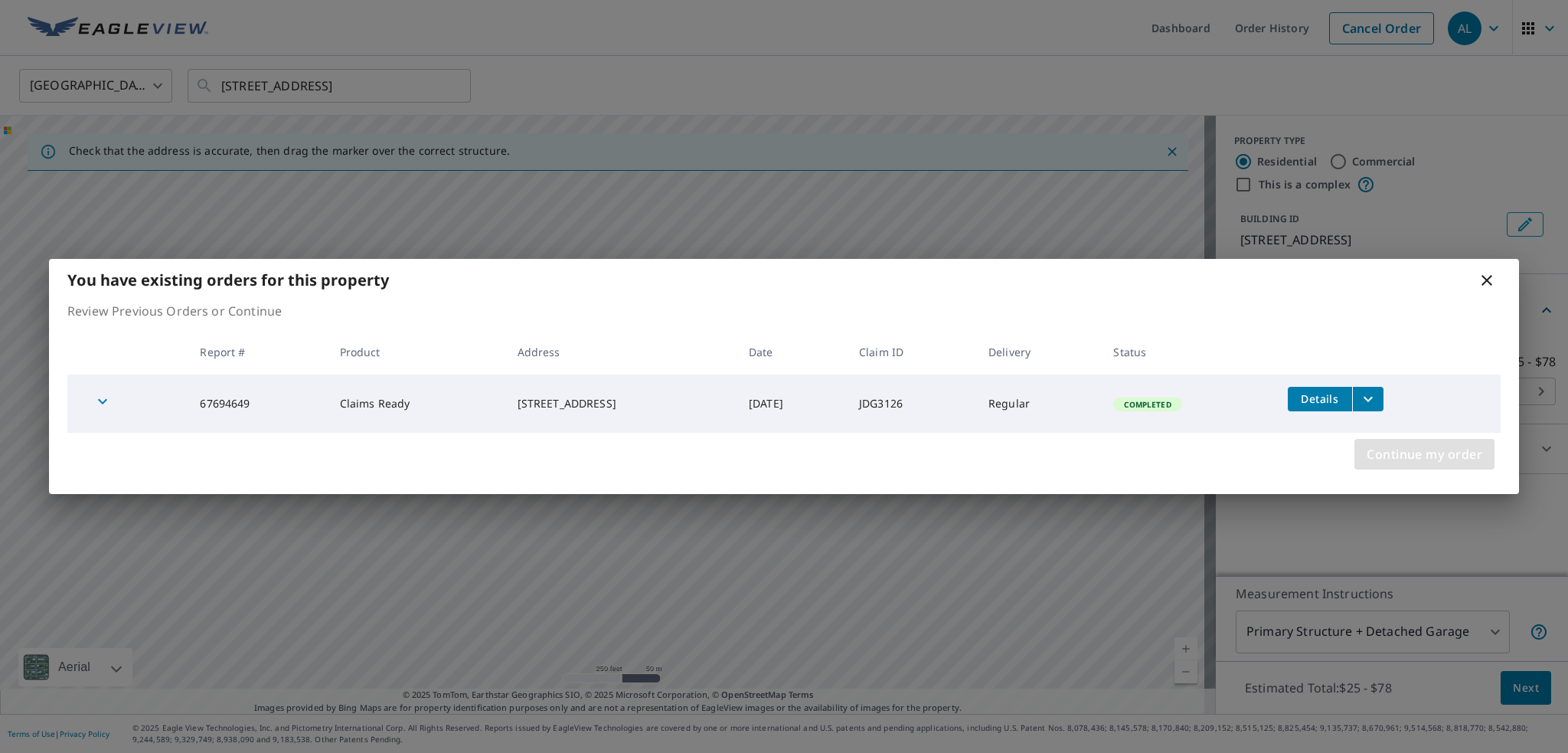
click at [1433, 454] on span "Continue my order" at bounding box center [1424, 454] width 115 height 22
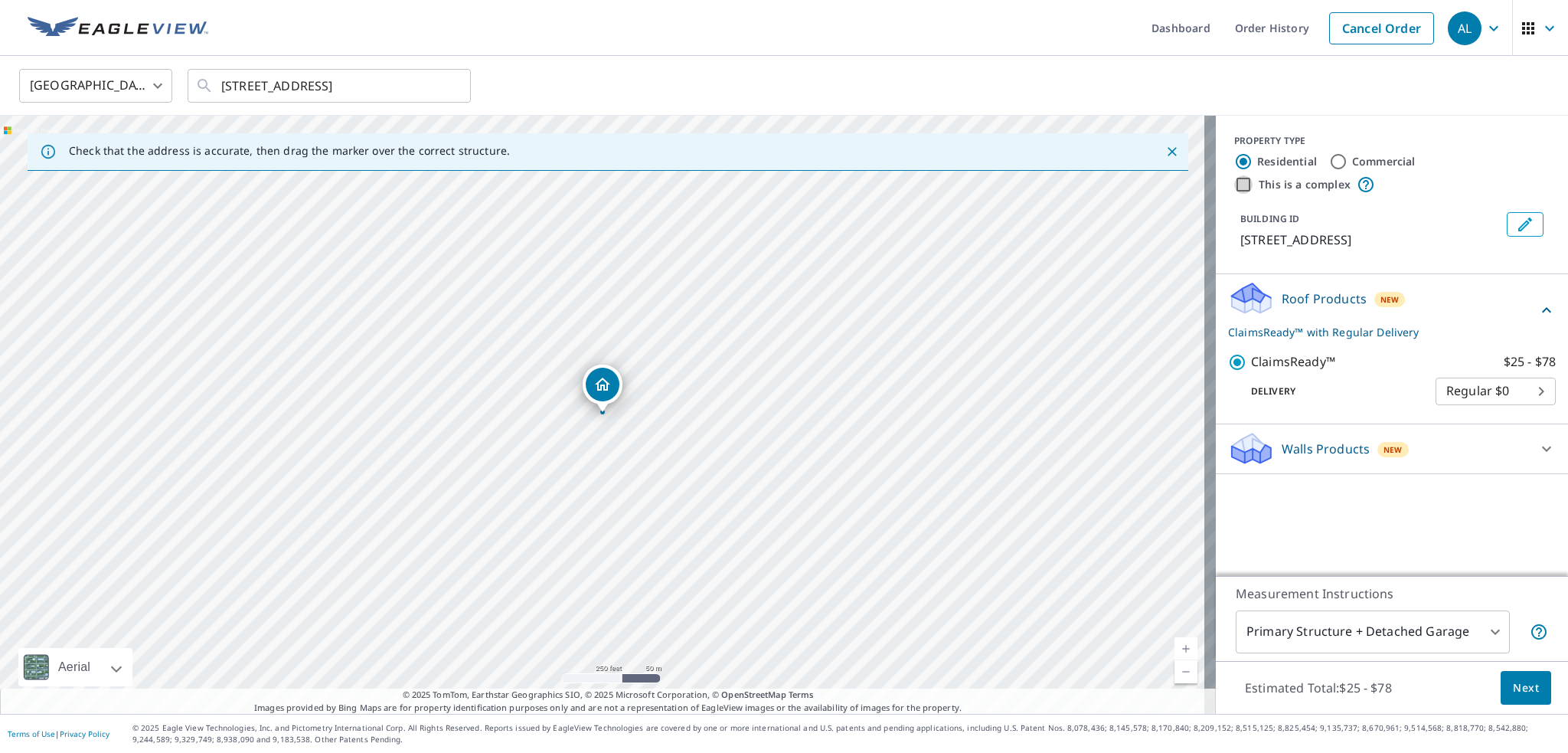
click at [1235, 186] on input "This is a complex" at bounding box center [1243, 184] width 19 height 19
checkbox input "true"
radio input "false"
radio input "true"
type input "4"
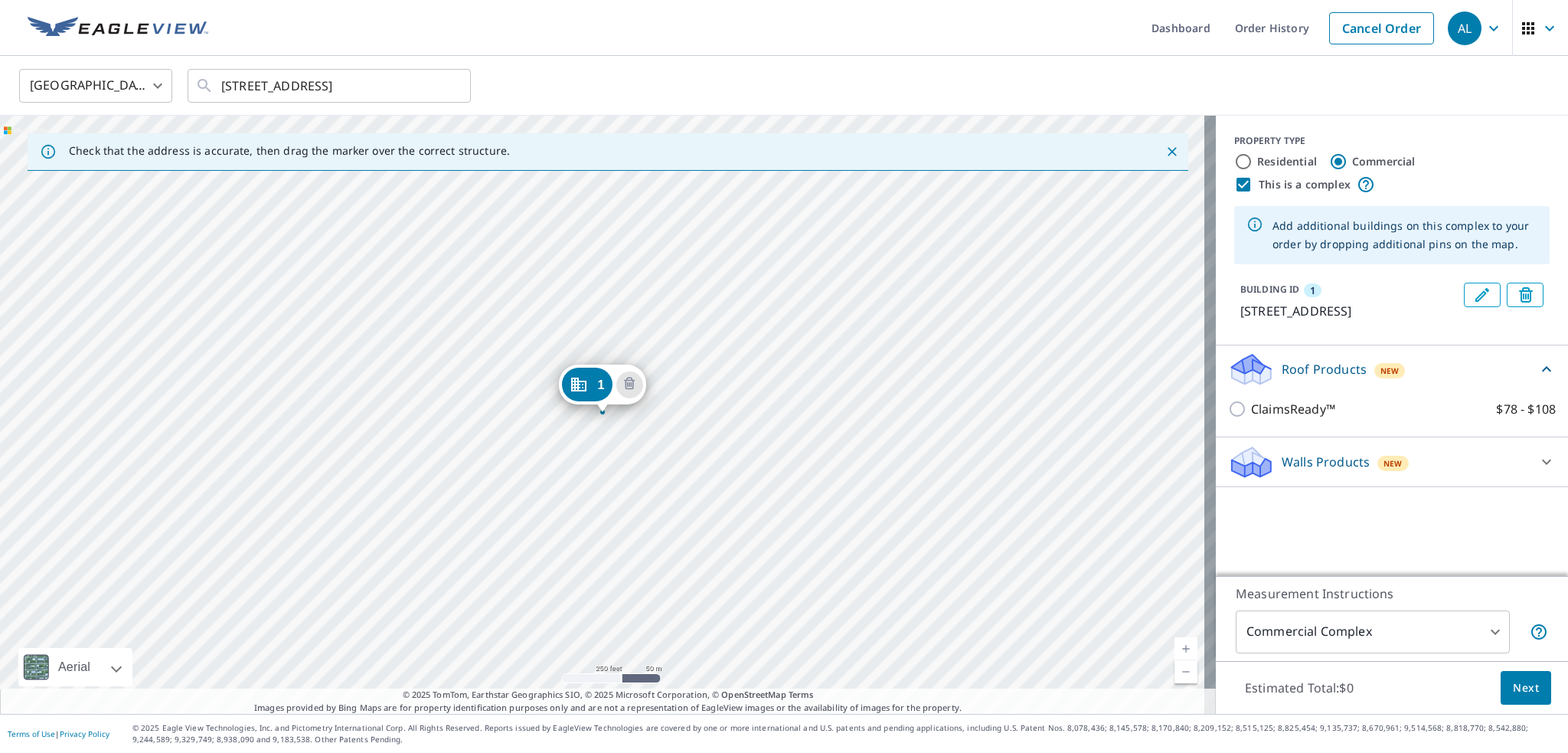
click at [1235, 186] on input "This is a complex" at bounding box center [1243, 184] width 19 height 19
checkbox input "false"
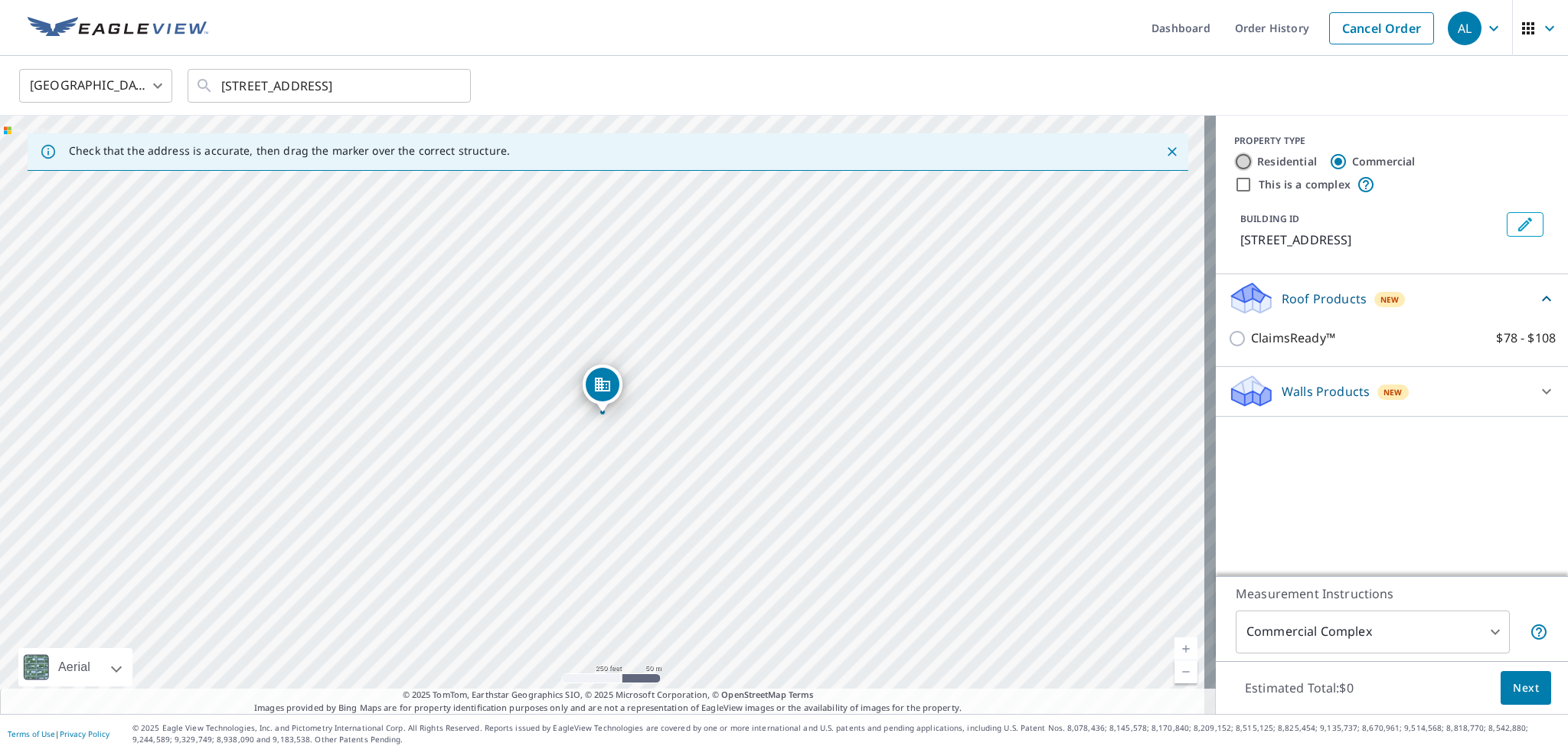
click at [1235, 160] on input "Residential" at bounding box center [1243, 162] width 19 height 19
radio input "true"
type input "1"
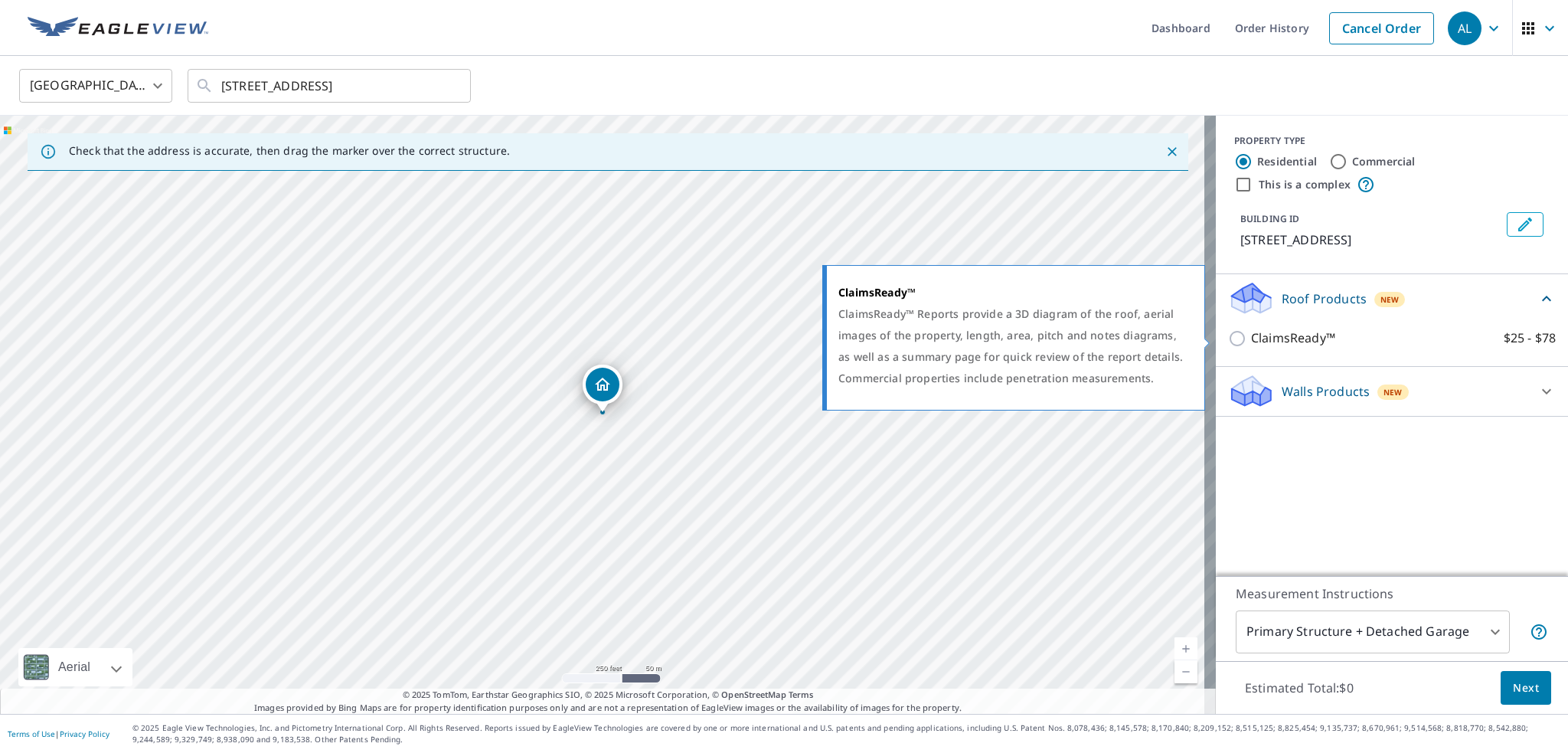
click at [1276, 334] on p "ClaimsReady™" at bounding box center [1293, 339] width 84 height 19
click at [1251, 334] on input "ClaimsReady™ $25 - $78" at bounding box center [1239, 339] width 23 height 19
checkbox input "true"
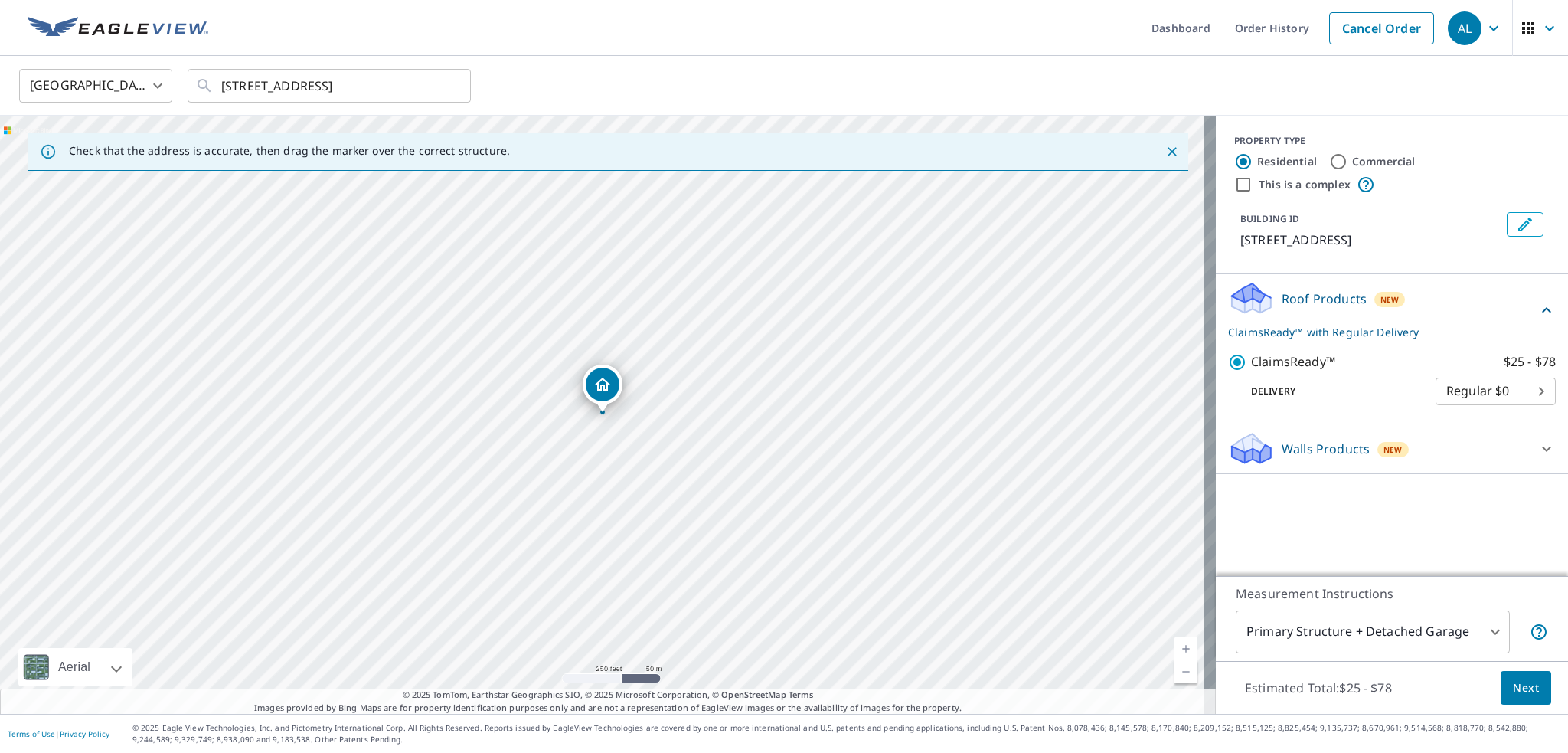
click at [1443, 637] on body "AL AL Dashboard Order History Cancel Order AL United States US ​ 5107 W Surrey …" at bounding box center [784, 376] width 1568 height 753
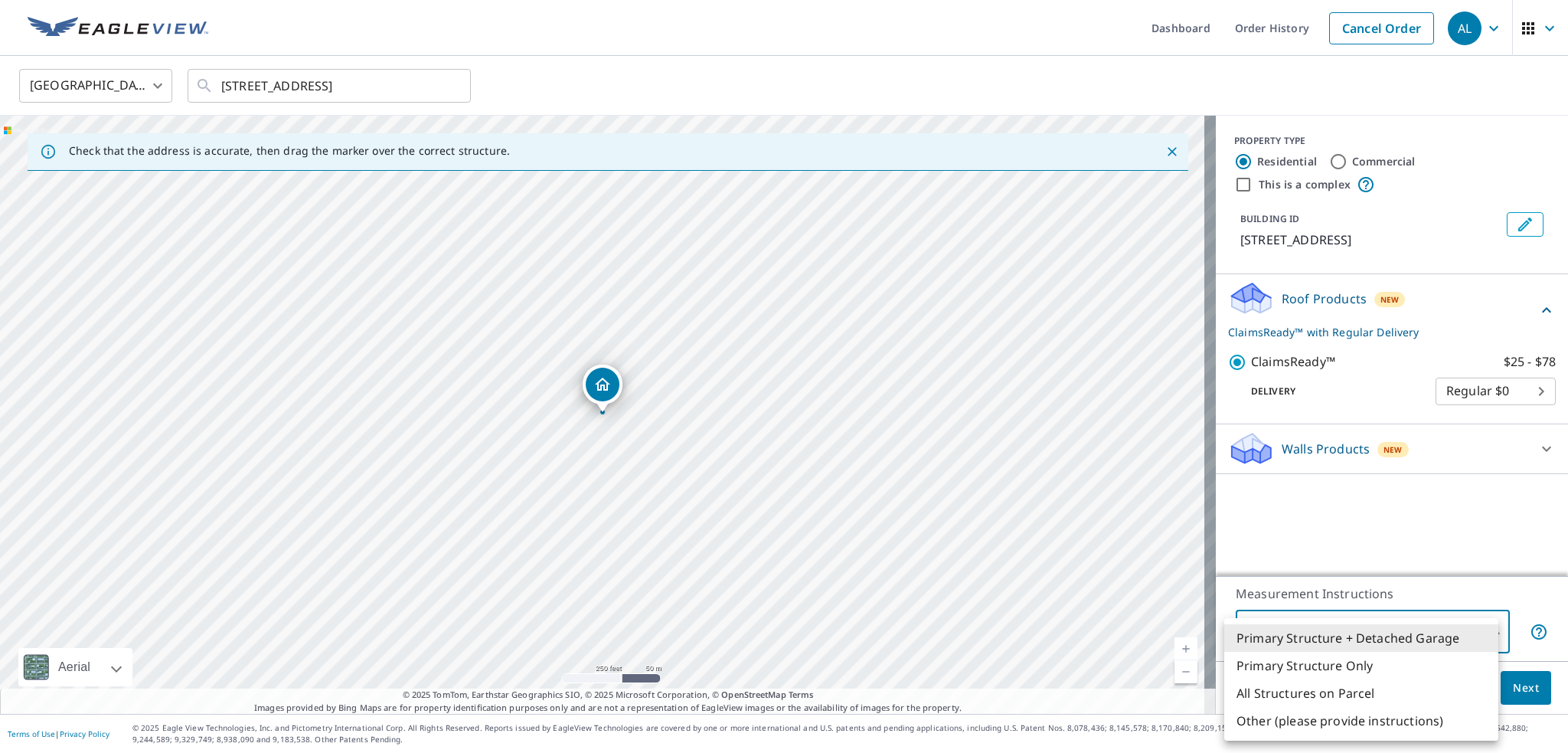
click at [1377, 661] on li "Primary Structure Only" at bounding box center [1362, 666] width 275 height 27
type input "2"
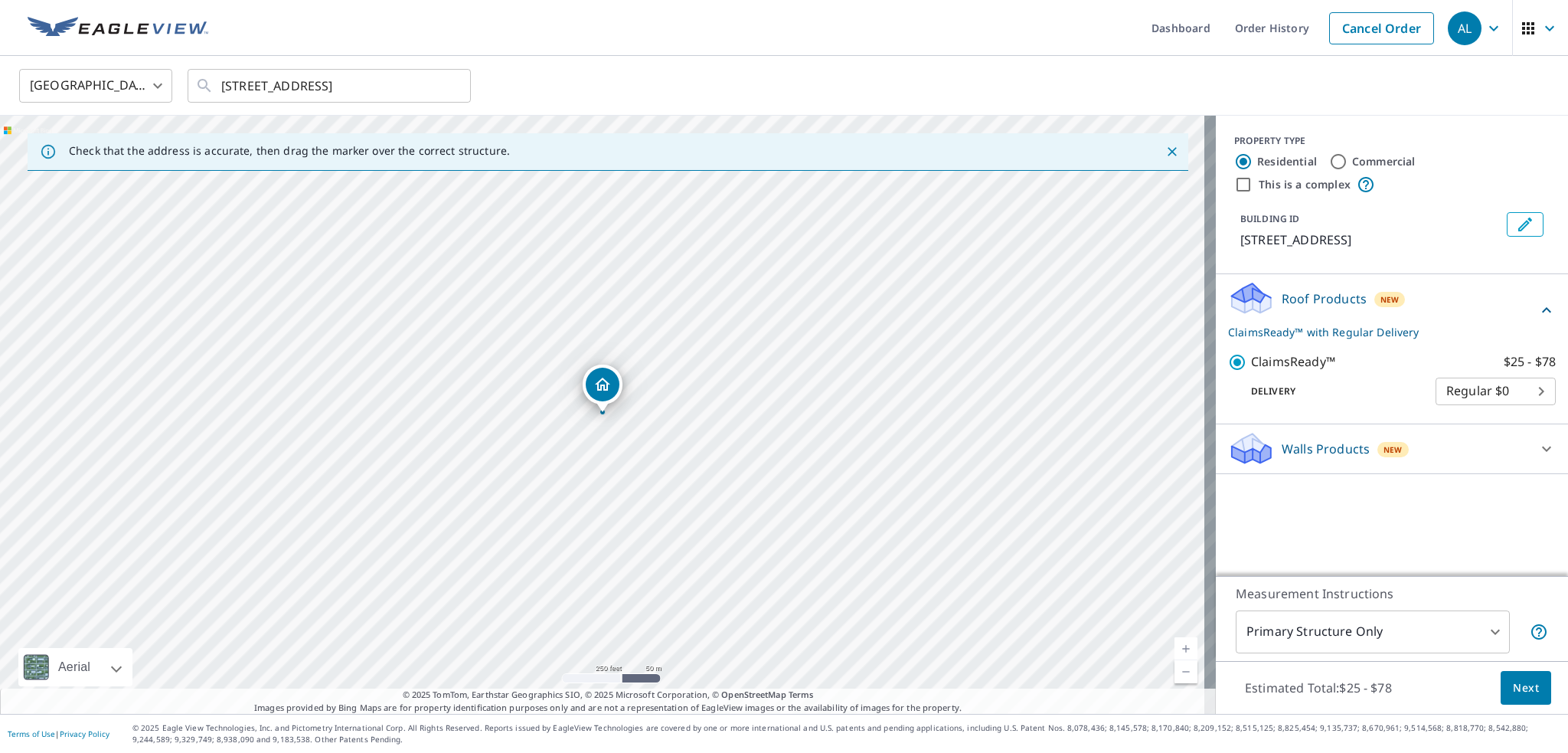
click at [1431, 548] on div "PROPERTY TYPE Residential Commercial This is a complex BUILDING ID 5107 W Surre…" at bounding box center [1392, 346] width 352 height 461
click at [1518, 695] on span "Next" at bounding box center [1526, 688] width 26 height 19
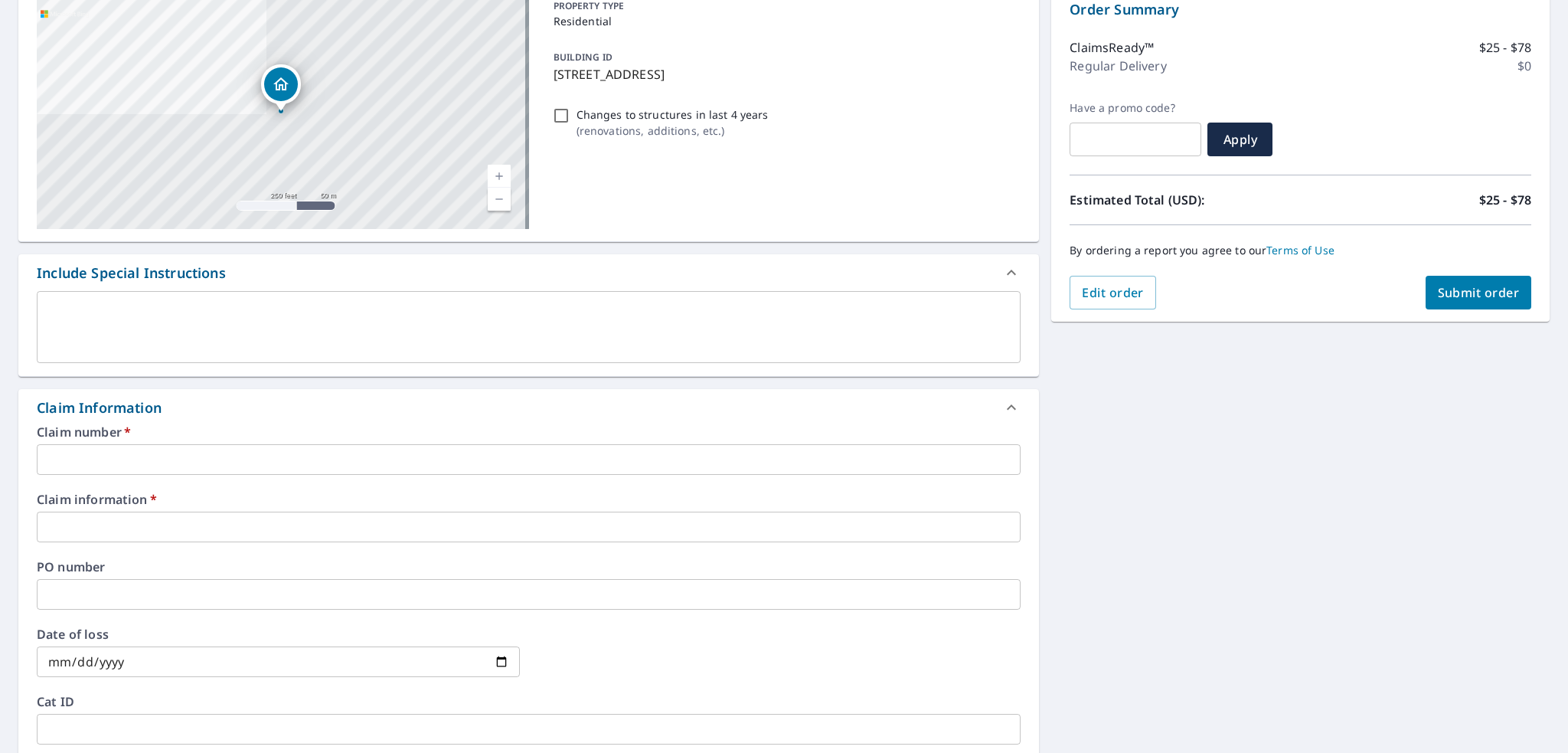
scroll to position [230, 0]
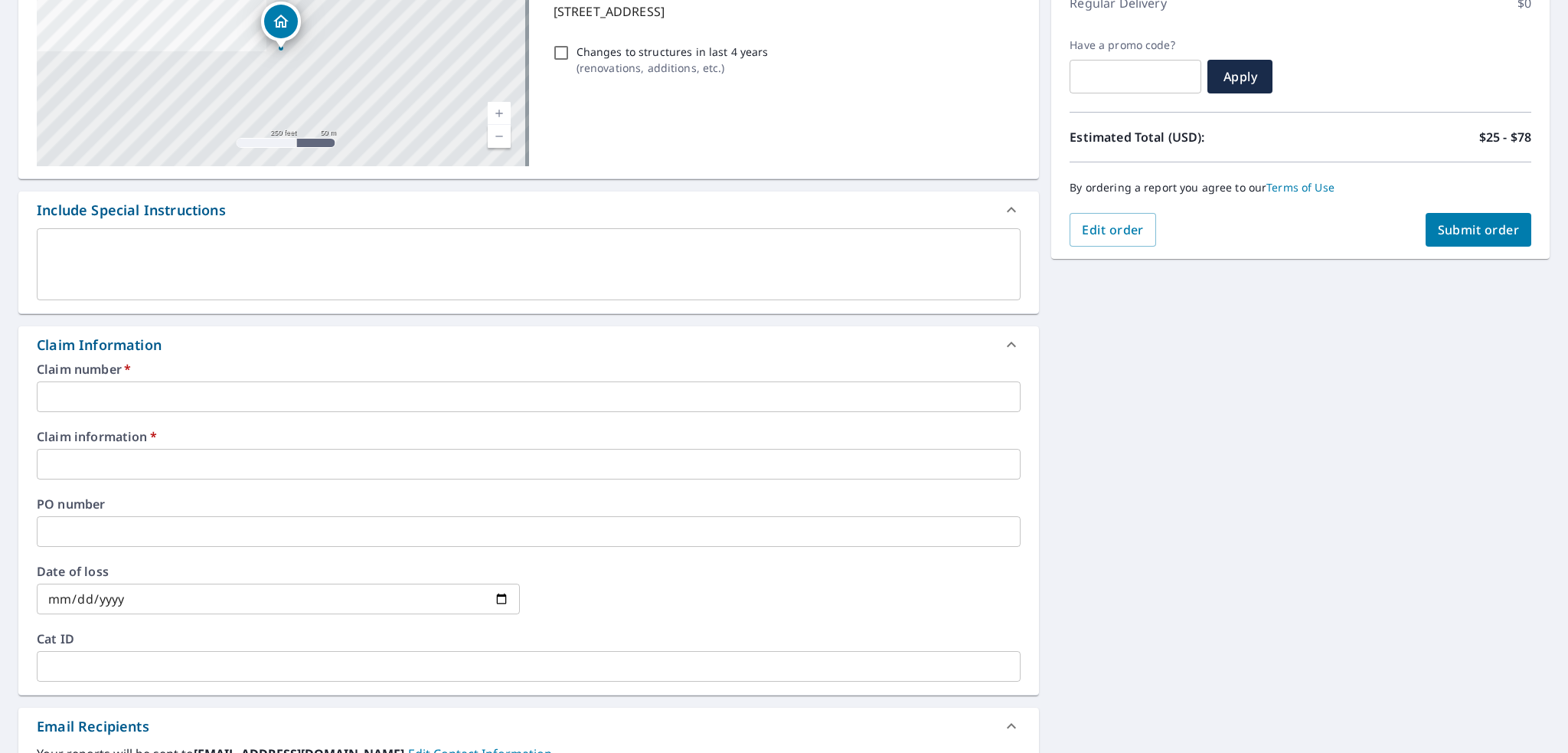
click at [526, 393] on input "text" at bounding box center [529, 397] width 984 height 31
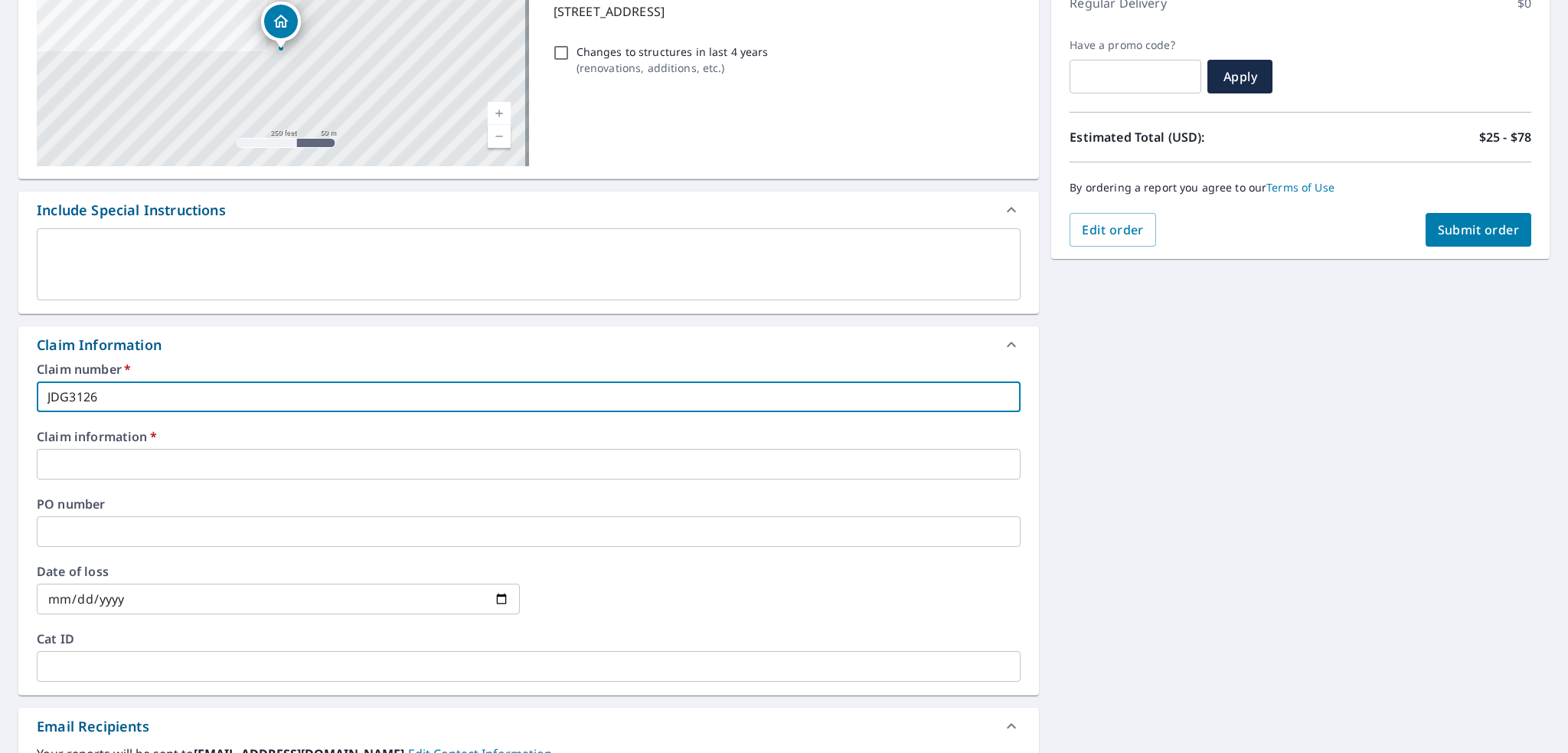
type input "JDG3126"
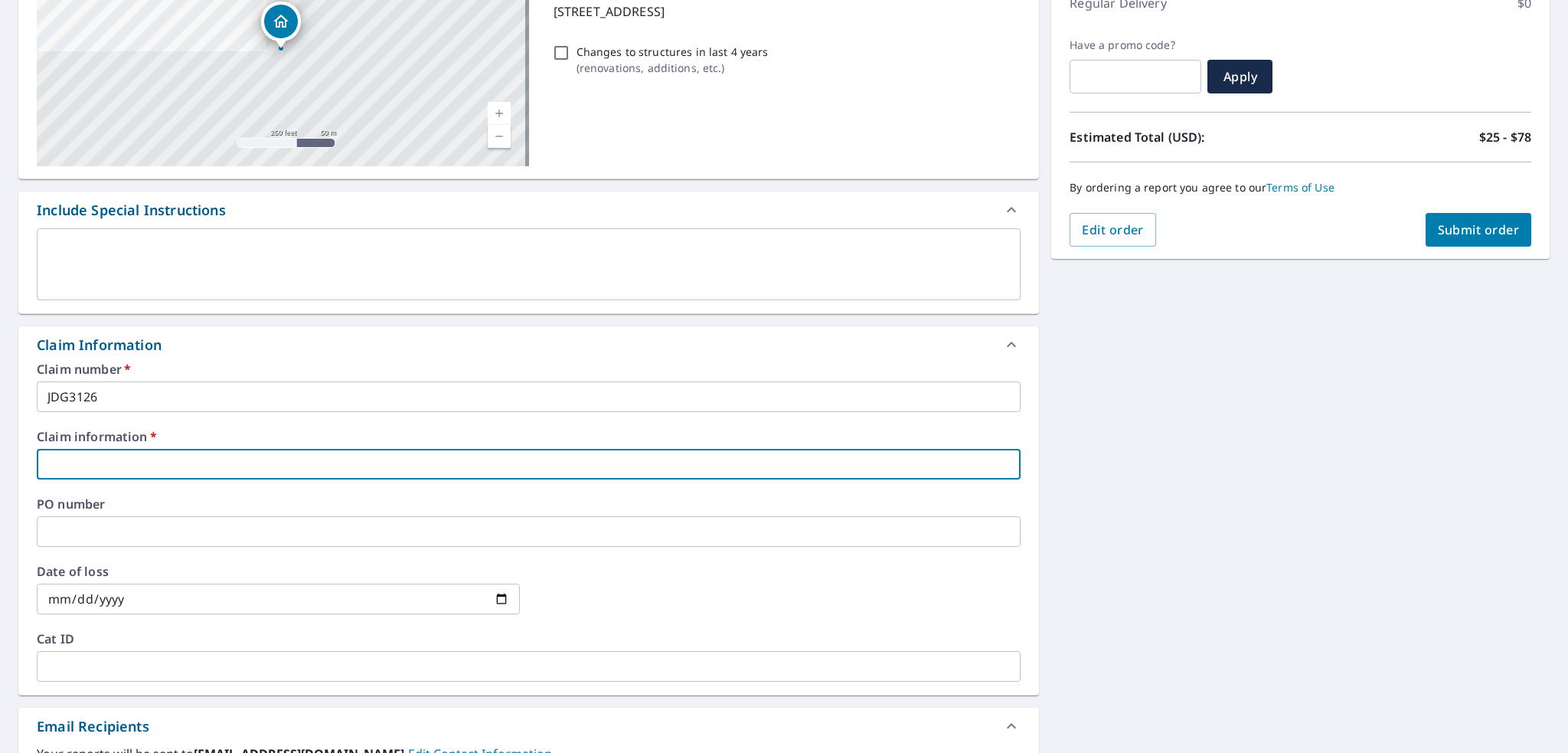
click at [846, 469] on input "text" at bounding box center [529, 465] width 984 height 31
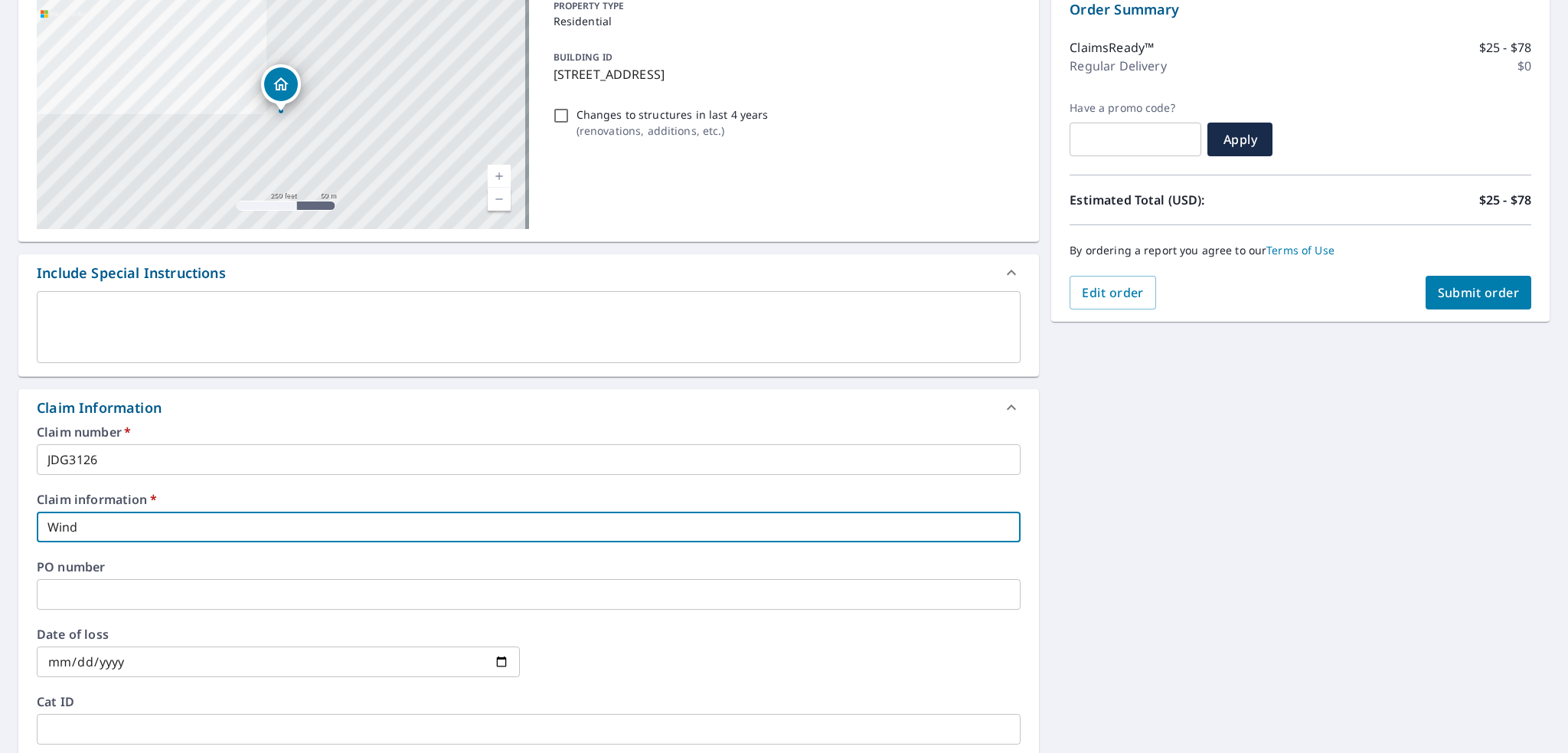
type input "Wind"
click at [1480, 295] on span "Submit order" at bounding box center [1478, 292] width 82 height 17
